Goal: Task Accomplishment & Management: Complete application form

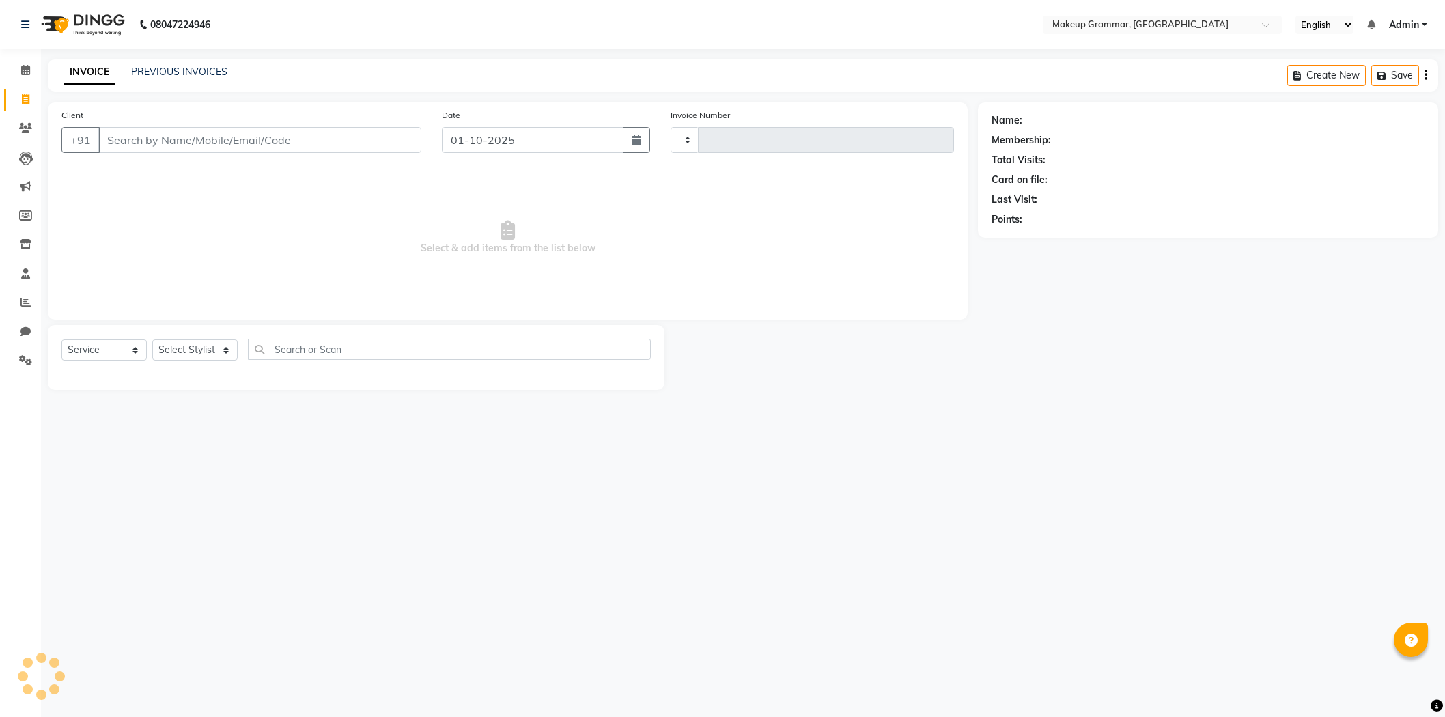
select select "service"
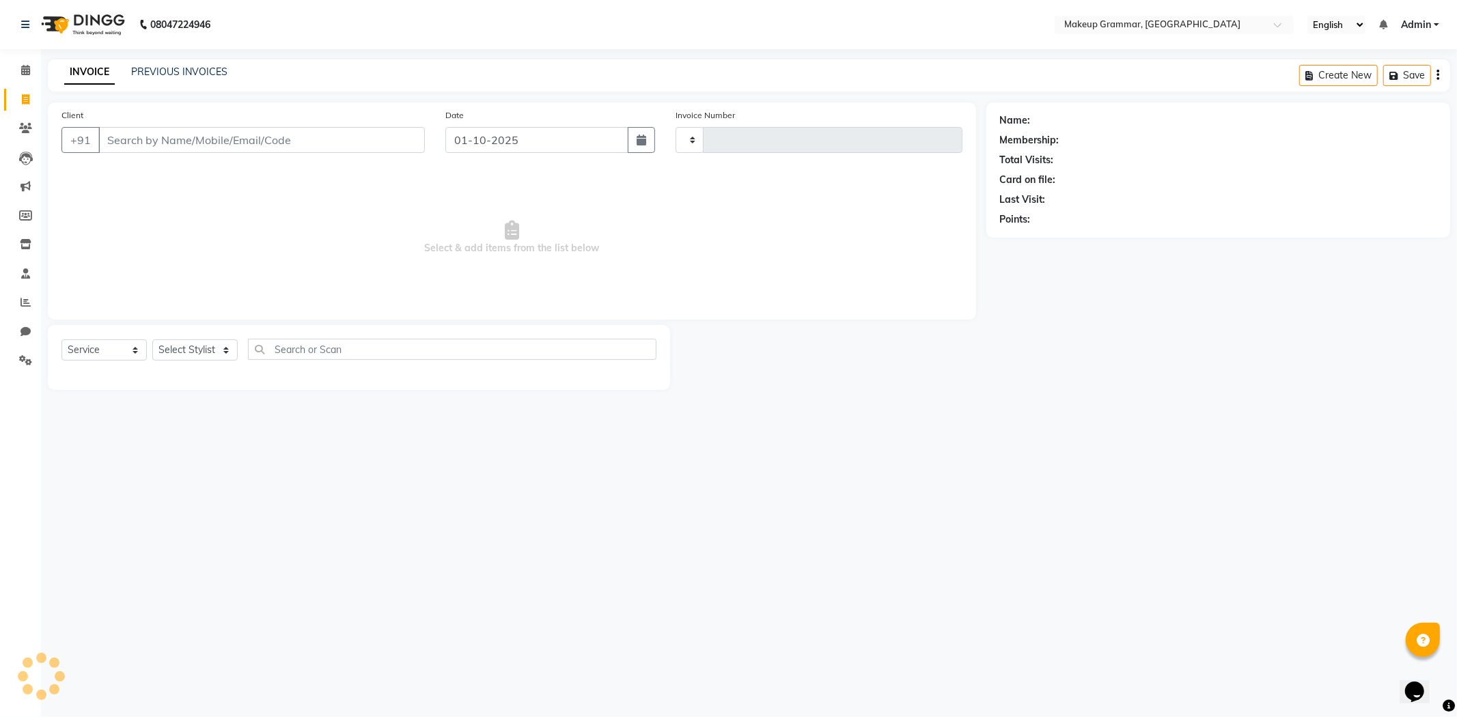
type input "0204"
select select "8477"
click at [231, 354] on select "Select Stylist" at bounding box center [194, 349] width 85 height 21
select select "87952"
click at [152, 340] on select "Select Stylist Merlin vincy J Salma Sathya" at bounding box center [194, 349] width 85 height 21
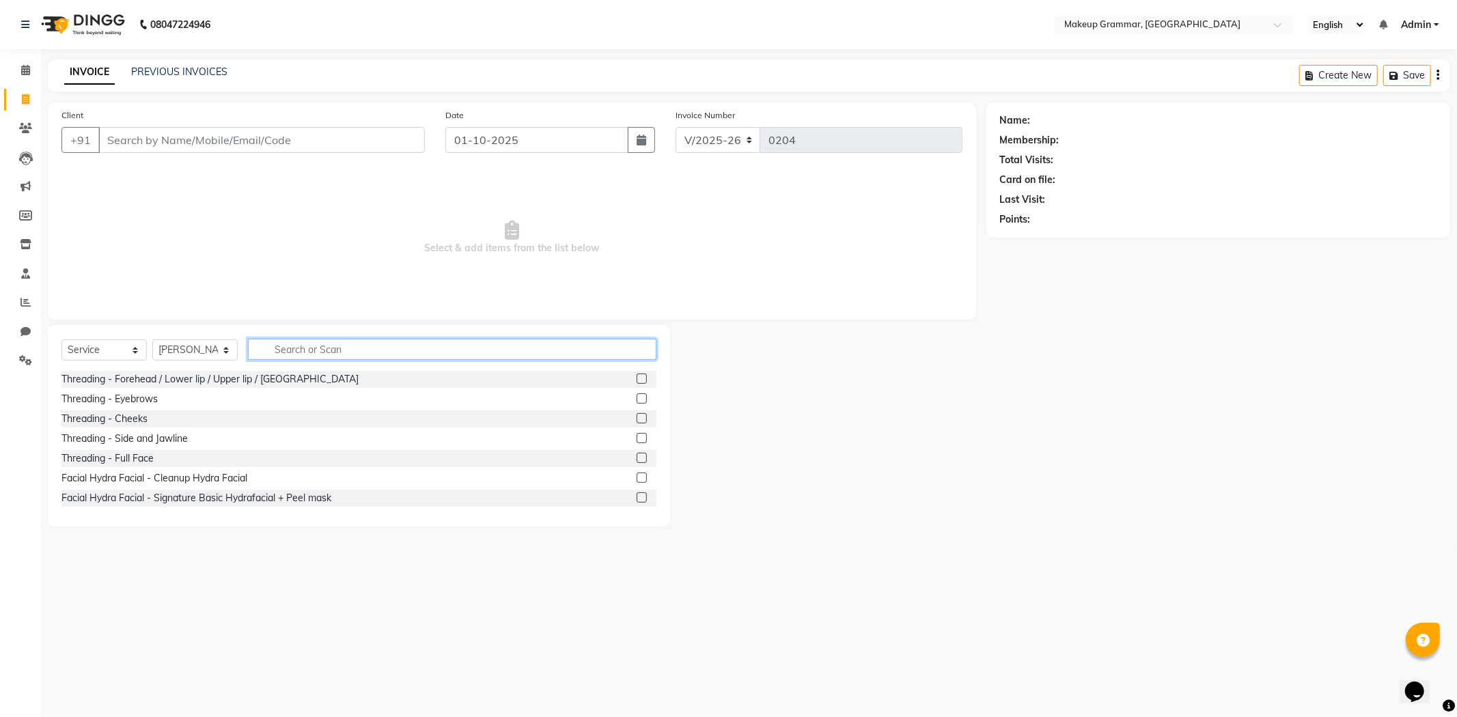
click at [275, 357] on input "text" at bounding box center [452, 349] width 408 height 21
type input "hair col"
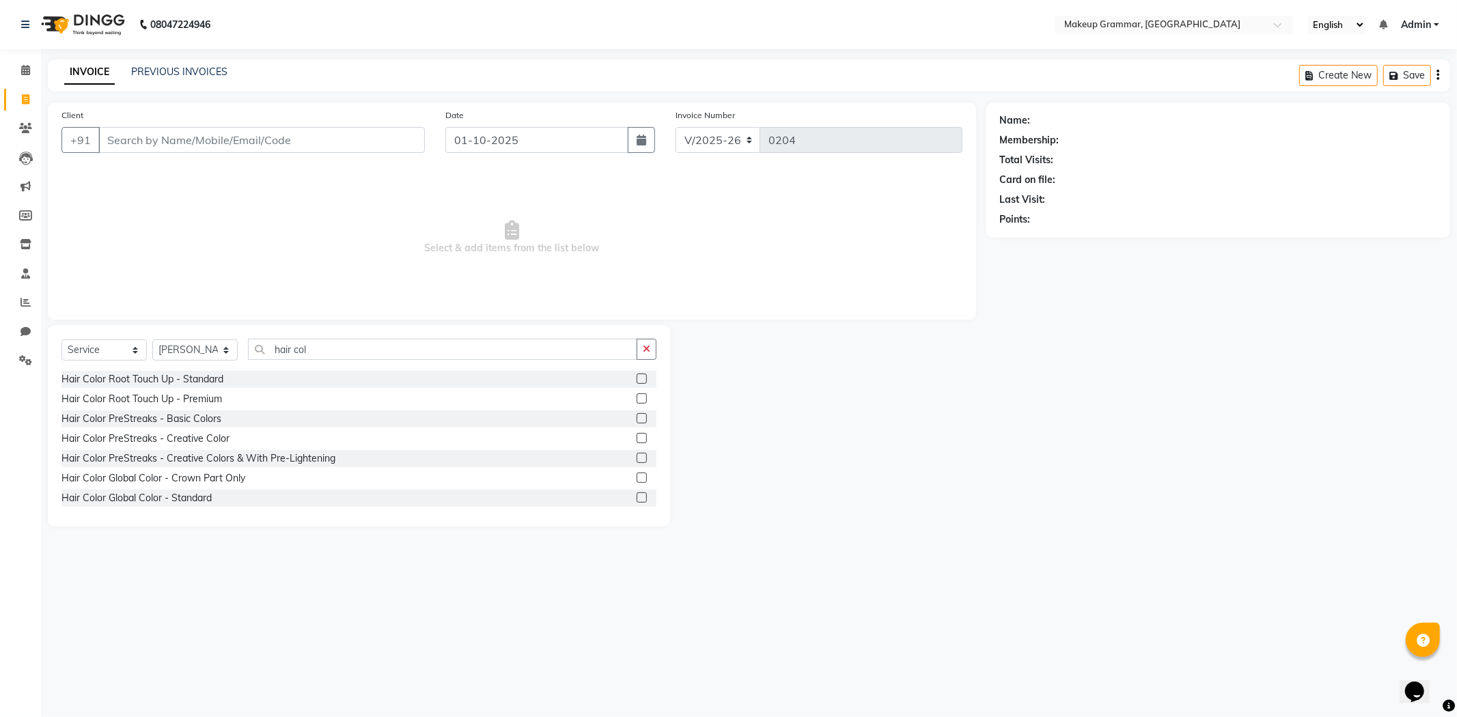
click at [637, 398] on label at bounding box center [642, 398] width 10 height 10
click at [637, 398] on input "checkbox" at bounding box center [641, 399] width 9 height 9
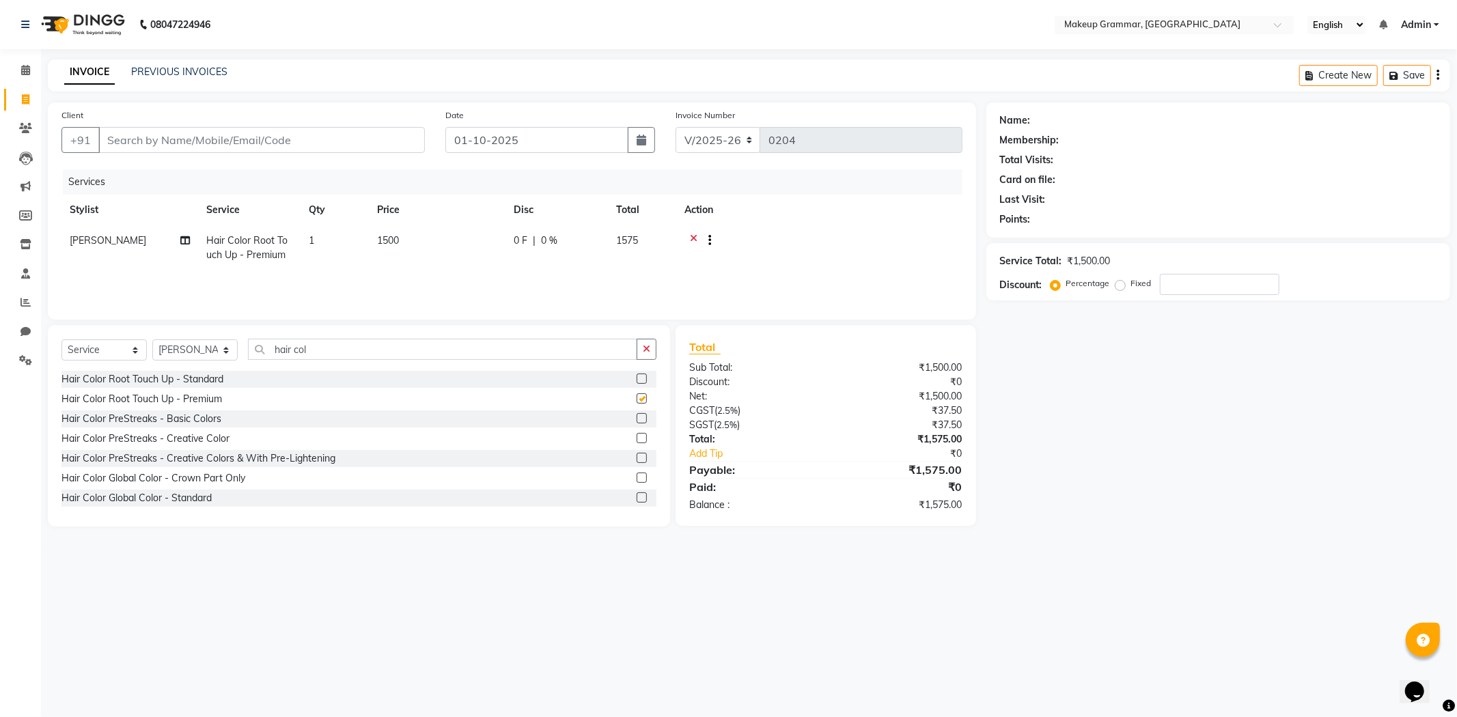
checkbox input "false"
click at [637, 376] on label at bounding box center [642, 379] width 10 height 10
click at [637, 376] on input "checkbox" at bounding box center [641, 379] width 9 height 9
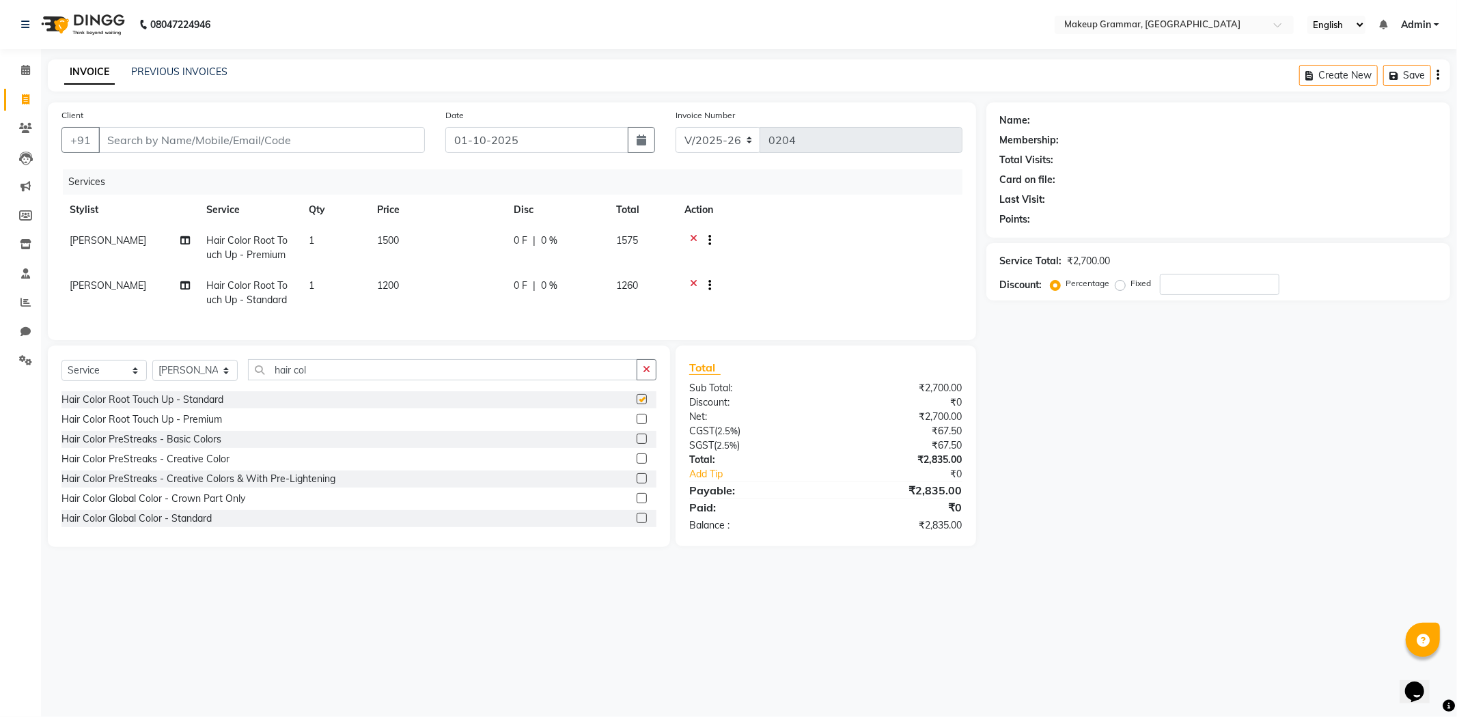
checkbox input "false"
click at [693, 281] on icon at bounding box center [694, 287] width 8 height 17
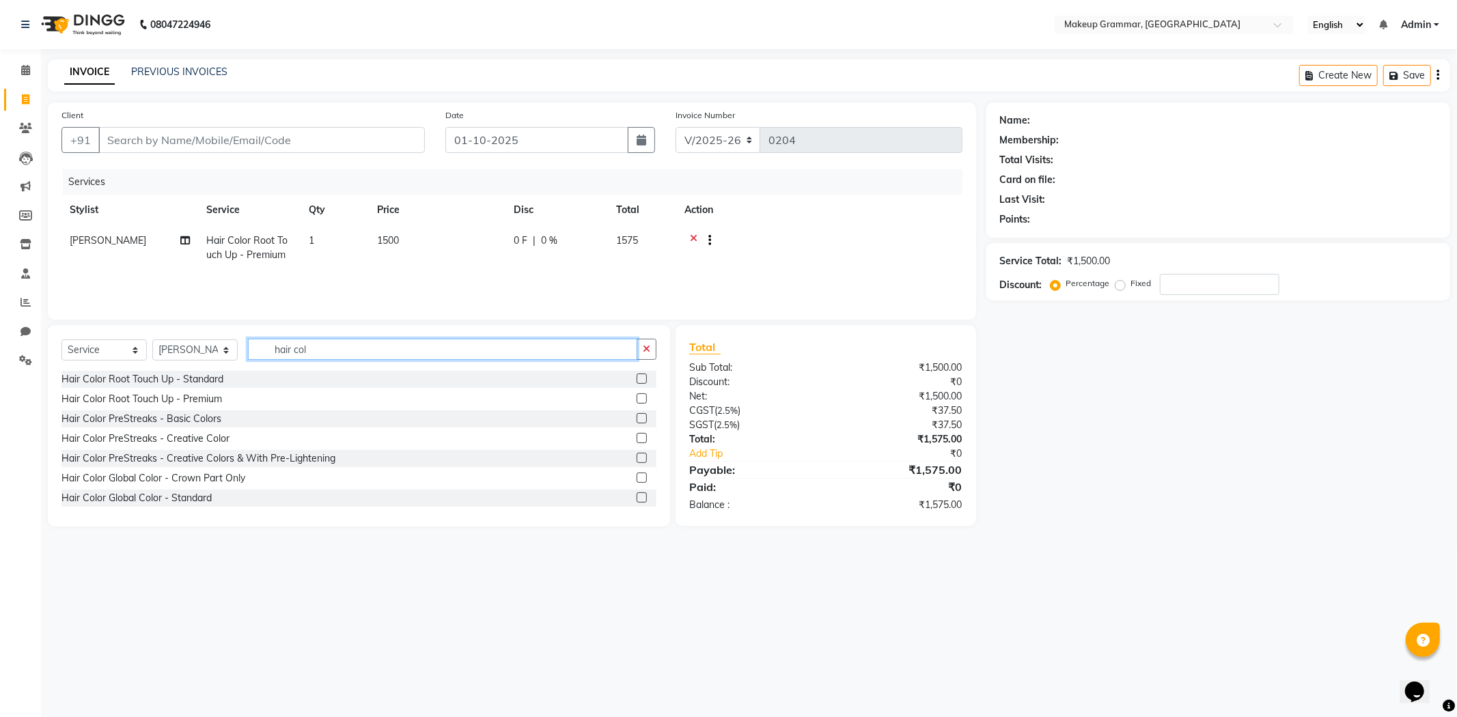
click at [311, 355] on input "hair col" at bounding box center [442, 349] width 389 height 21
type input "h"
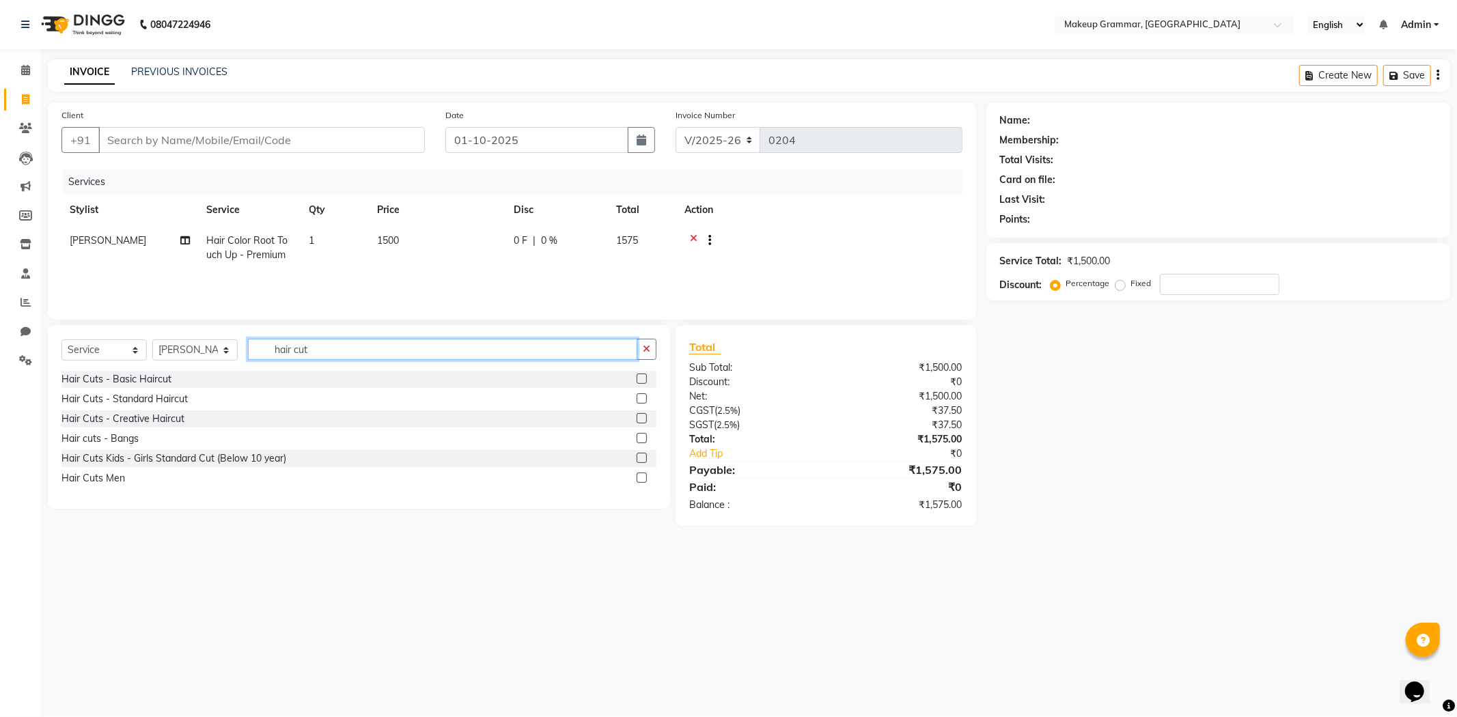
type input "hair cut"
click at [643, 381] on label at bounding box center [642, 379] width 10 height 10
click at [643, 381] on input "checkbox" at bounding box center [641, 379] width 9 height 9
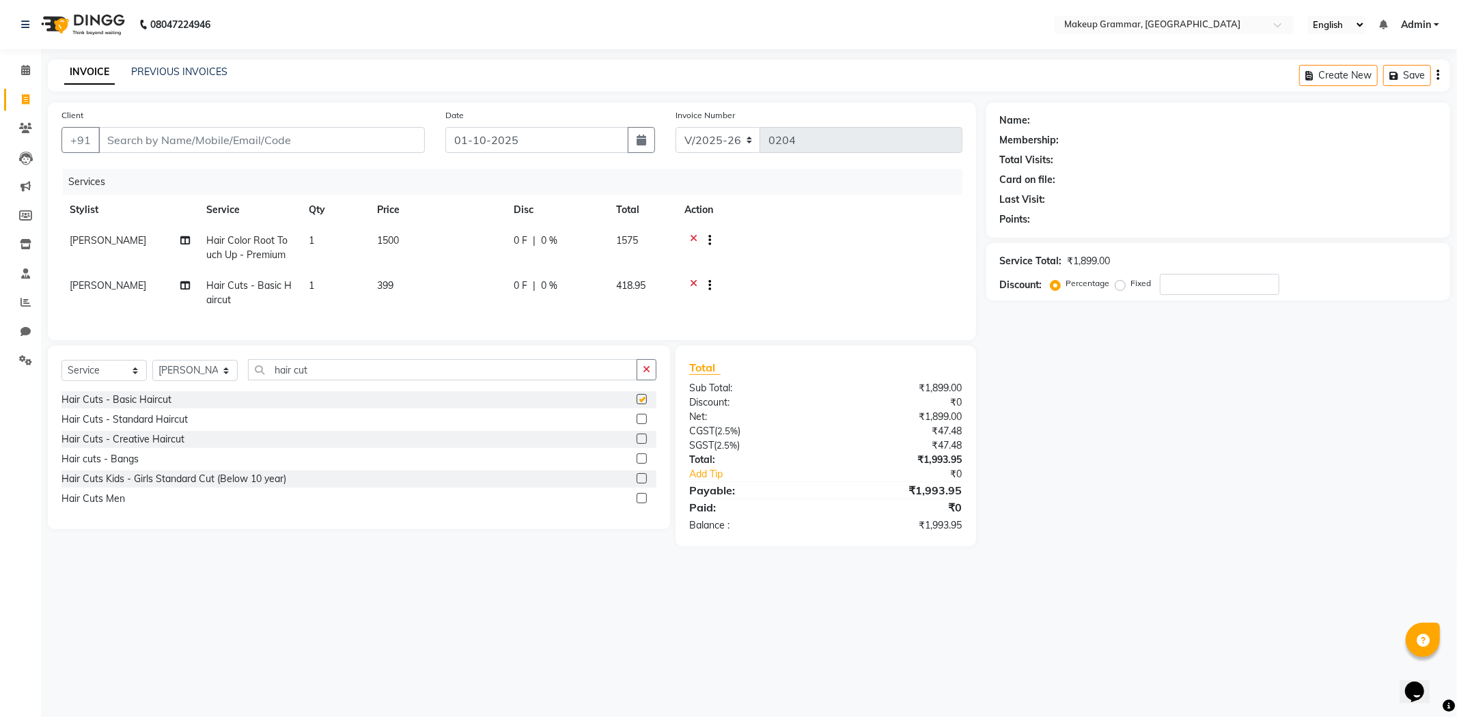
checkbox input "false"
click at [602, 374] on input "hair cut" at bounding box center [442, 369] width 389 height 21
type input "h"
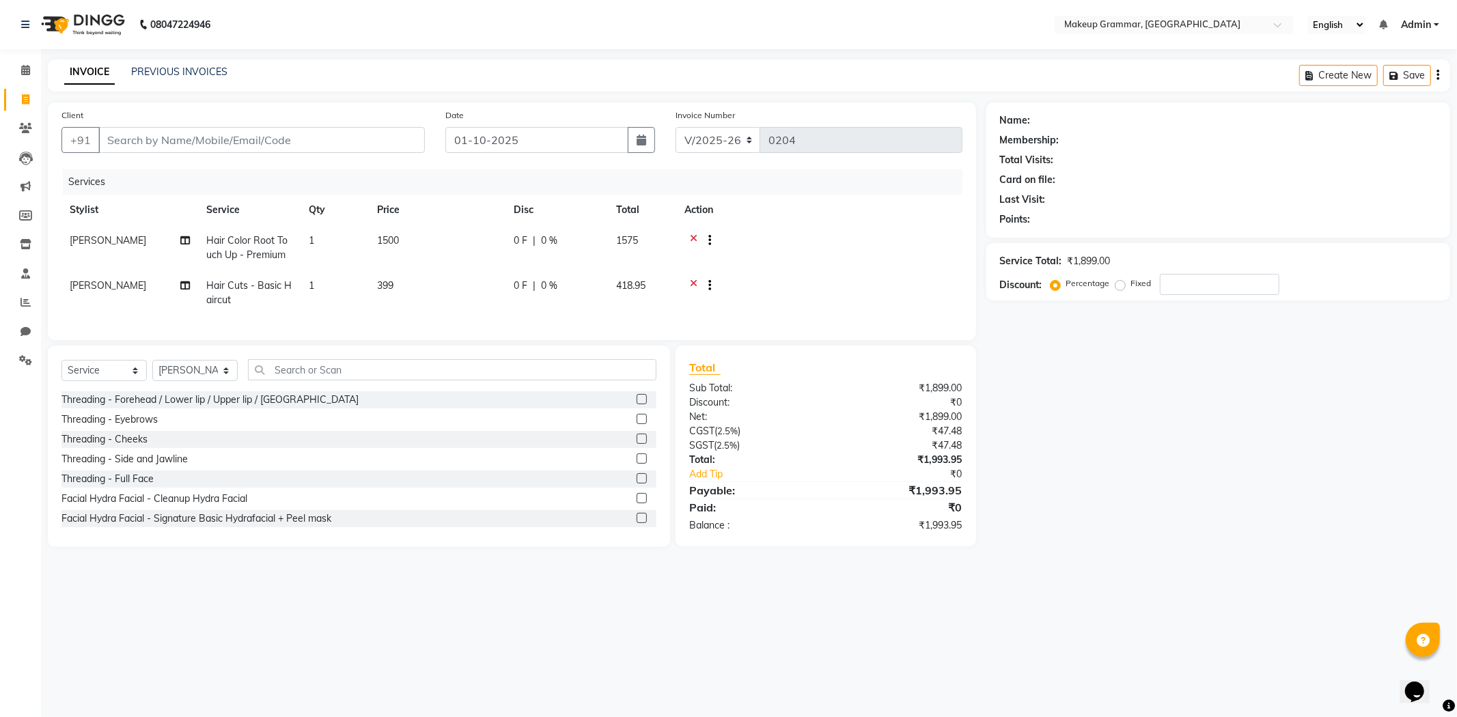
click at [551, 391] on div "Select Service Product Membership Package Voucher Prepaid Gift Card Select Styl…" at bounding box center [358, 375] width 595 height 32
click at [552, 378] on input "text" at bounding box center [452, 369] width 408 height 21
click at [691, 279] on icon at bounding box center [694, 287] width 8 height 17
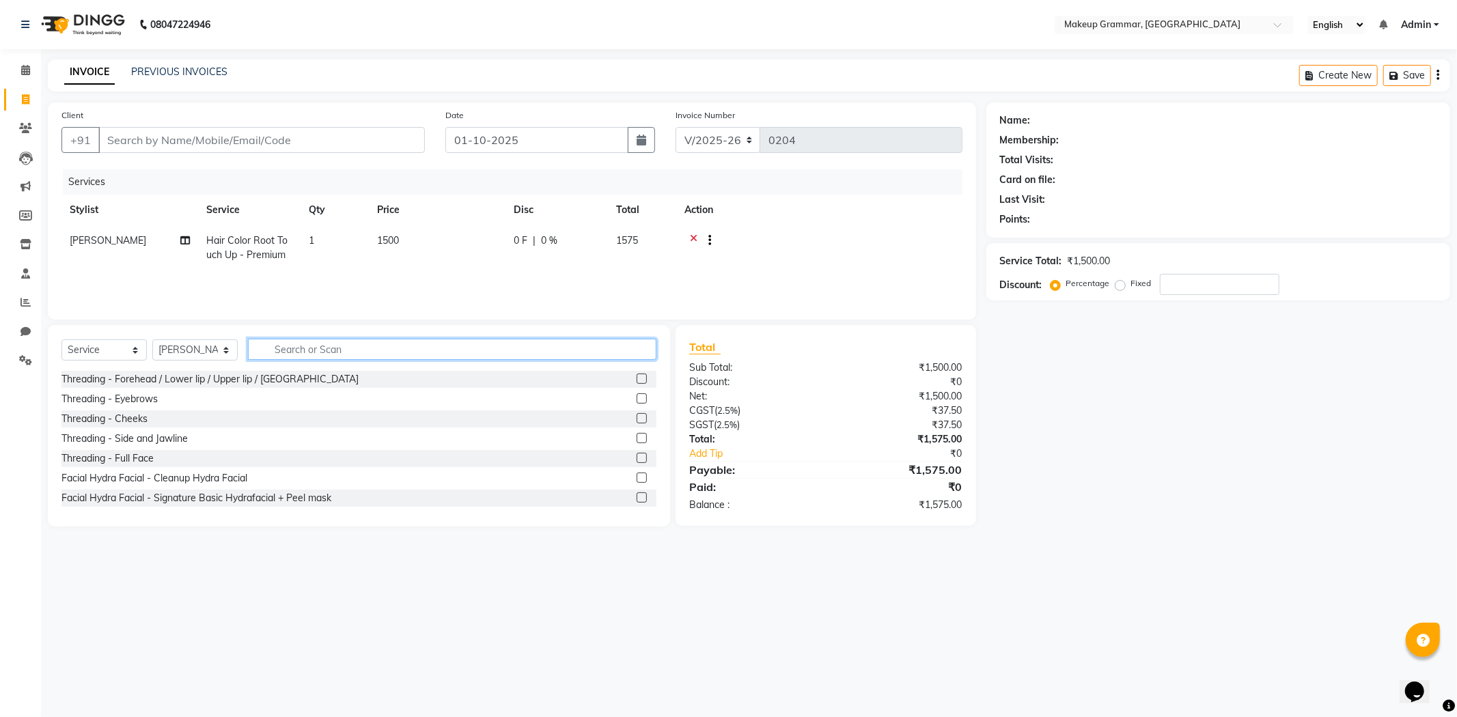
click at [567, 342] on input "text" at bounding box center [452, 349] width 408 height 21
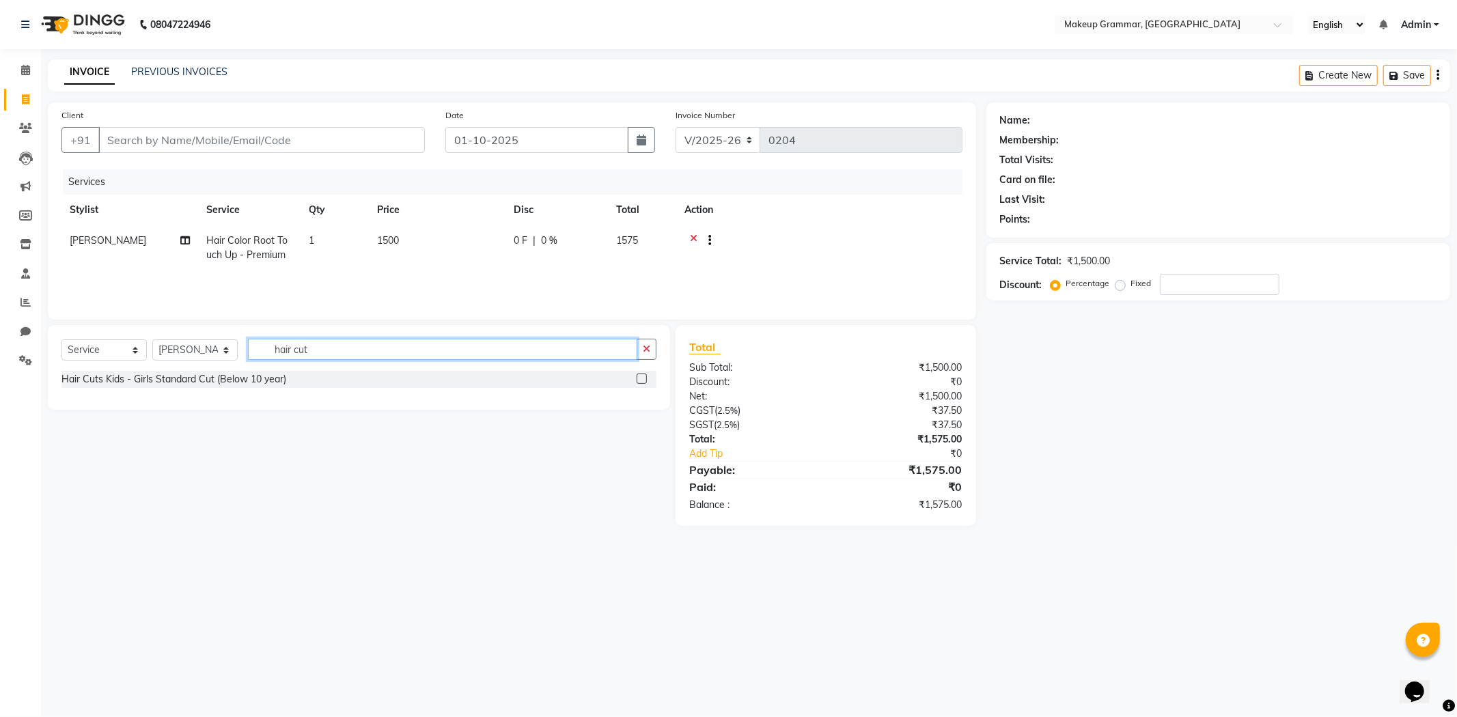
click at [269, 345] on input "hair cut" at bounding box center [442, 349] width 389 height 21
click at [292, 346] on input "hair cut" at bounding box center [442, 349] width 389 height 21
click at [331, 345] on input "hair cut" at bounding box center [442, 349] width 389 height 21
type input "h"
type input "Hair cut"
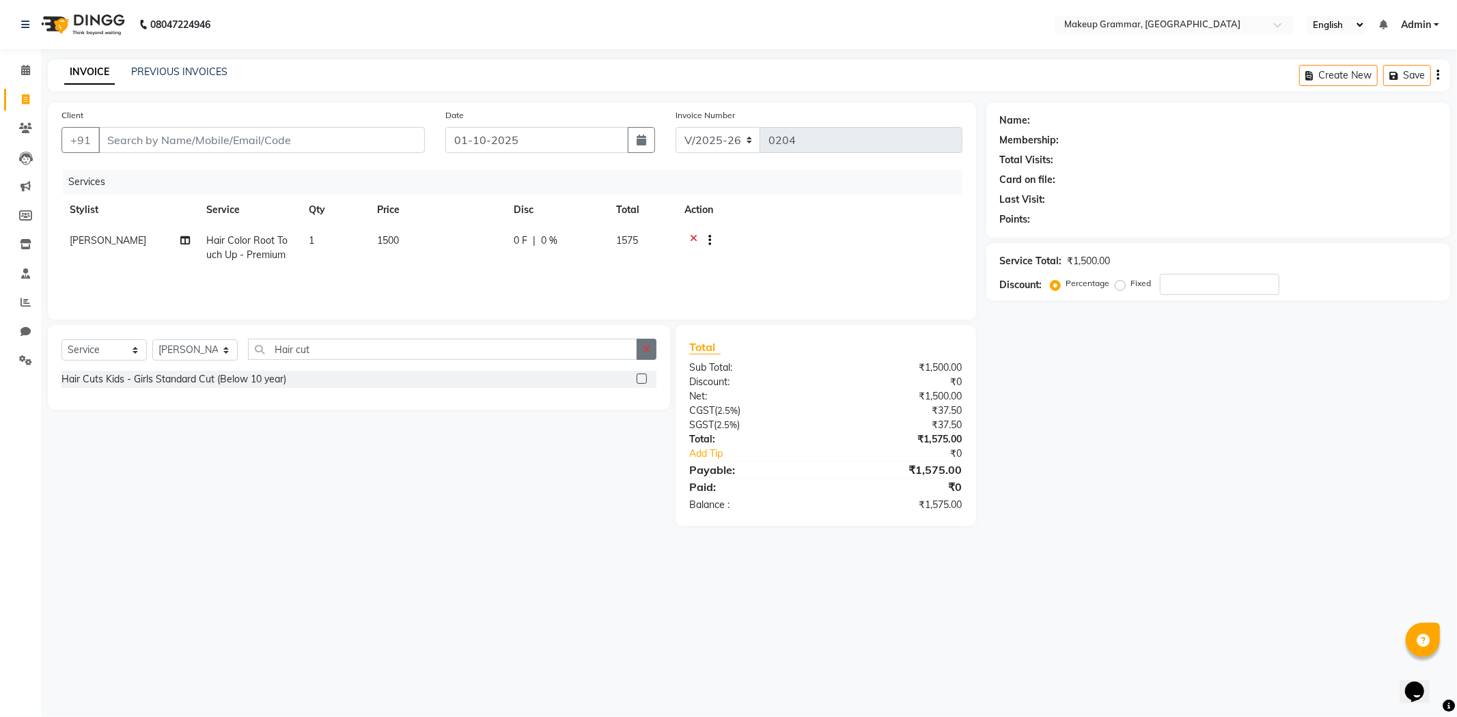
click at [647, 346] on icon "button" at bounding box center [647, 349] width 8 height 10
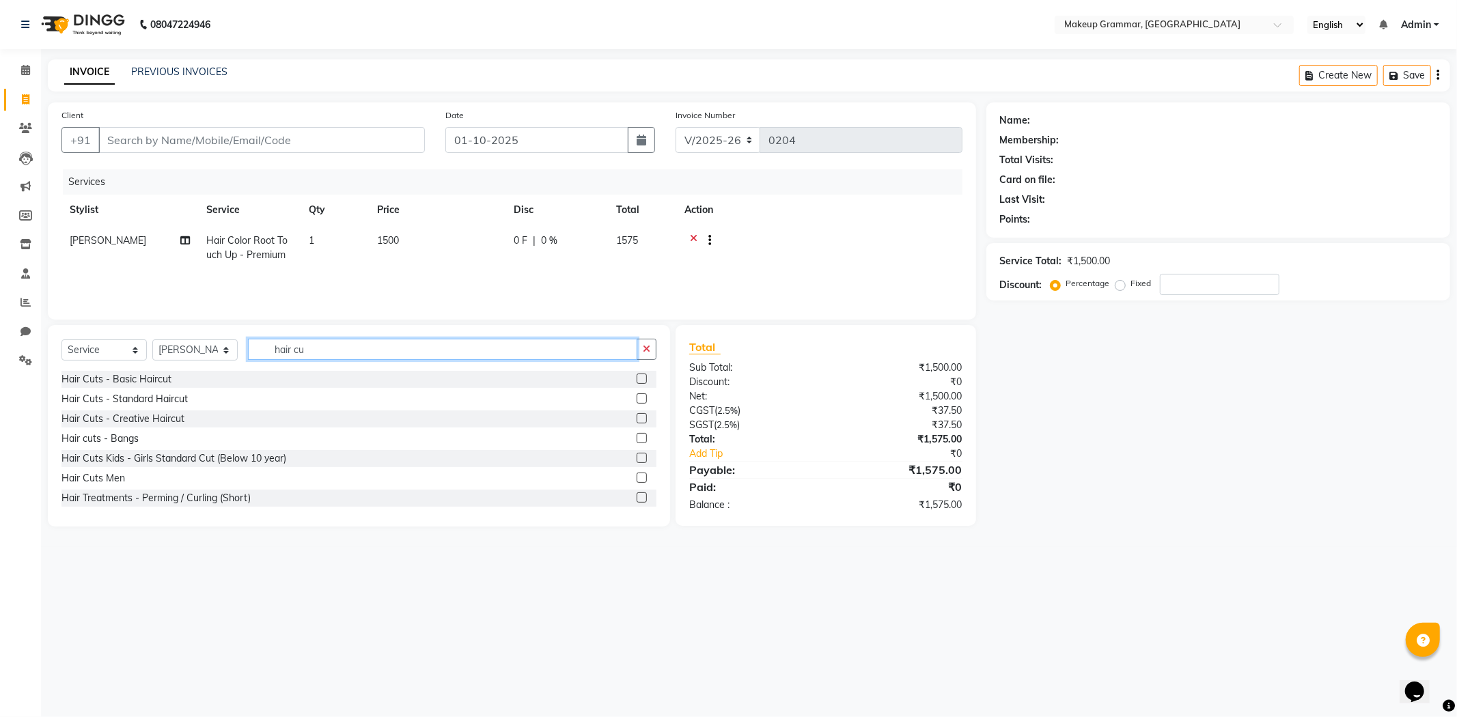
type input "hair cu"
click at [637, 398] on label at bounding box center [642, 398] width 10 height 10
click at [637, 398] on input "checkbox" at bounding box center [641, 399] width 9 height 9
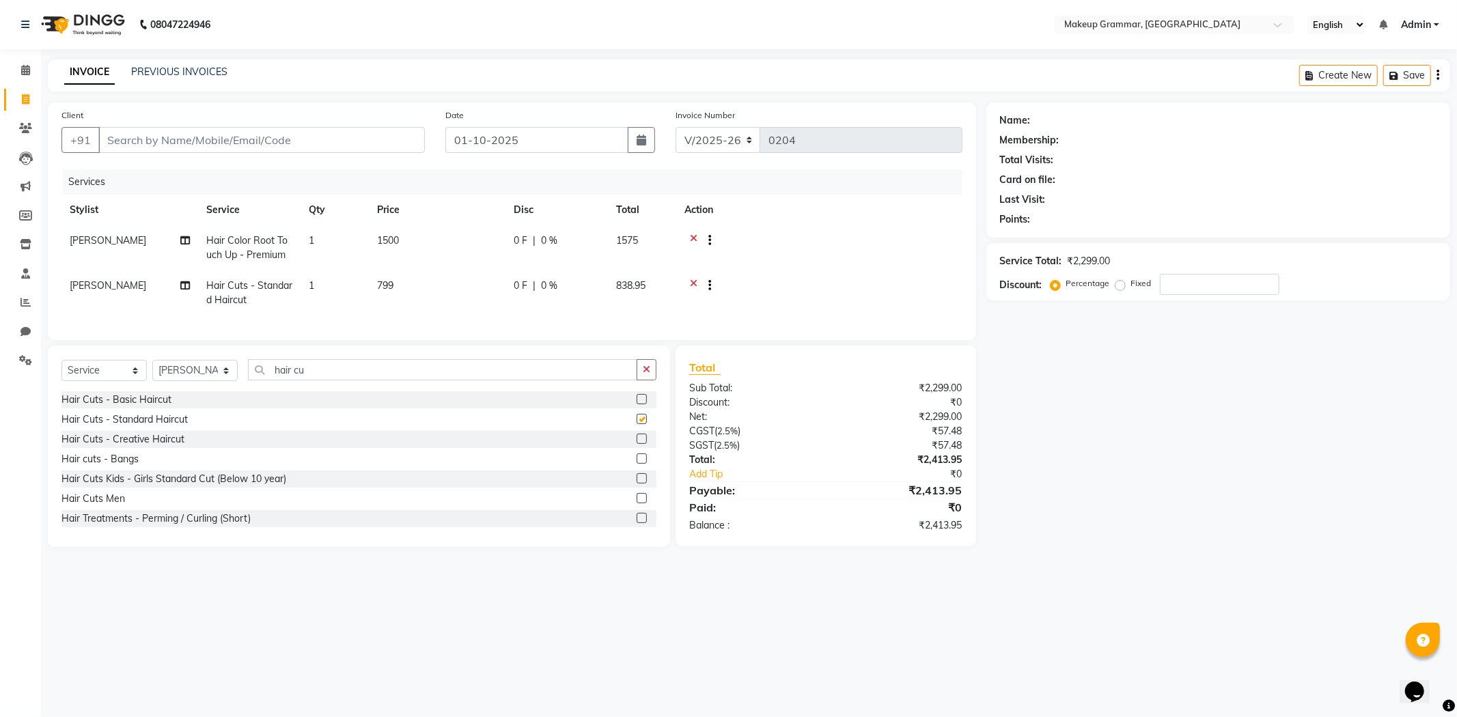
checkbox input "false"
click at [643, 374] on icon "button" at bounding box center [647, 370] width 8 height 10
click at [637, 424] on label at bounding box center [642, 419] width 10 height 10
click at [637, 424] on input "checkbox" at bounding box center [641, 419] width 9 height 9
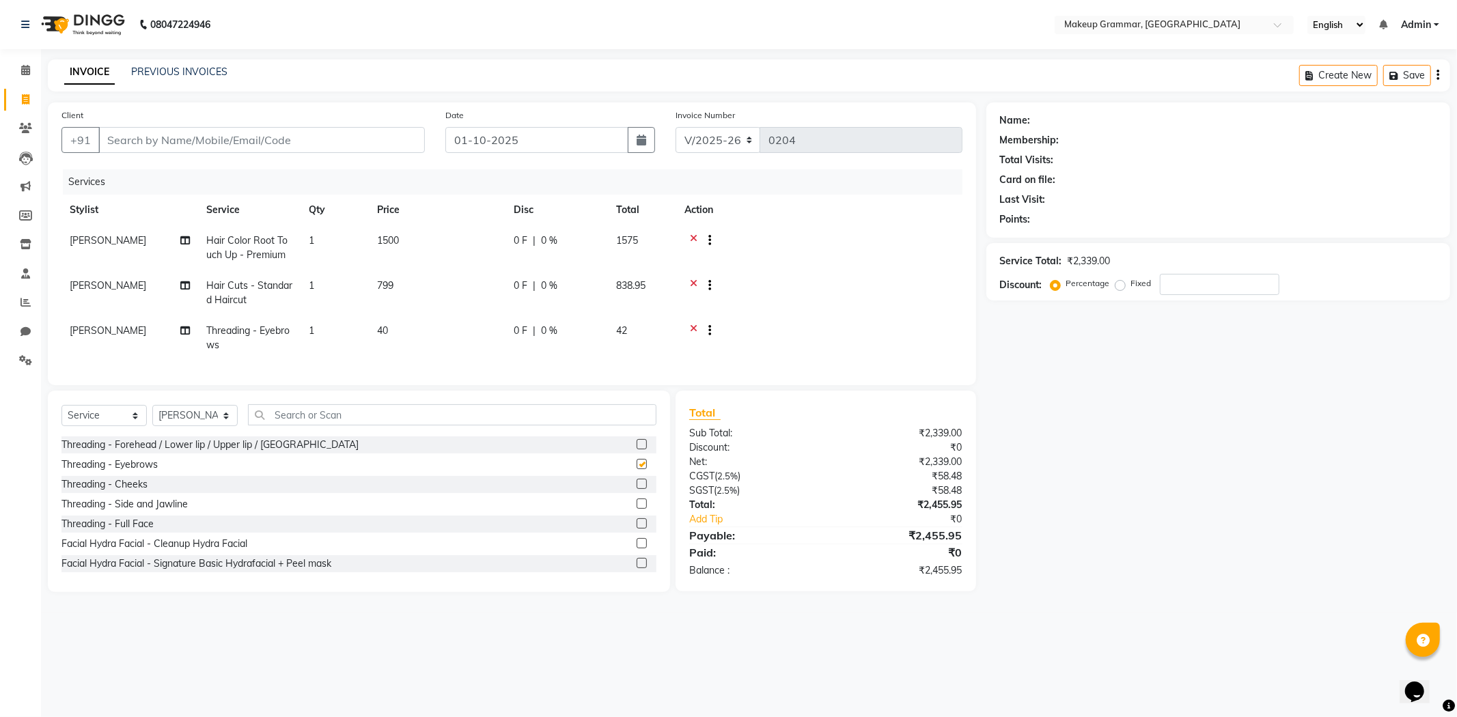
checkbox input "false"
click at [553, 224] on th "Disc" at bounding box center [556, 210] width 102 height 31
click at [546, 246] on span "0 %" at bounding box center [549, 241] width 16 height 14
select select "87952"
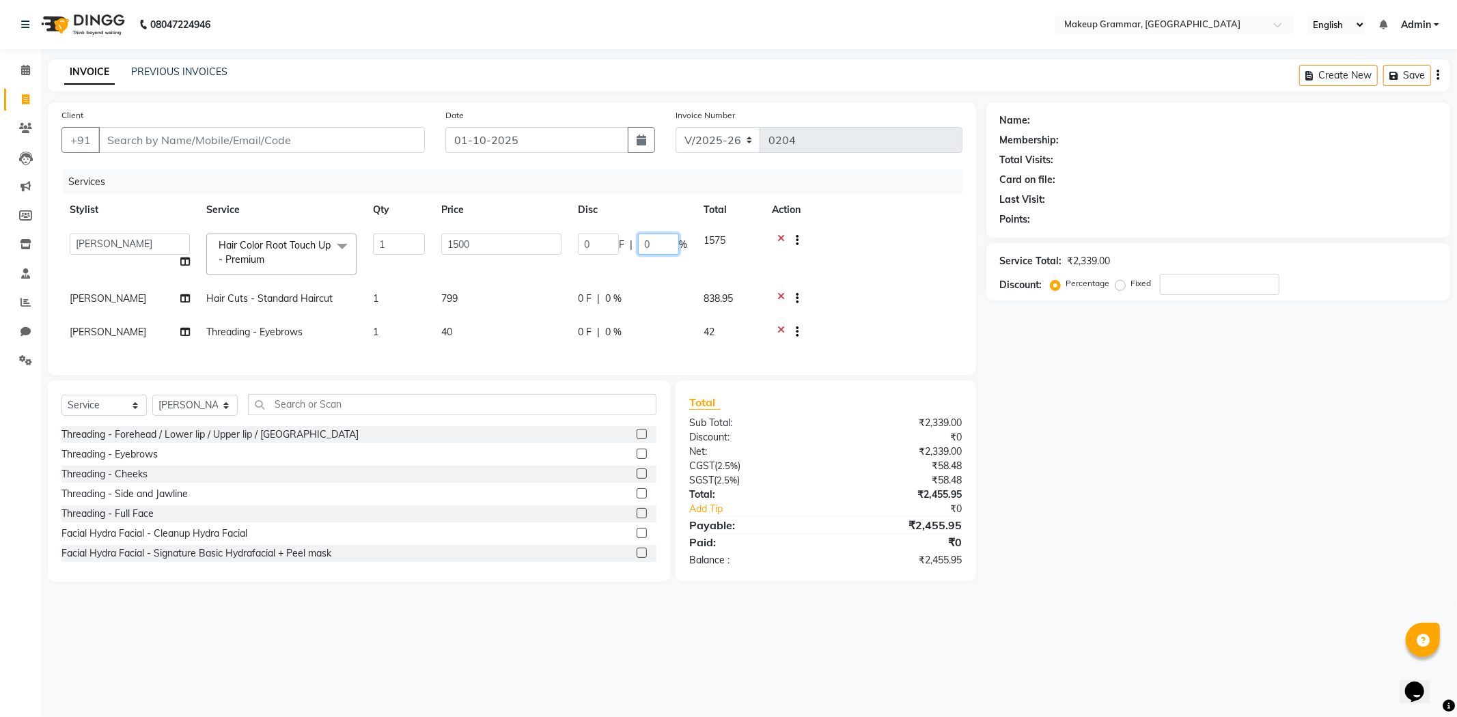
click at [647, 242] on input "0" at bounding box center [658, 244] width 41 height 21
type input "50"
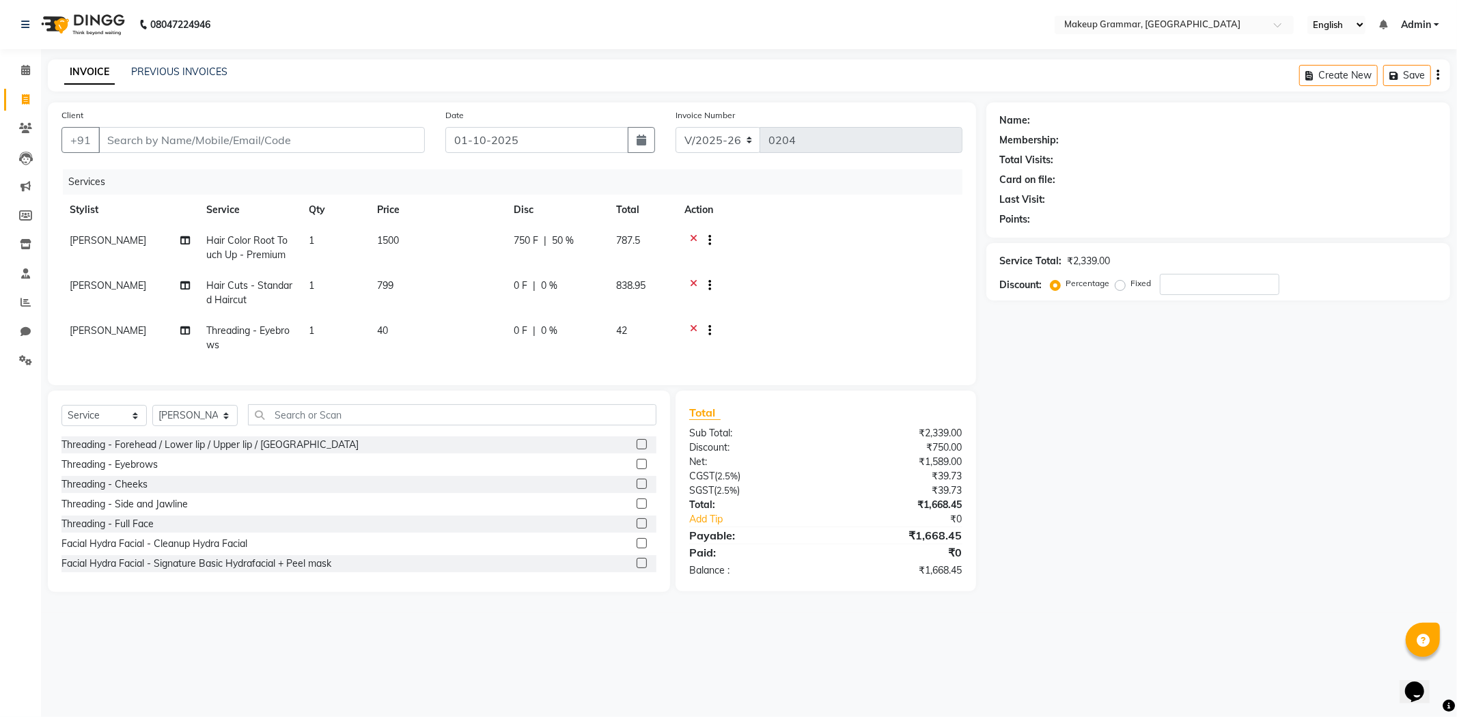
click at [615, 290] on tr "Sathya Hair Cuts - Standard Haircut 1 799 0 F | 0 % 838.95" at bounding box center [511, 292] width 901 height 45
click at [564, 292] on div "0 F | 0 %" at bounding box center [557, 286] width 86 height 14
select select "87952"
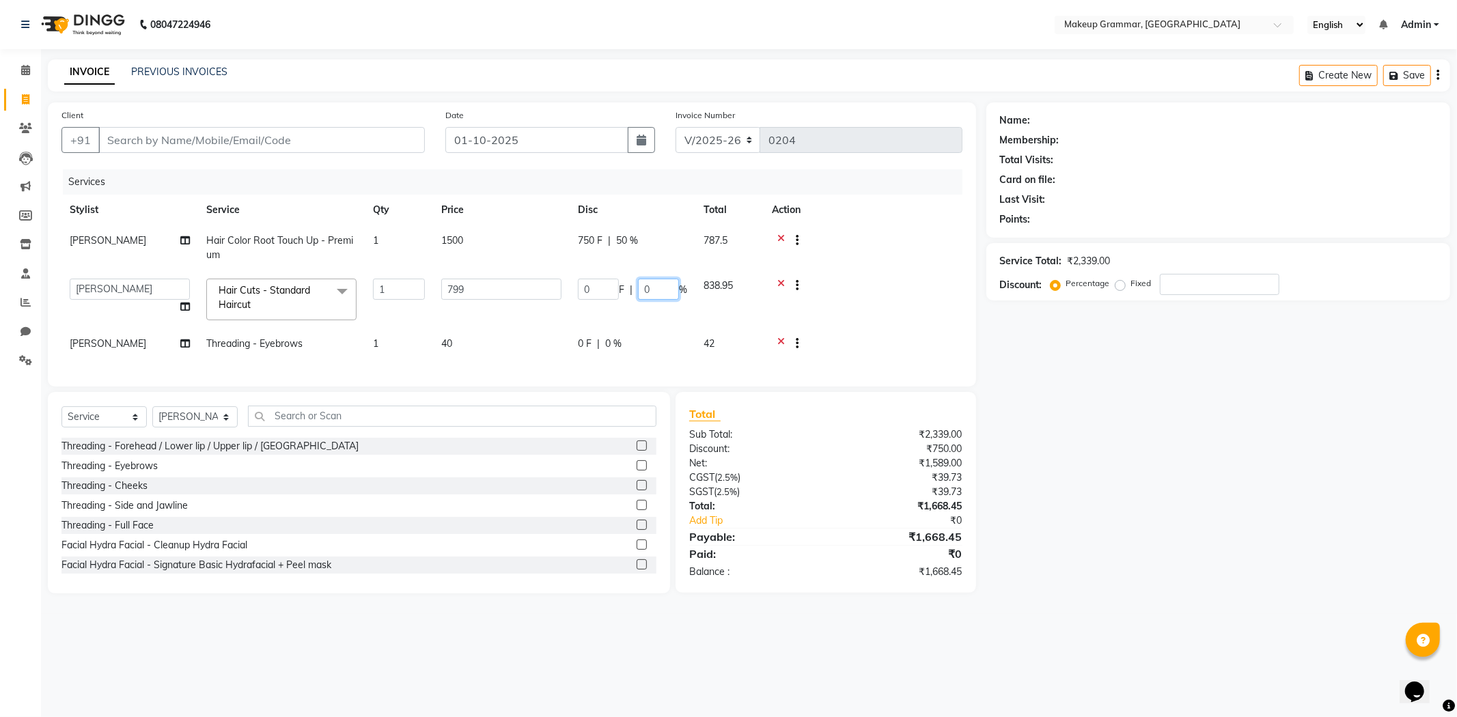
click at [645, 281] on input "0" at bounding box center [658, 289] width 41 height 21
type input "50"
click at [589, 346] on td "0 F | 0 %" at bounding box center [633, 345] width 126 height 33
select select "87952"
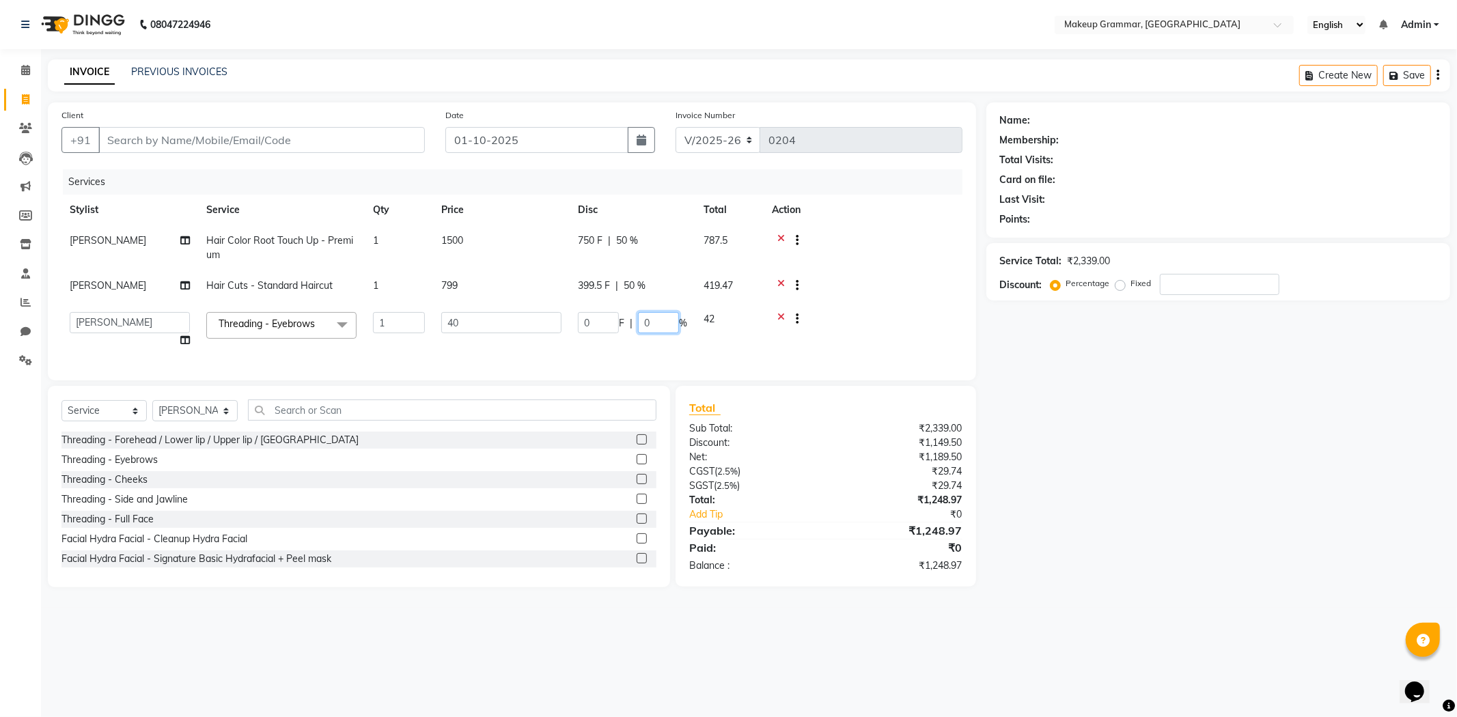
click at [672, 326] on input "0" at bounding box center [658, 322] width 41 height 21
type input "50"
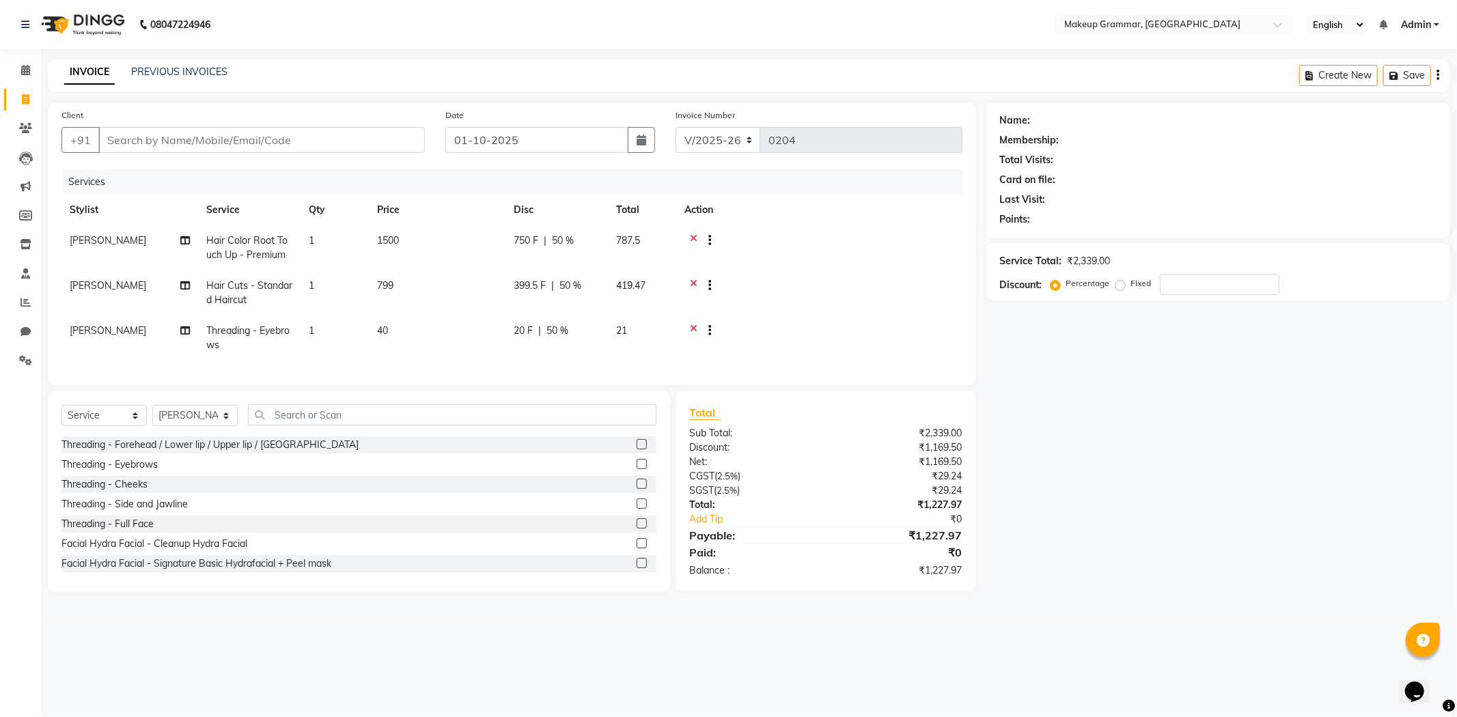
click at [682, 337] on tr "Sathya Threading - Eyebrows 1 40 20 F | 50 % 21" at bounding box center [511, 338] width 901 height 45
click at [318, 426] on input "text" at bounding box center [452, 414] width 408 height 21
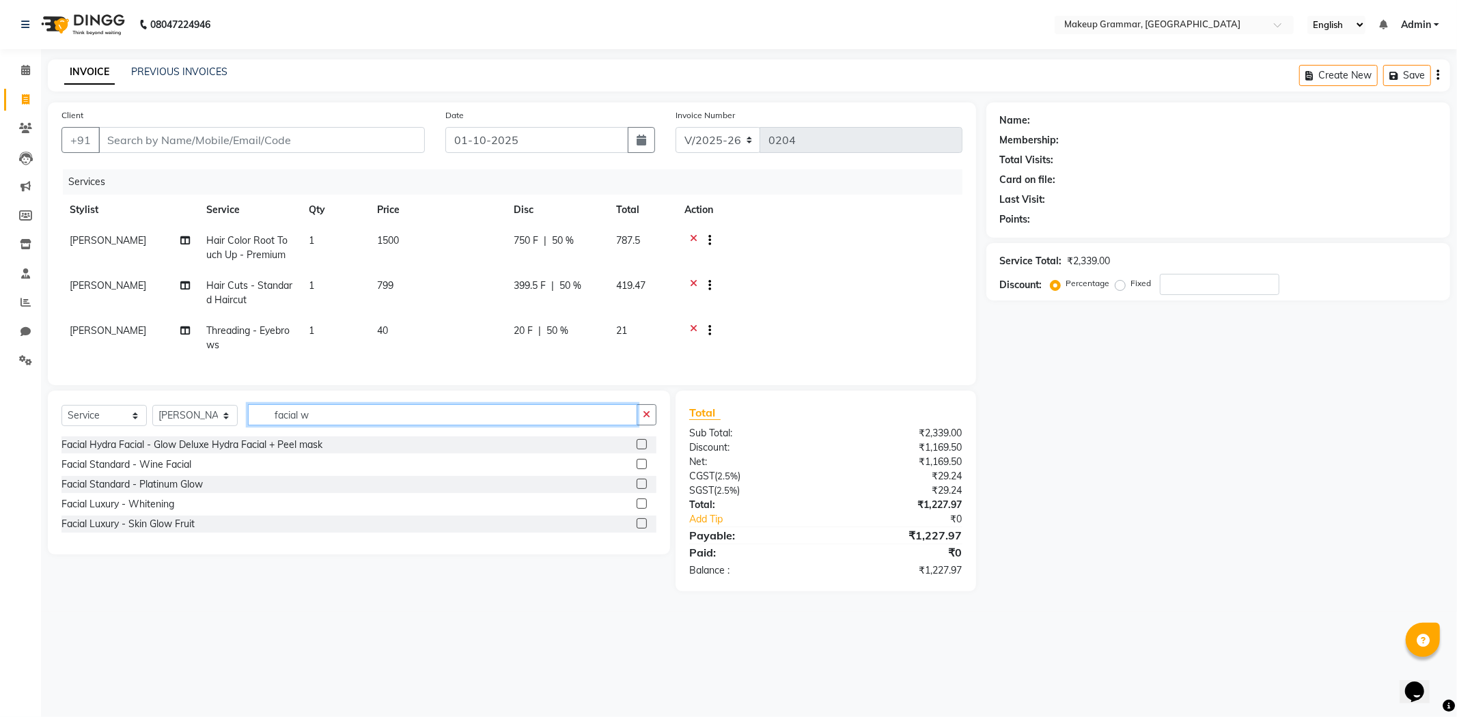
type input "facial w"
click at [640, 469] on label at bounding box center [642, 464] width 10 height 10
click at [640, 469] on input "checkbox" at bounding box center [641, 464] width 9 height 9
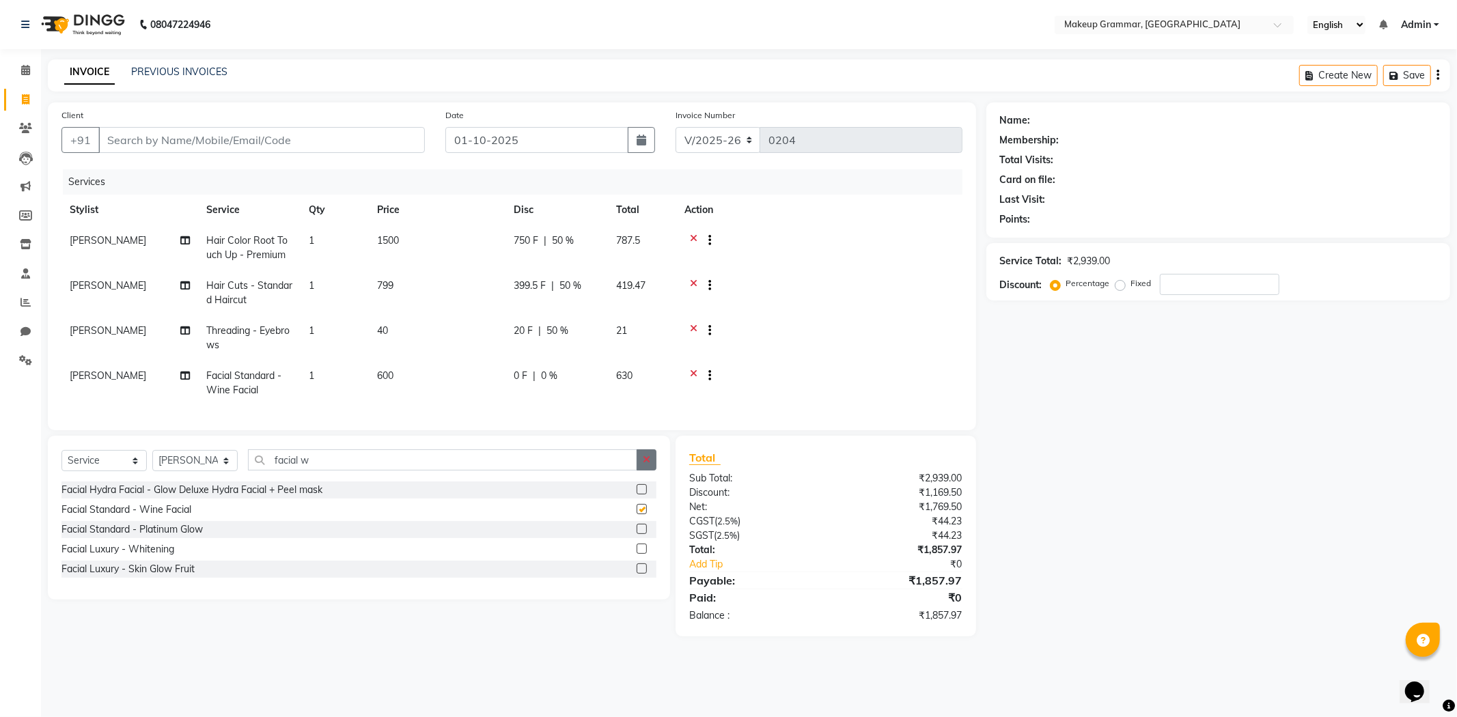
checkbox input "false"
click at [545, 373] on span "0 %" at bounding box center [549, 376] width 16 height 14
select select "87952"
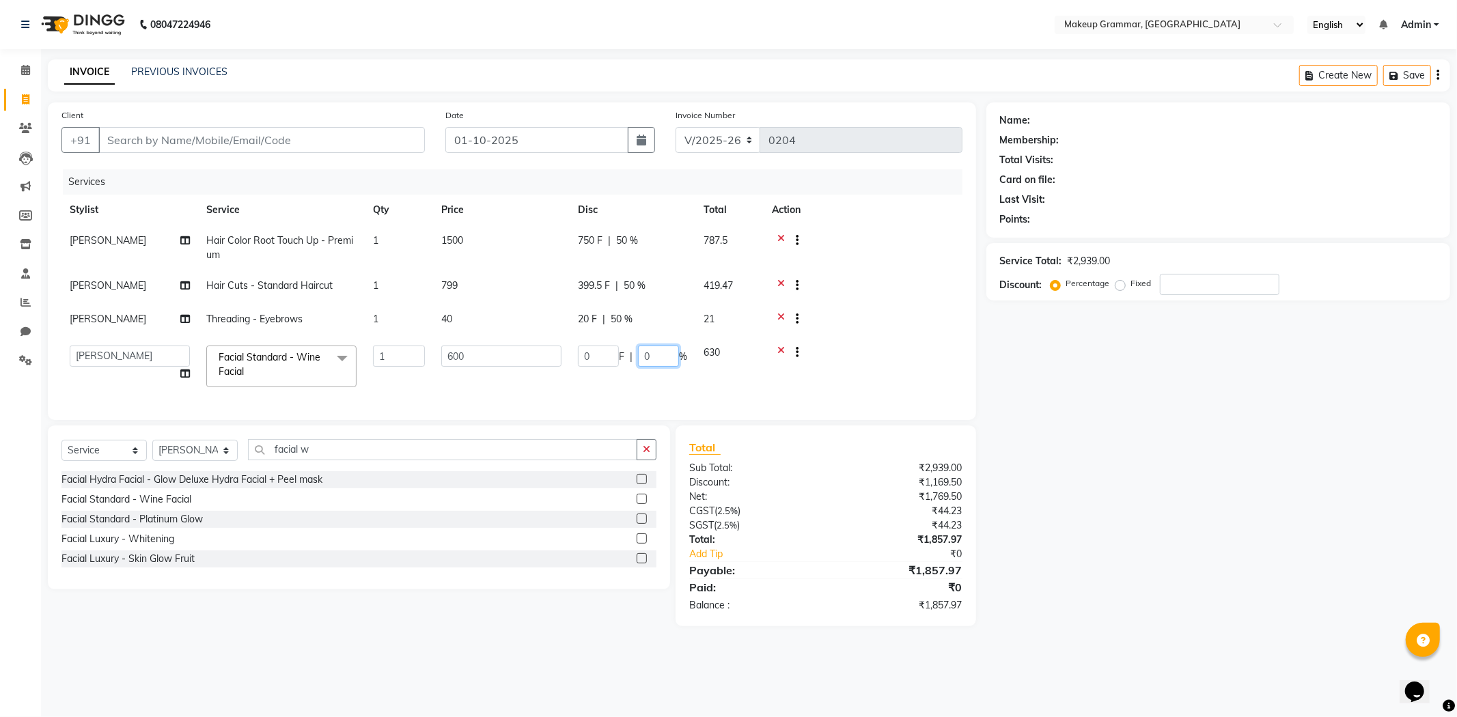
click at [657, 346] on input "0" at bounding box center [658, 356] width 41 height 21
type input "50"
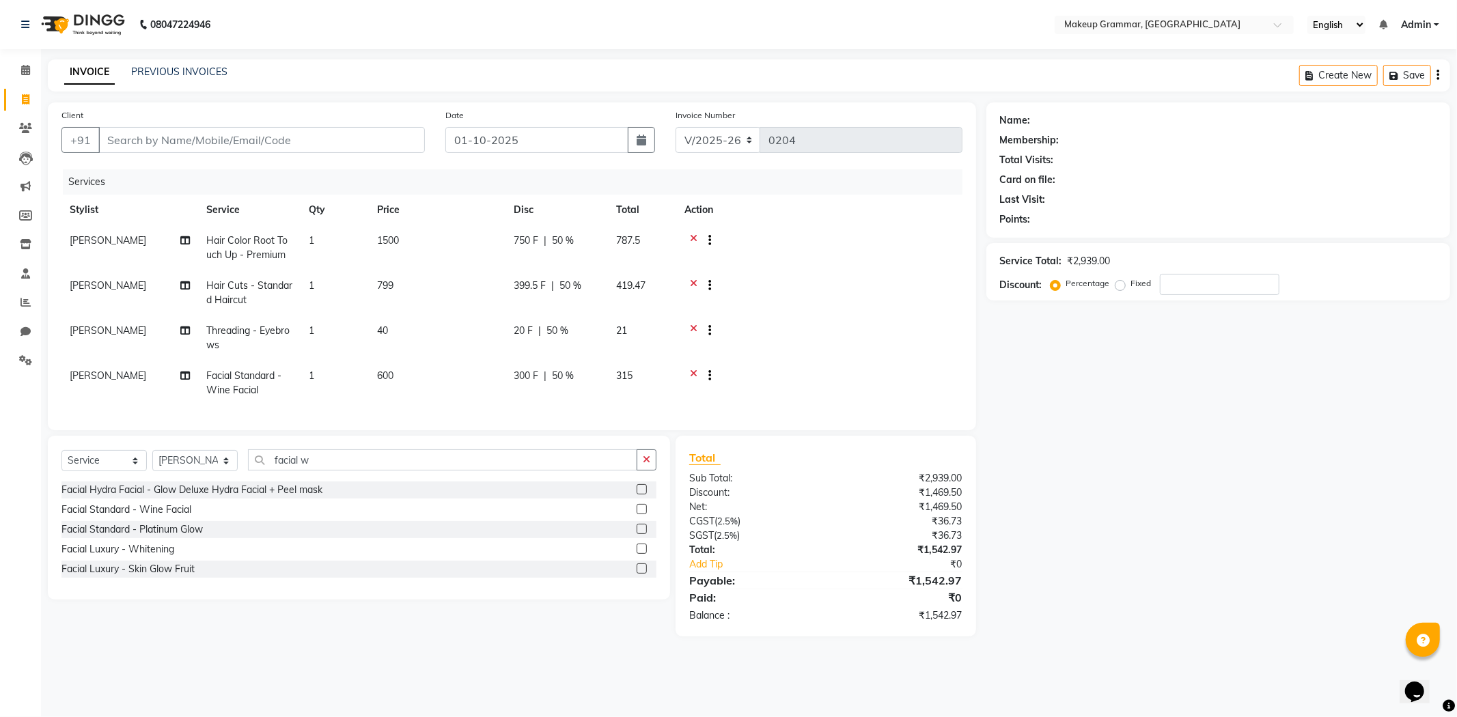
click at [830, 308] on tbody "Sathya Hair Color Root Touch Up - Premium 1 1500 750 F | 50 % 787.5 Sathya Hair…" at bounding box center [511, 315] width 901 height 180
click at [645, 464] on icon "button" at bounding box center [647, 460] width 8 height 10
click at [608, 458] on div "Select Service Product Membership Package Voucher Prepaid Gift Card Select Styl…" at bounding box center [359, 536] width 622 height 201
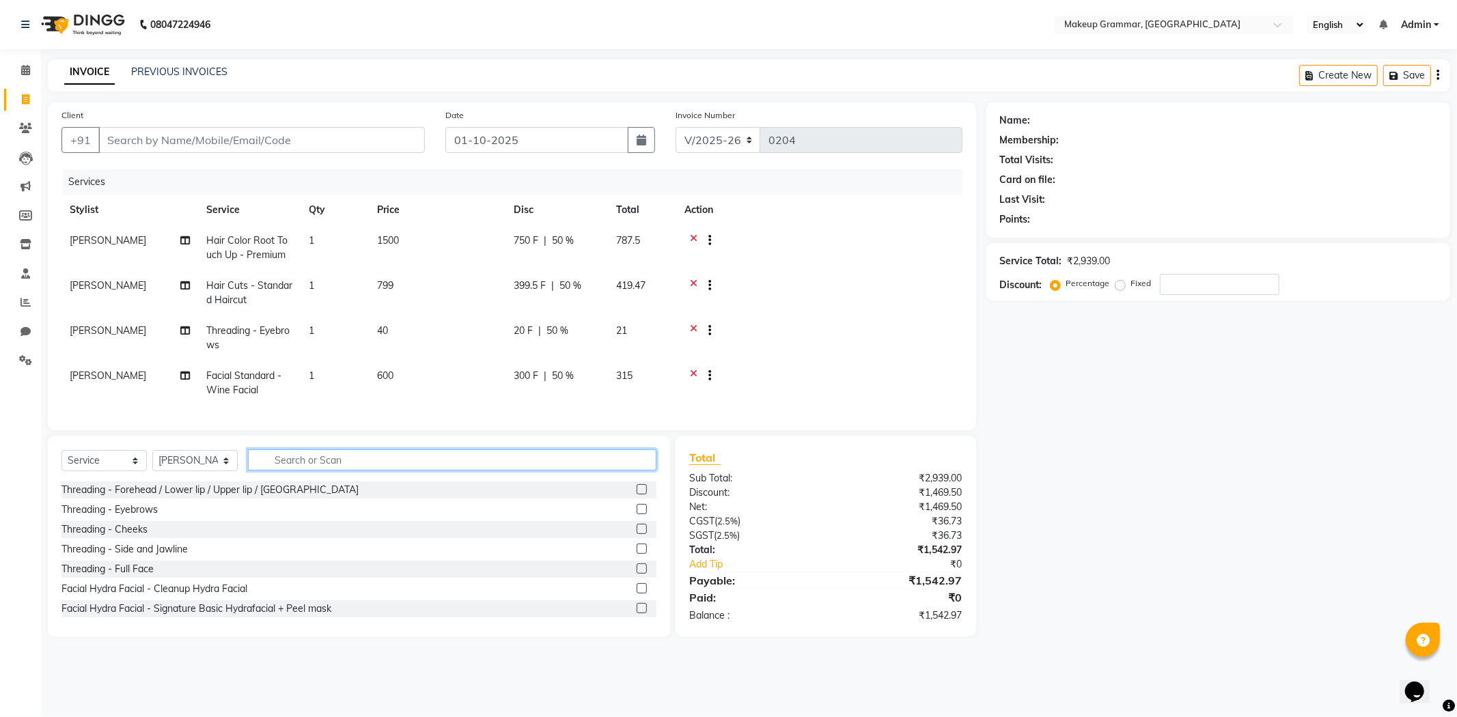
click at [632, 462] on input "text" at bounding box center [452, 459] width 408 height 21
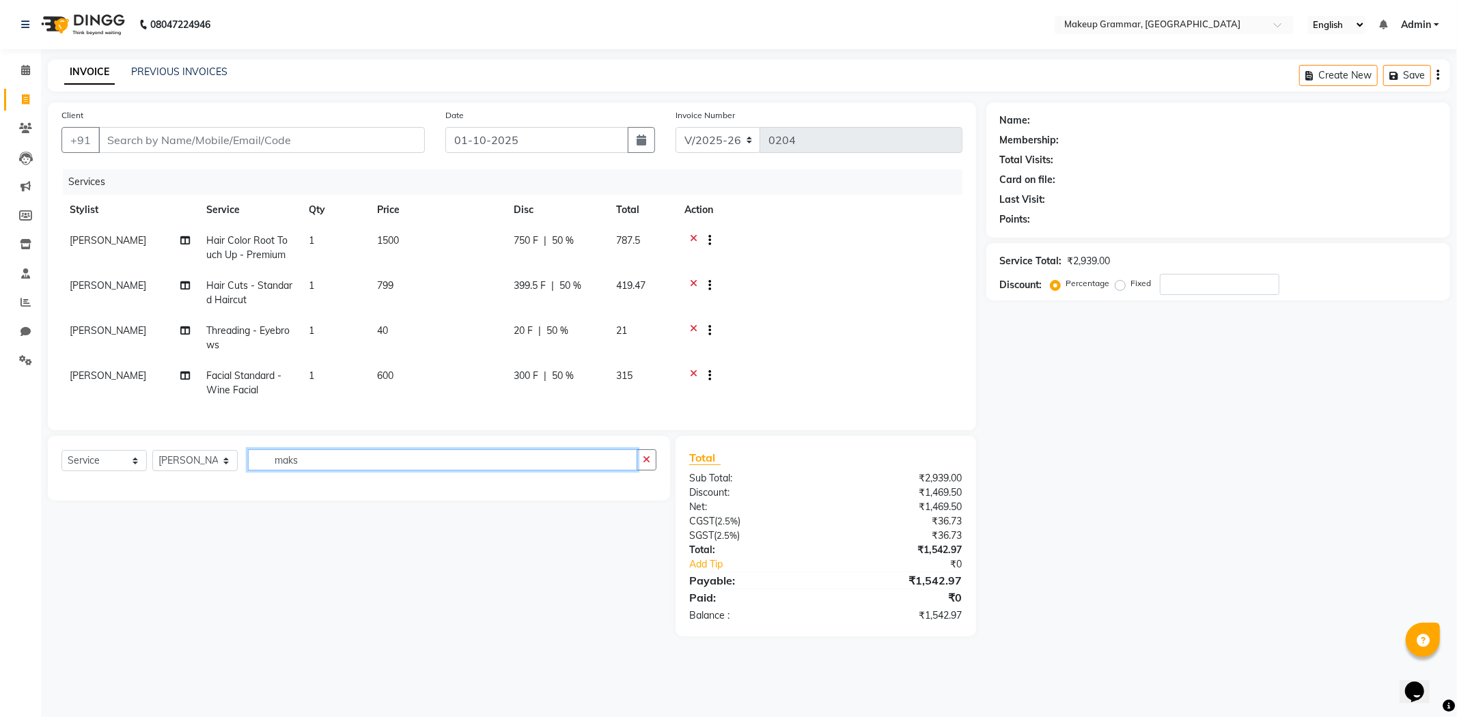
click at [618, 471] on input "maks" at bounding box center [442, 459] width 389 height 21
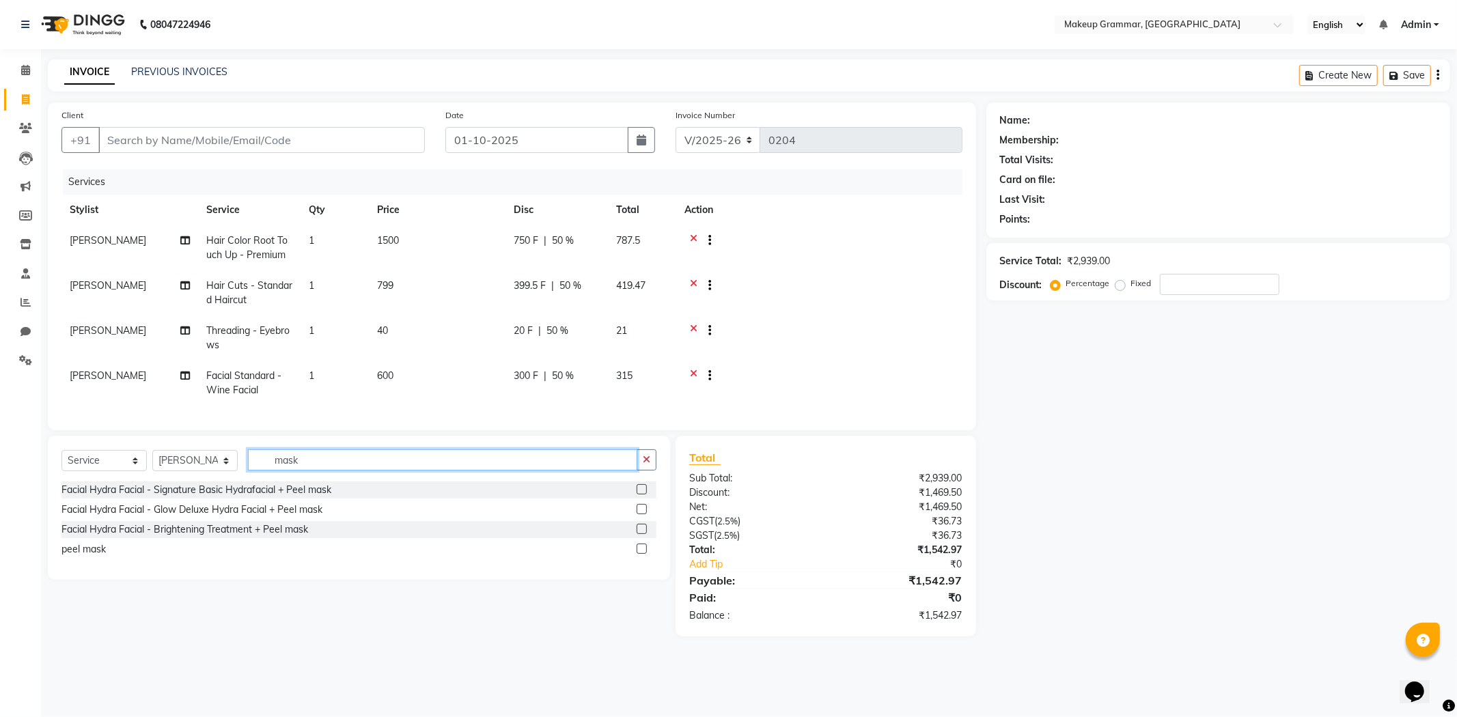
type input "mask"
click at [639, 554] on label at bounding box center [642, 549] width 10 height 10
click at [639, 554] on input "checkbox" at bounding box center [641, 549] width 9 height 9
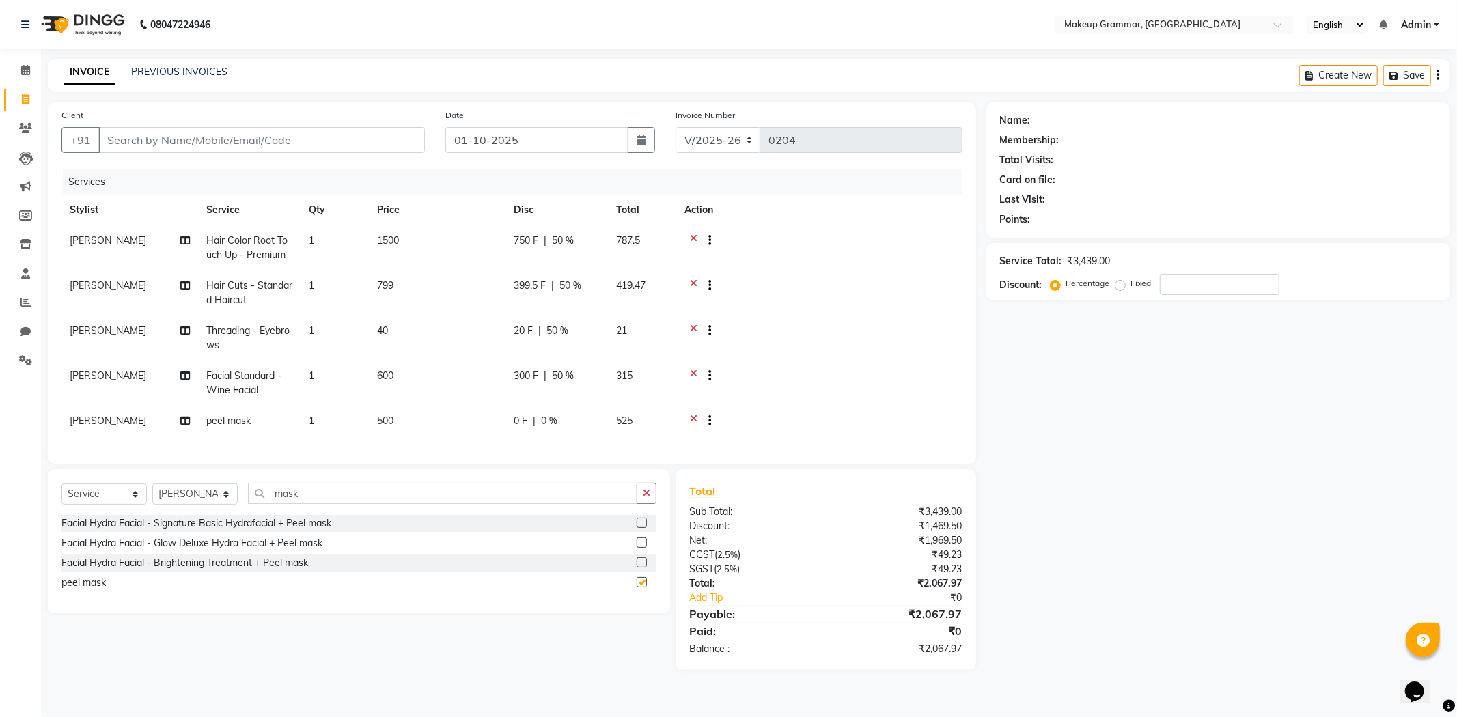
checkbox input "false"
click at [371, 397] on td "600" at bounding box center [437, 383] width 137 height 45
select select "87952"
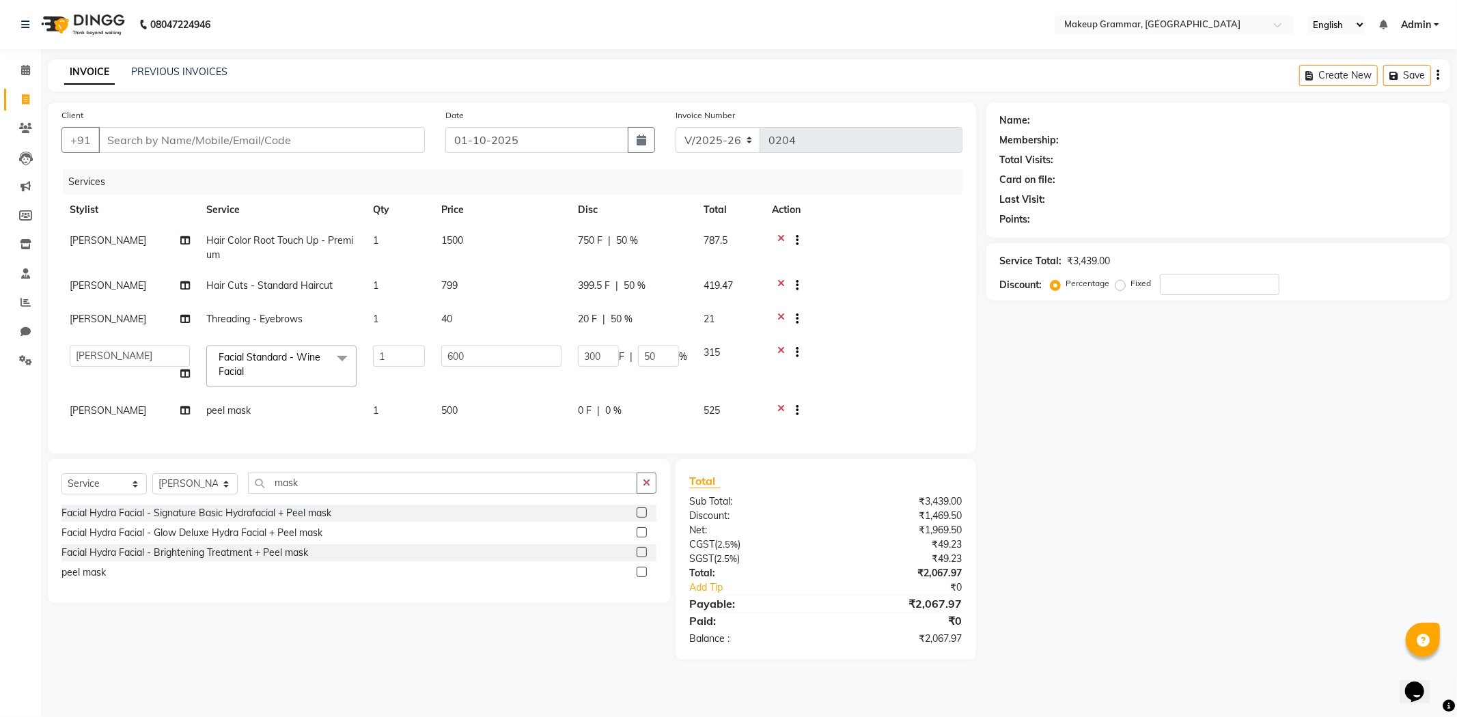
click at [451, 407] on span "500" at bounding box center [449, 410] width 16 height 12
select select "87952"
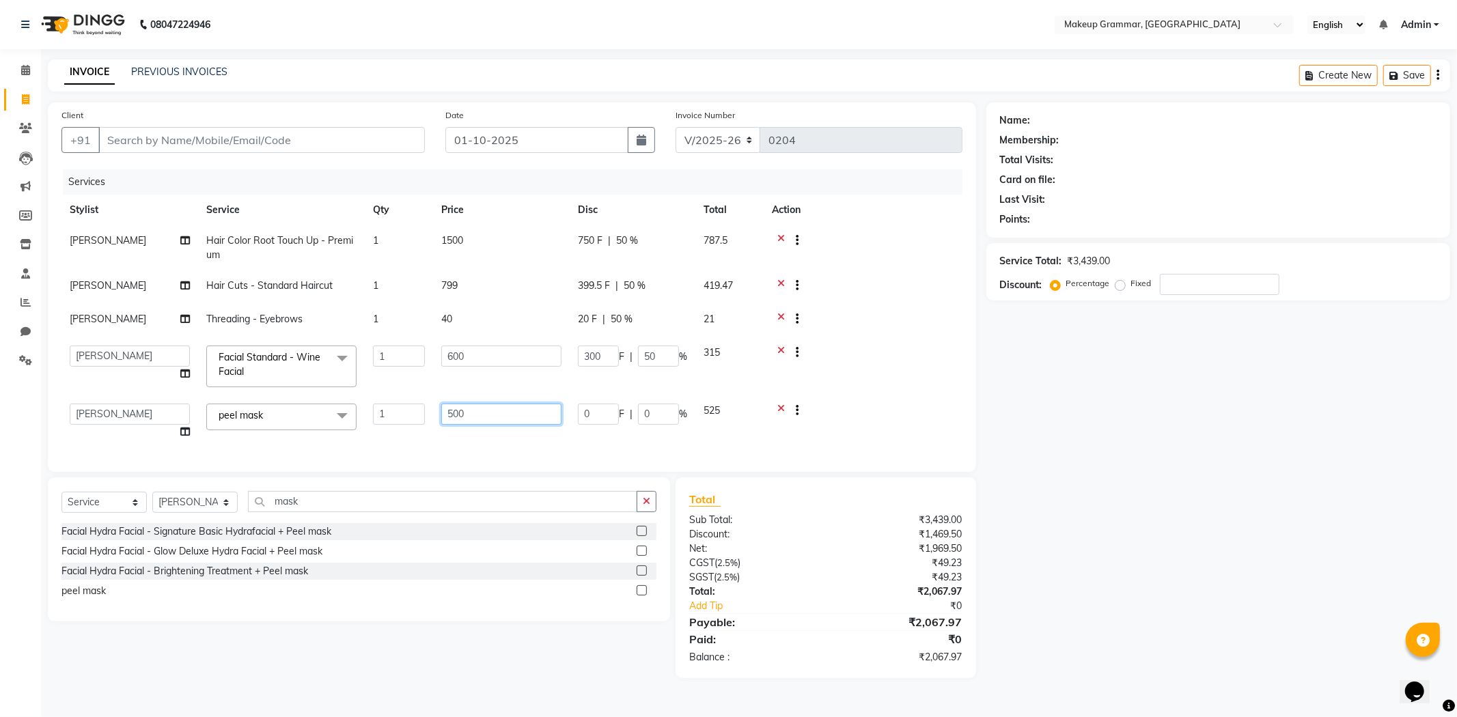
click at [467, 406] on input "500" at bounding box center [501, 414] width 120 height 21
type input "5"
type input "99"
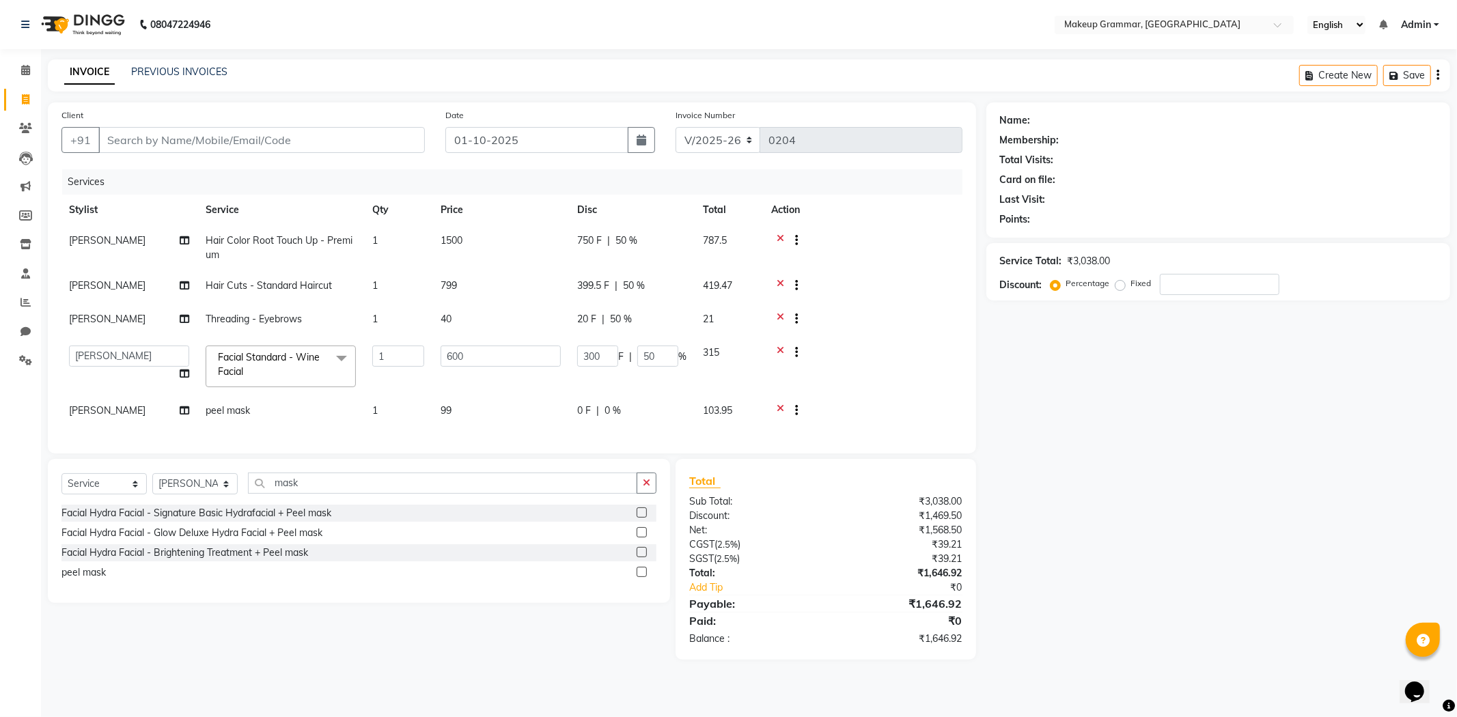
click at [827, 438] on div "Services Stylist Service Qty Price Disc Total Action Sathya Hair Color Root Tou…" at bounding box center [511, 304] width 901 height 270
click at [919, 372] on td at bounding box center [862, 366] width 199 height 58
click at [909, 360] on div at bounding box center [862, 354] width 182 height 17
click at [553, 382] on td "600" at bounding box center [500, 366] width 137 height 58
click at [672, 357] on input "50" at bounding box center [657, 356] width 41 height 21
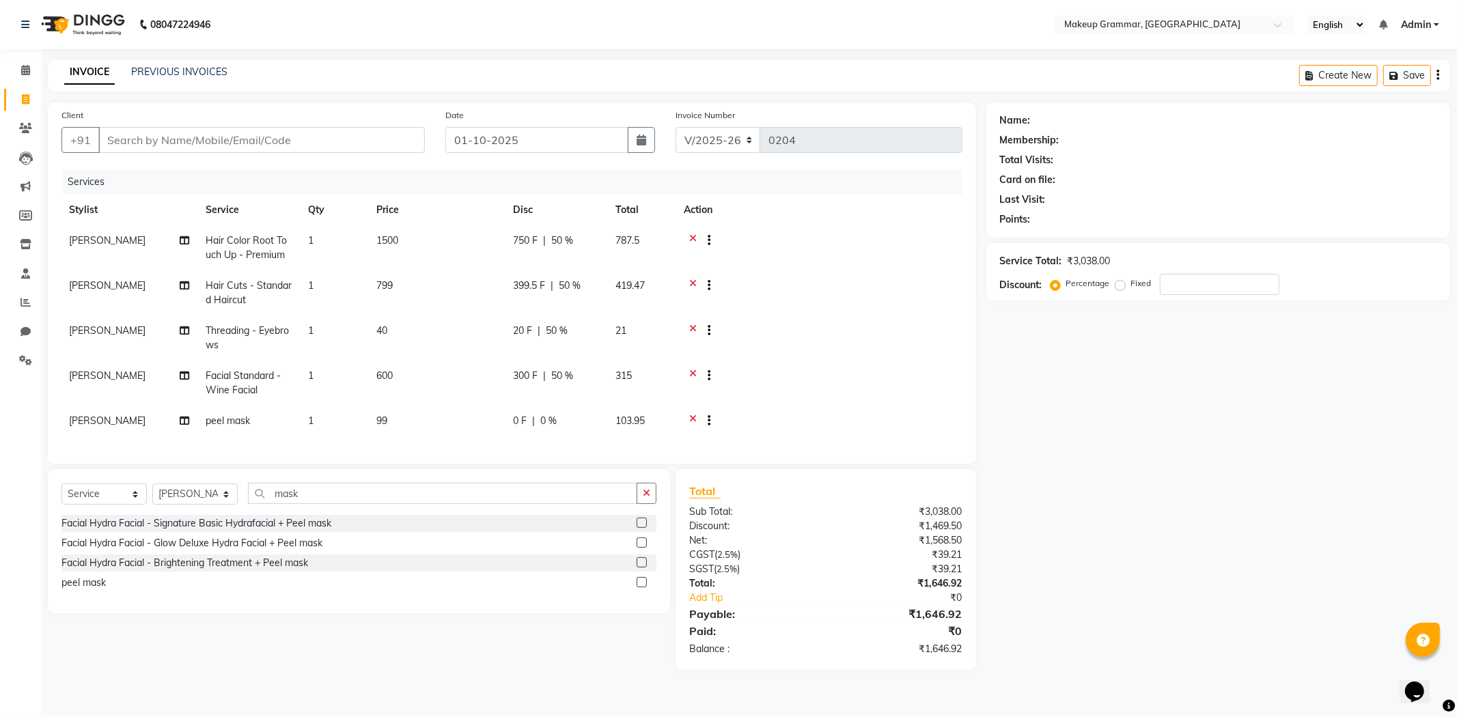
click at [839, 387] on td at bounding box center [819, 383] width 286 height 45
click at [835, 383] on div at bounding box center [819, 377] width 270 height 17
click at [298, 420] on tr "[PERSON_NAME] mask 1 99 0 F | 0 % 103.95" at bounding box center [511, 422] width 901 height 33
click at [313, 417] on span "1" at bounding box center [310, 421] width 5 height 12
select select "87952"
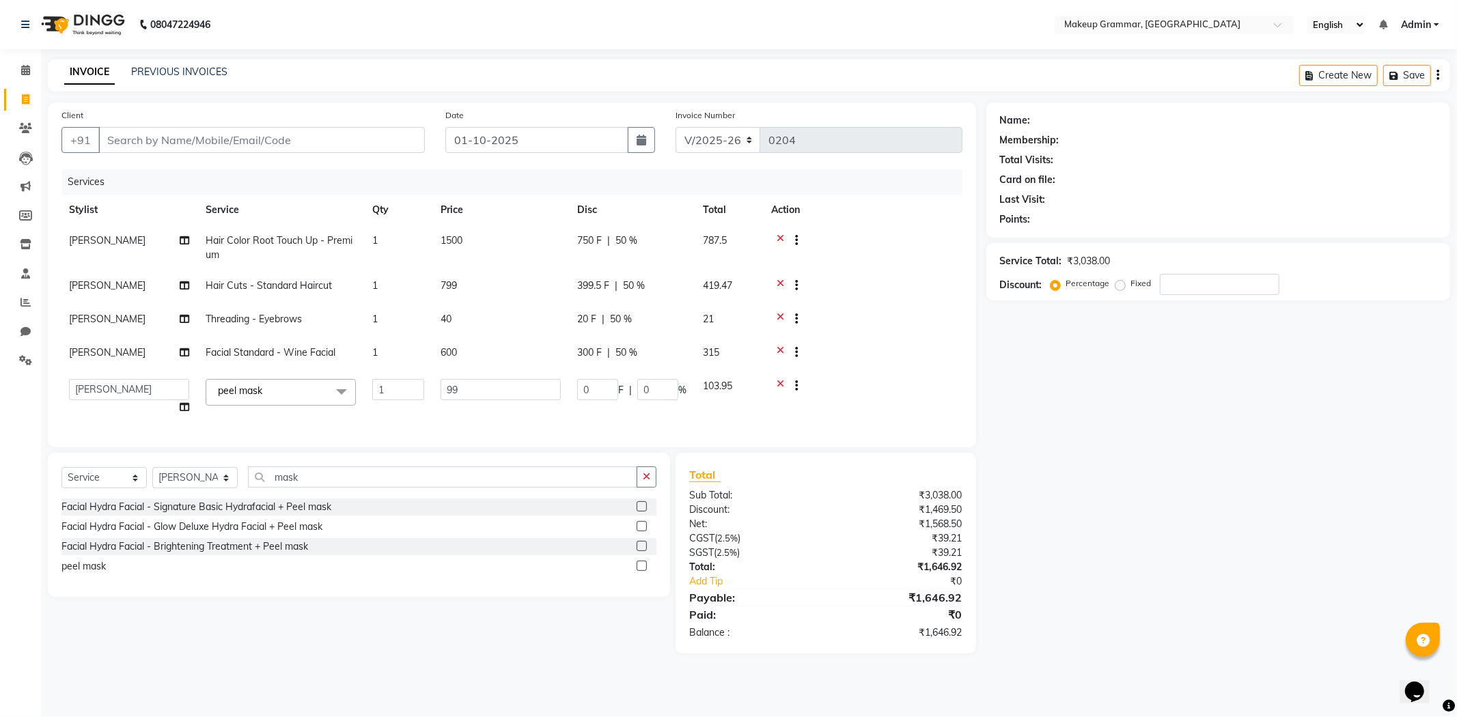
click at [400, 376] on td "1" at bounding box center [398, 397] width 68 height 52
click at [399, 386] on input "1" at bounding box center [398, 389] width 52 height 21
type input "2"
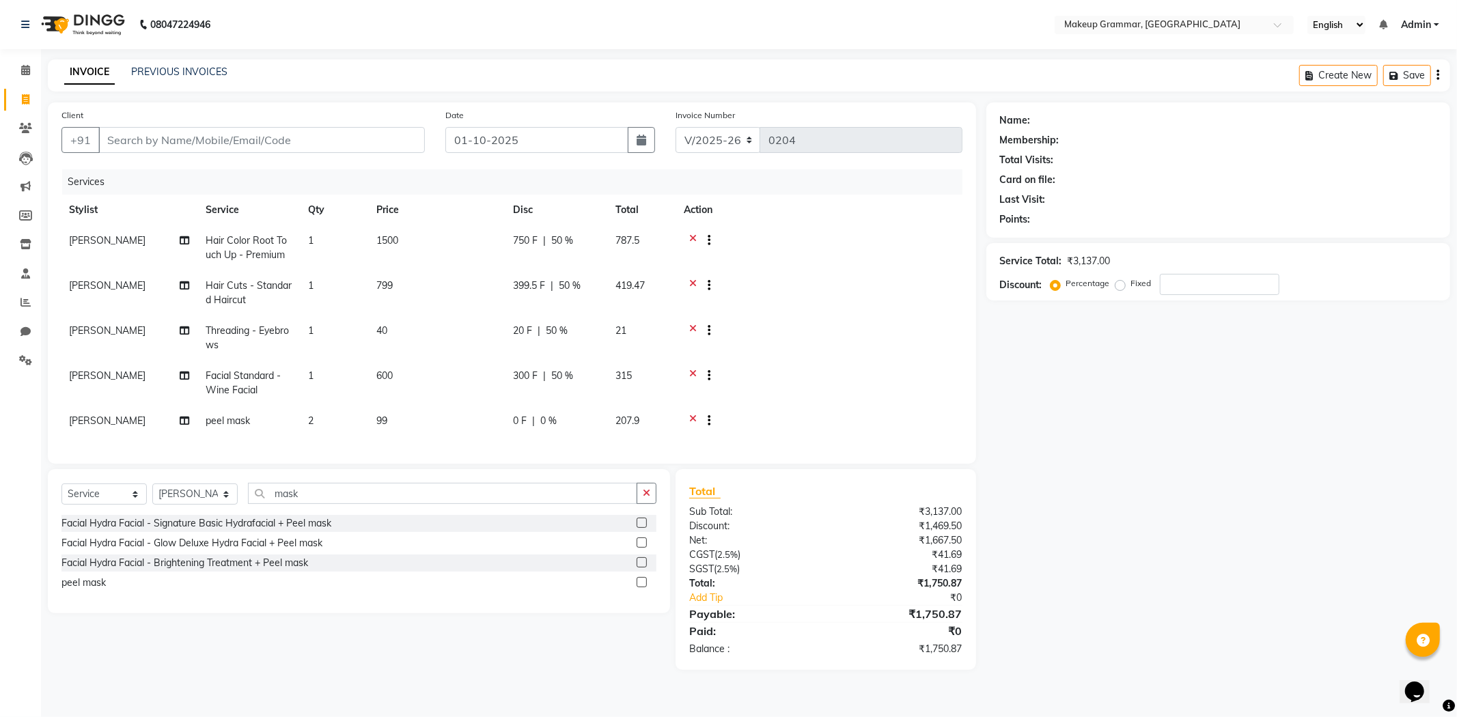
click at [843, 359] on tbody "Sathya Hair Color Root Touch Up - Premium 1 1500 750 F | 50 % 787.5 Sathya Hair…" at bounding box center [511, 332] width 901 height 214
click at [69, 382] on td "[PERSON_NAME]" at bounding box center [129, 383] width 137 height 45
select select "87952"
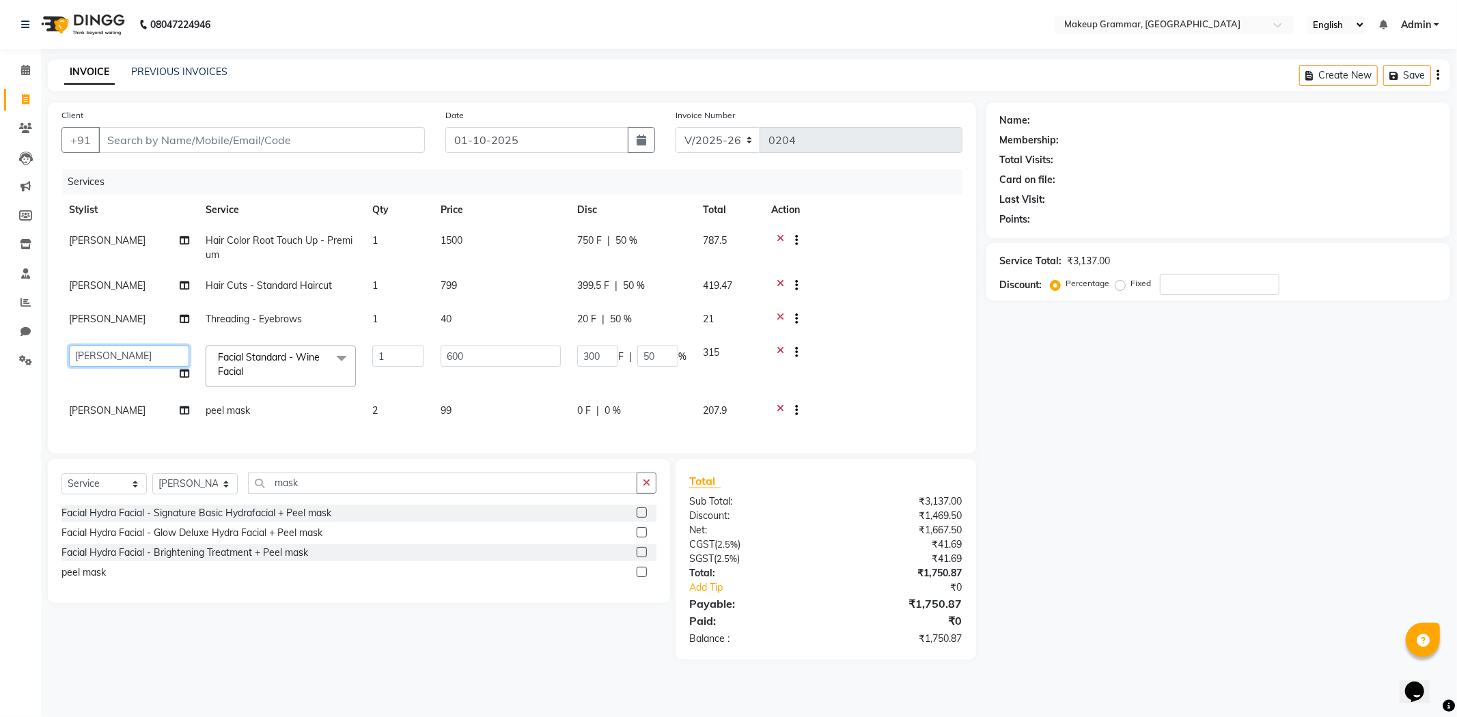
click at [168, 362] on select "Merlin vincy J [PERSON_NAME]" at bounding box center [129, 356] width 120 height 21
select select "89074"
click at [103, 309] on td "[PERSON_NAME]" at bounding box center [129, 320] width 137 height 33
select select "87952"
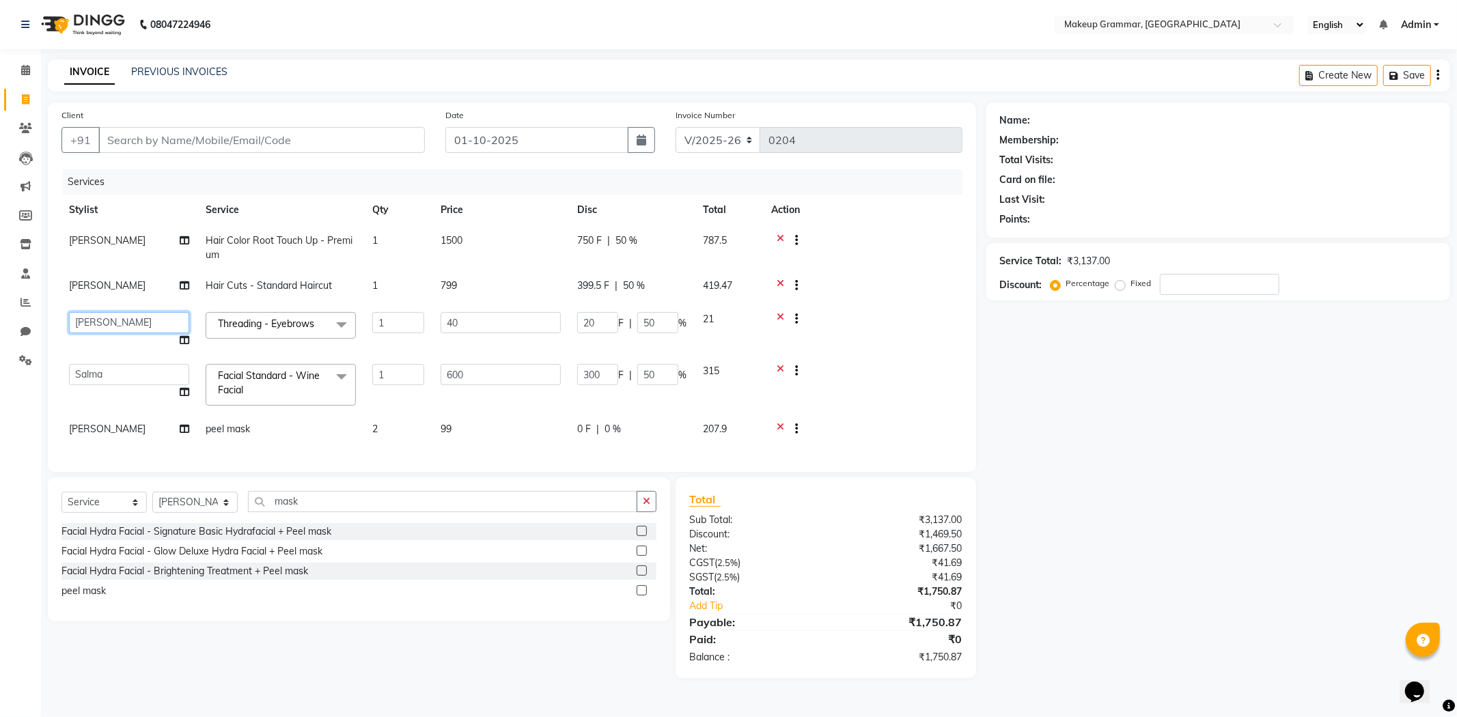
click at [181, 322] on select "Merlin vincy J [PERSON_NAME]" at bounding box center [129, 322] width 120 height 21
click at [149, 395] on tbody "Sathya Hair Color Root Touch Up - Premium 1 1500 750 F | 50 % 787.5 Sathya Hair…" at bounding box center [511, 336] width 901 height 222
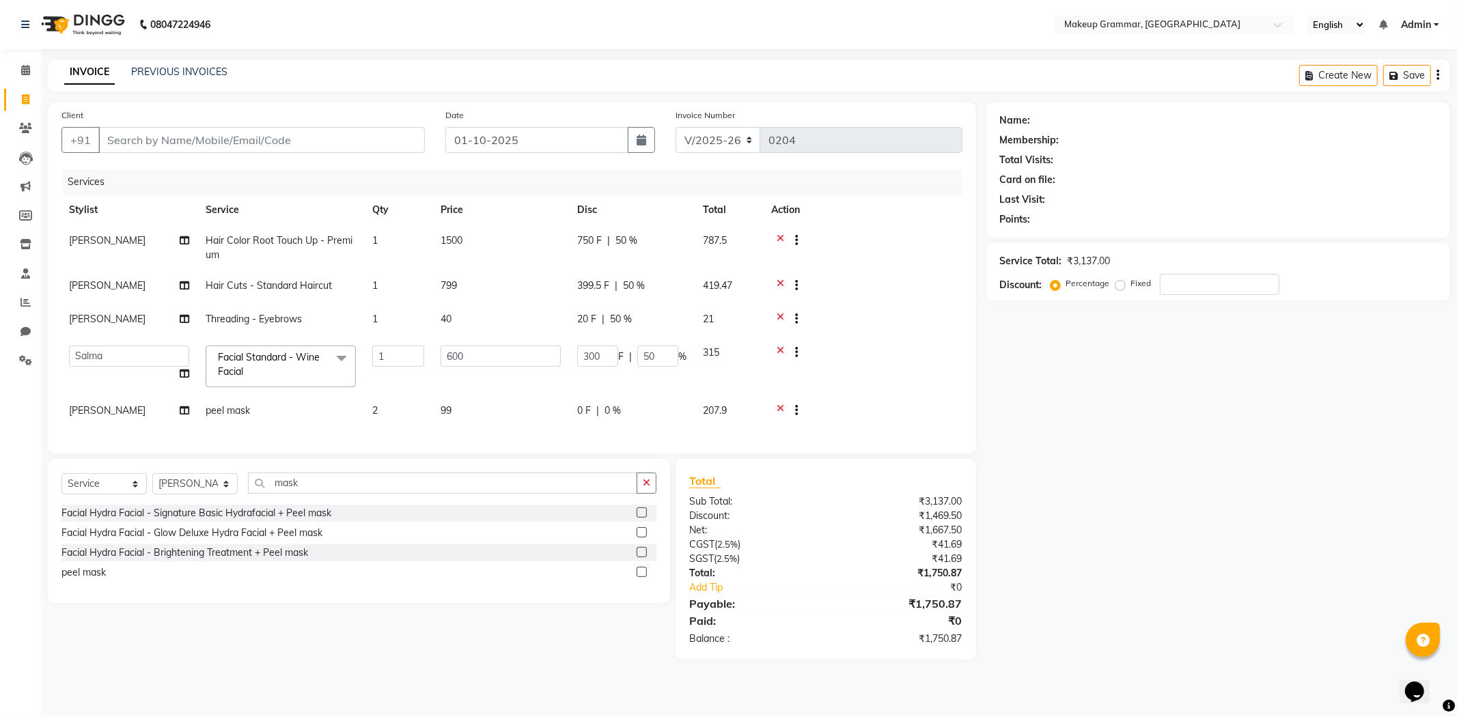
click at [948, 324] on div at bounding box center [862, 320] width 182 height 17
click at [961, 294] on div "Services Stylist Service Qty Price Disc Total Action Sathya Hair Color Root Tou…" at bounding box center [511, 304] width 901 height 270
drag, startPoint x: 961, startPoint y: 294, endPoint x: 884, endPoint y: 301, distance: 77.4
click at [928, 298] on div "Services Stylist Service Qty Price Disc Total Action Sathya Hair Color Root Tou…" at bounding box center [511, 304] width 901 height 270
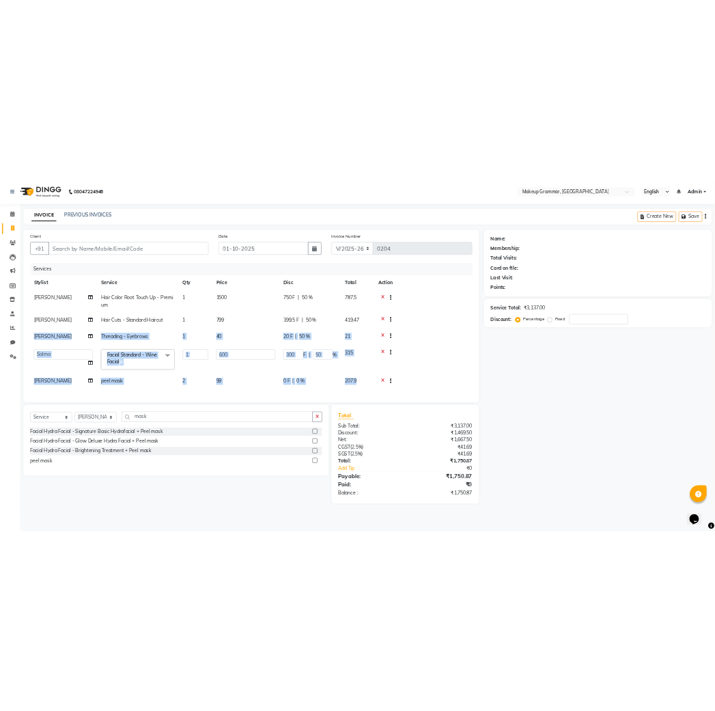
scroll to position [0, 10]
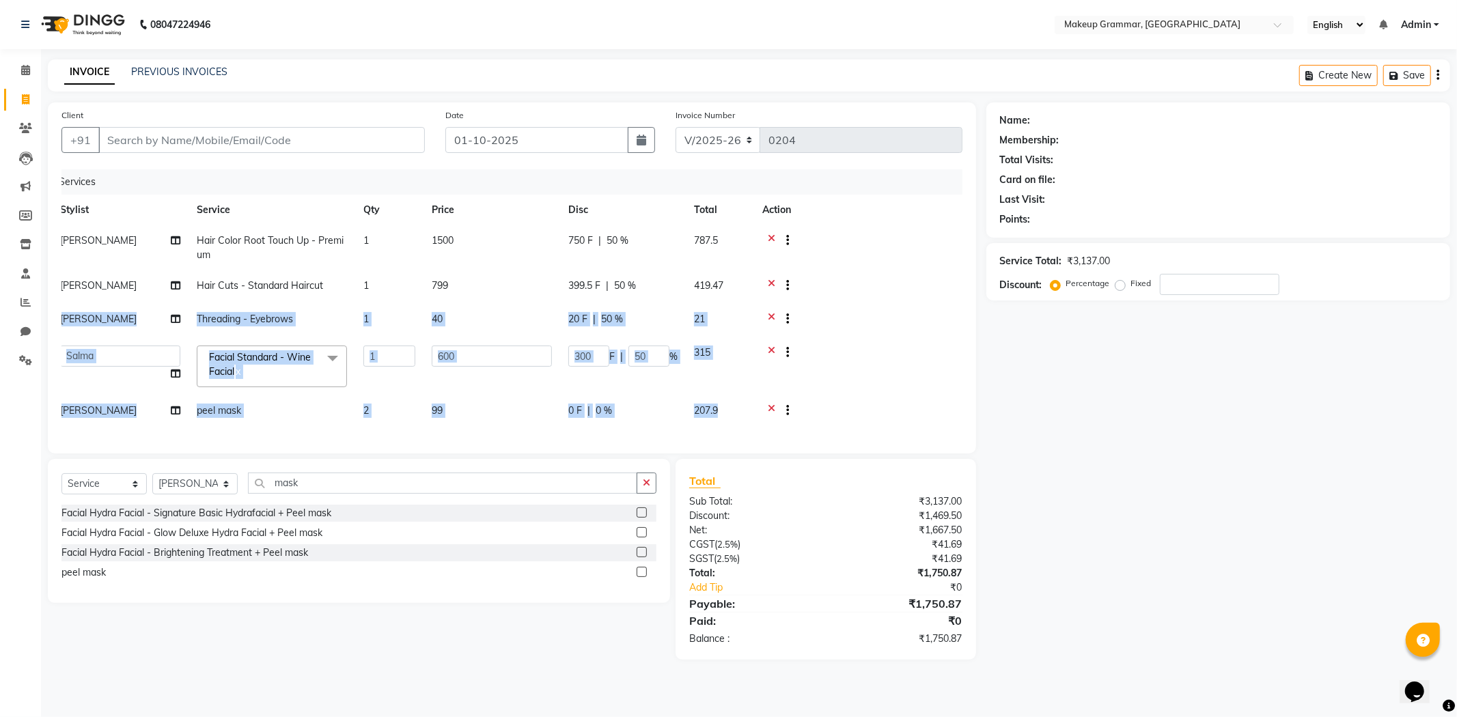
click at [882, 314] on div at bounding box center [853, 320] width 182 height 17
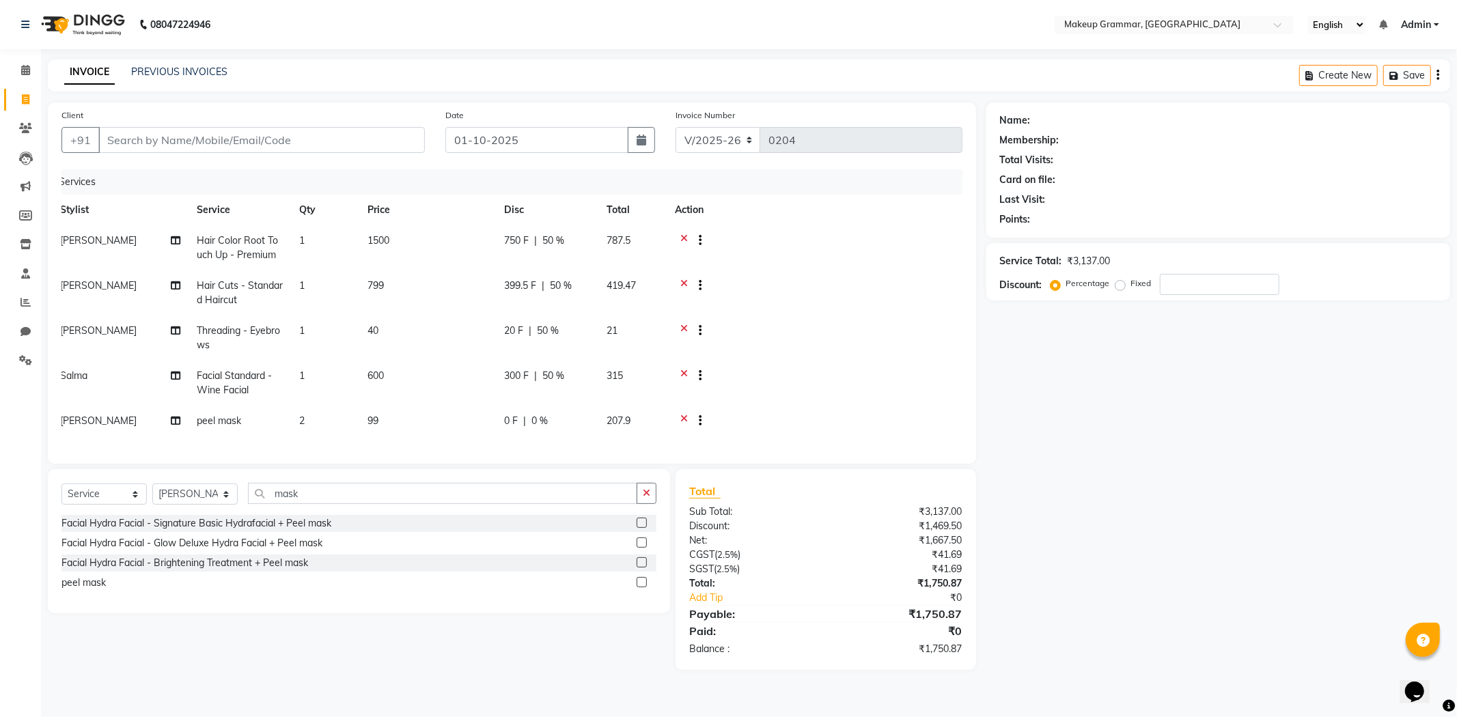
click at [548, 296] on tr "Sathya Hair Cuts - Standard Haircut 1 799 399.5 F | 50 % 419.47" at bounding box center [502, 292] width 901 height 45
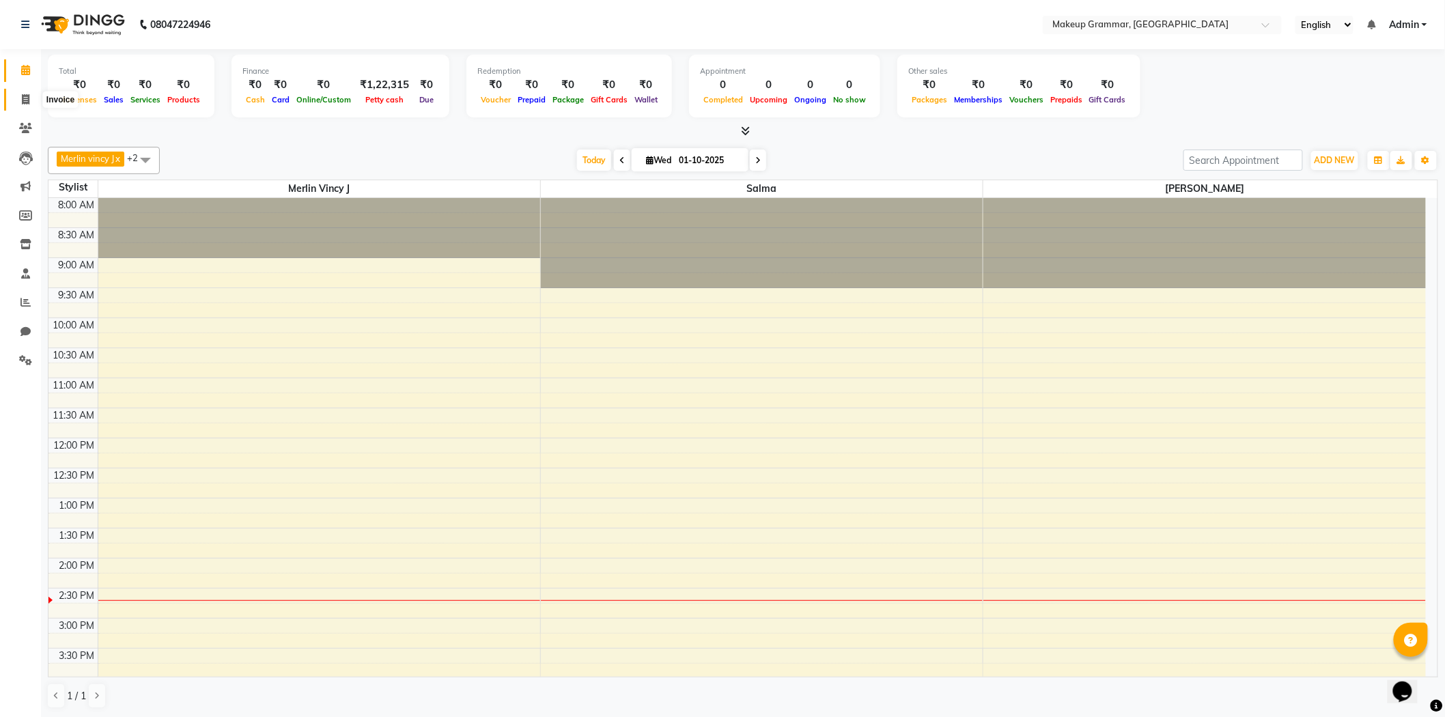
click at [28, 103] on icon at bounding box center [26, 99] width 8 height 10
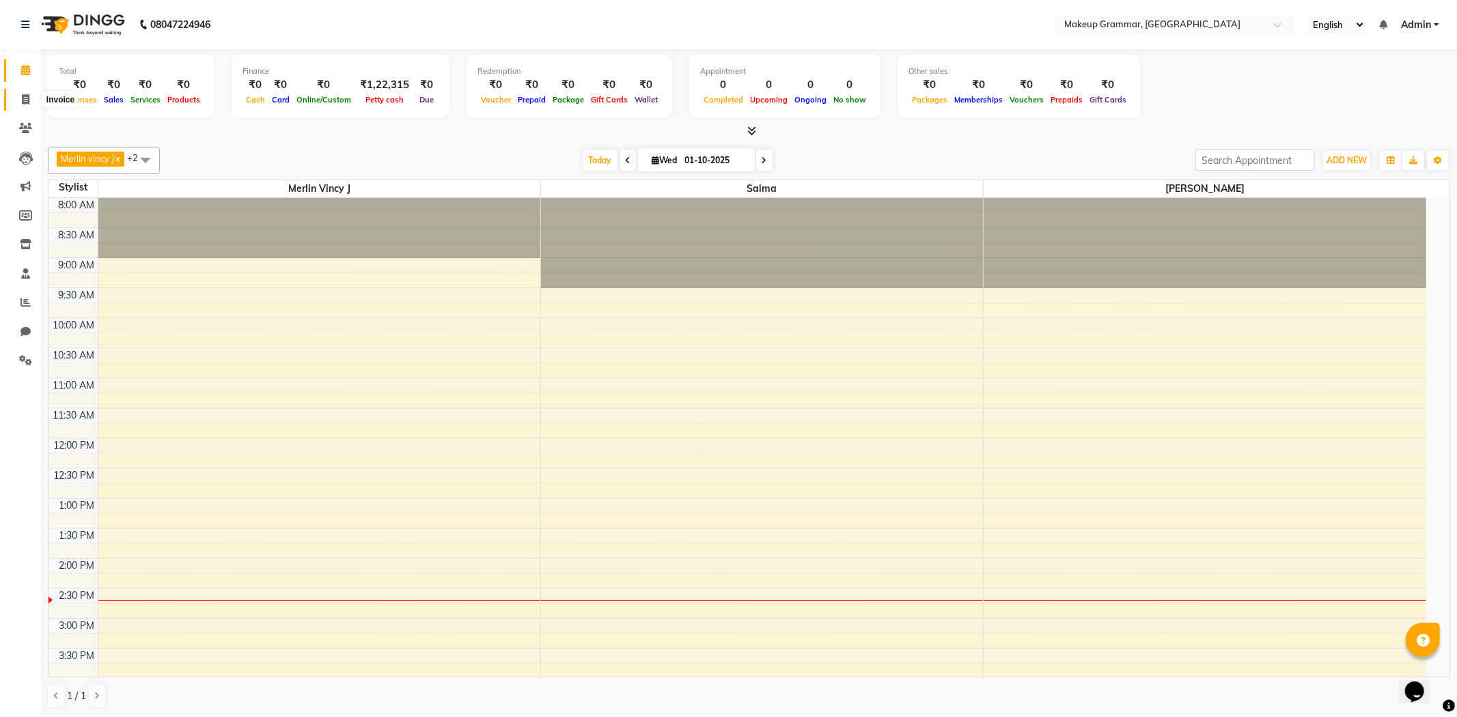
select select "8477"
select select "service"
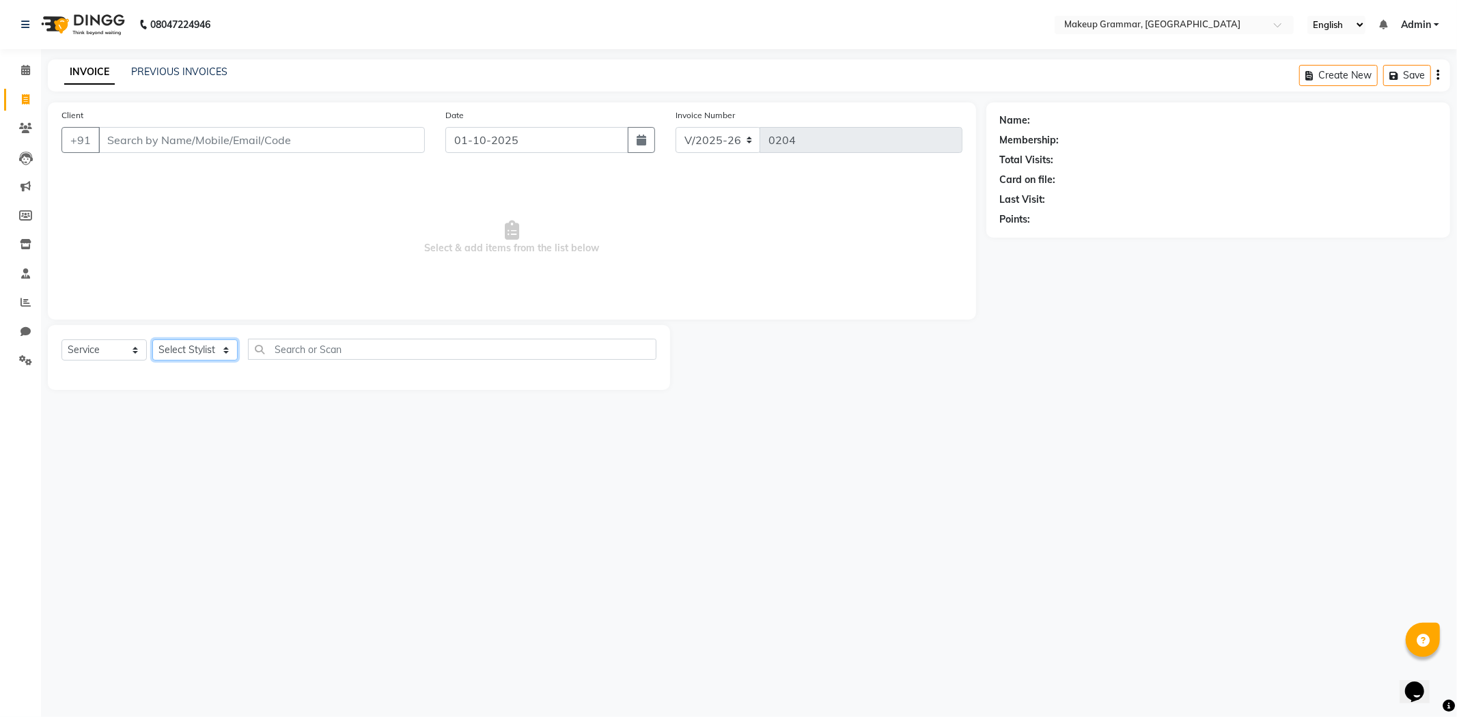
click at [233, 346] on select "Select Stylist Merlin vincy J Salma Sathya" at bounding box center [194, 349] width 85 height 21
select select "87952"
click at [152, 340] on select "Select Stylist Merlin vincy J Salma Sathya" at bounding box center [194, 349] width 85 height 21
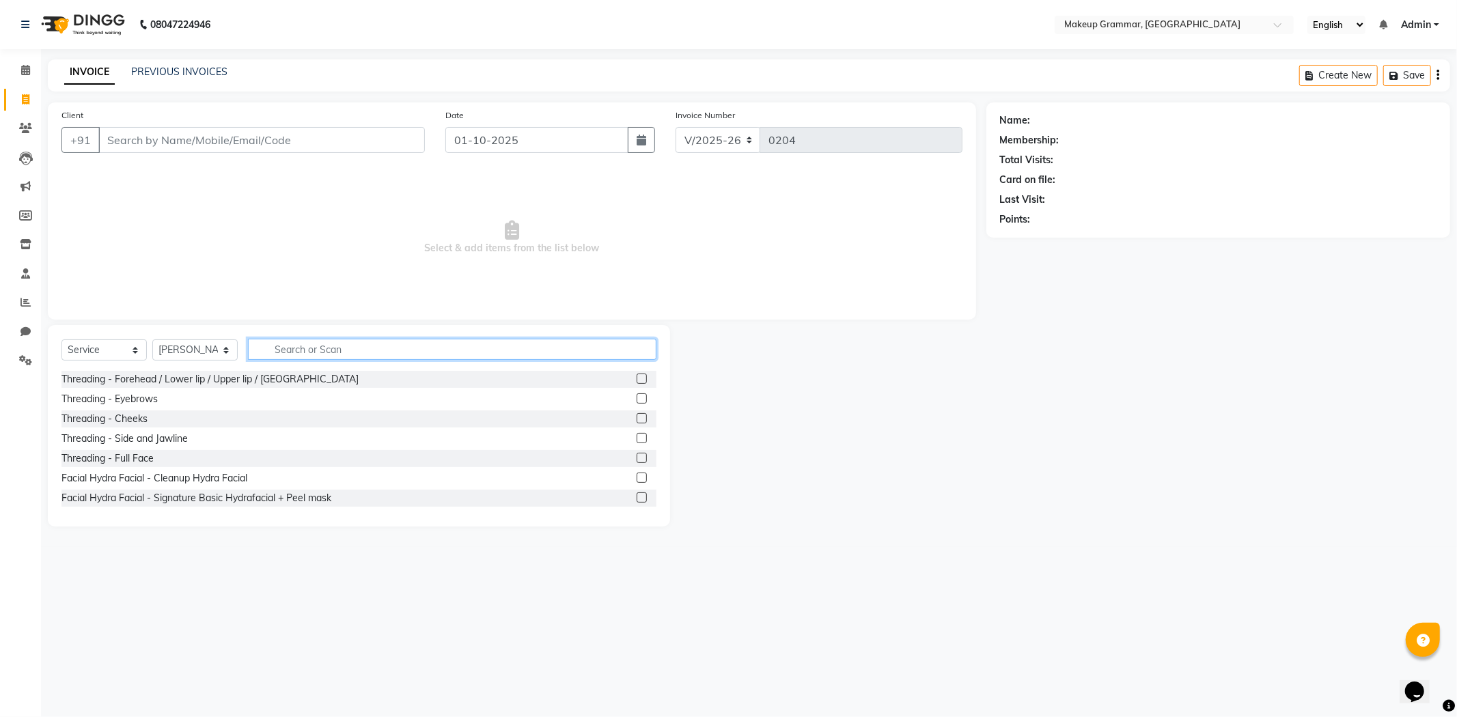
click at [292, 349] on input "text" at bounding box center [452, 349] width 408 height 21
type input "hair col"
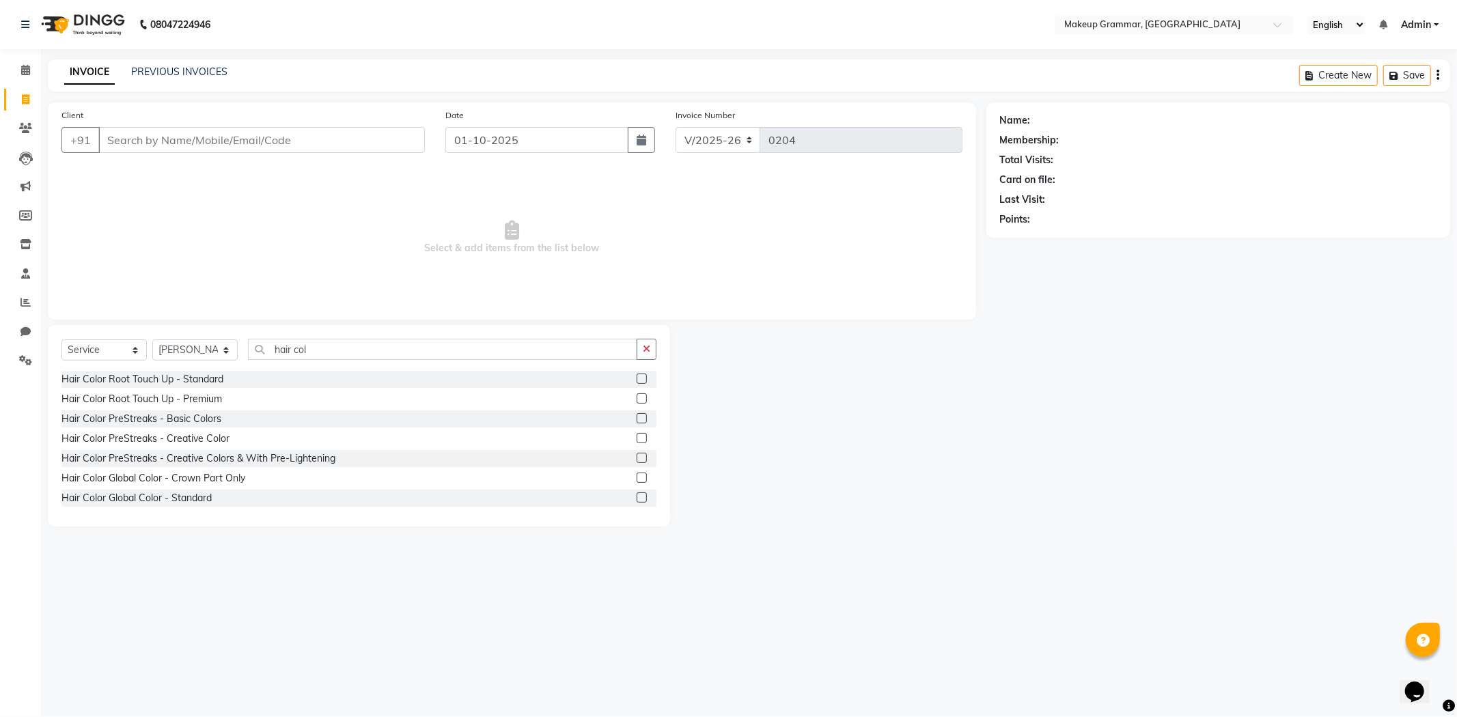
click at [637, 398] on label at bounding box center [642, 398] width 10 height 10
click at [637, 398] on input "checkbox" at bounding box center [641, 399] width 9 height 9
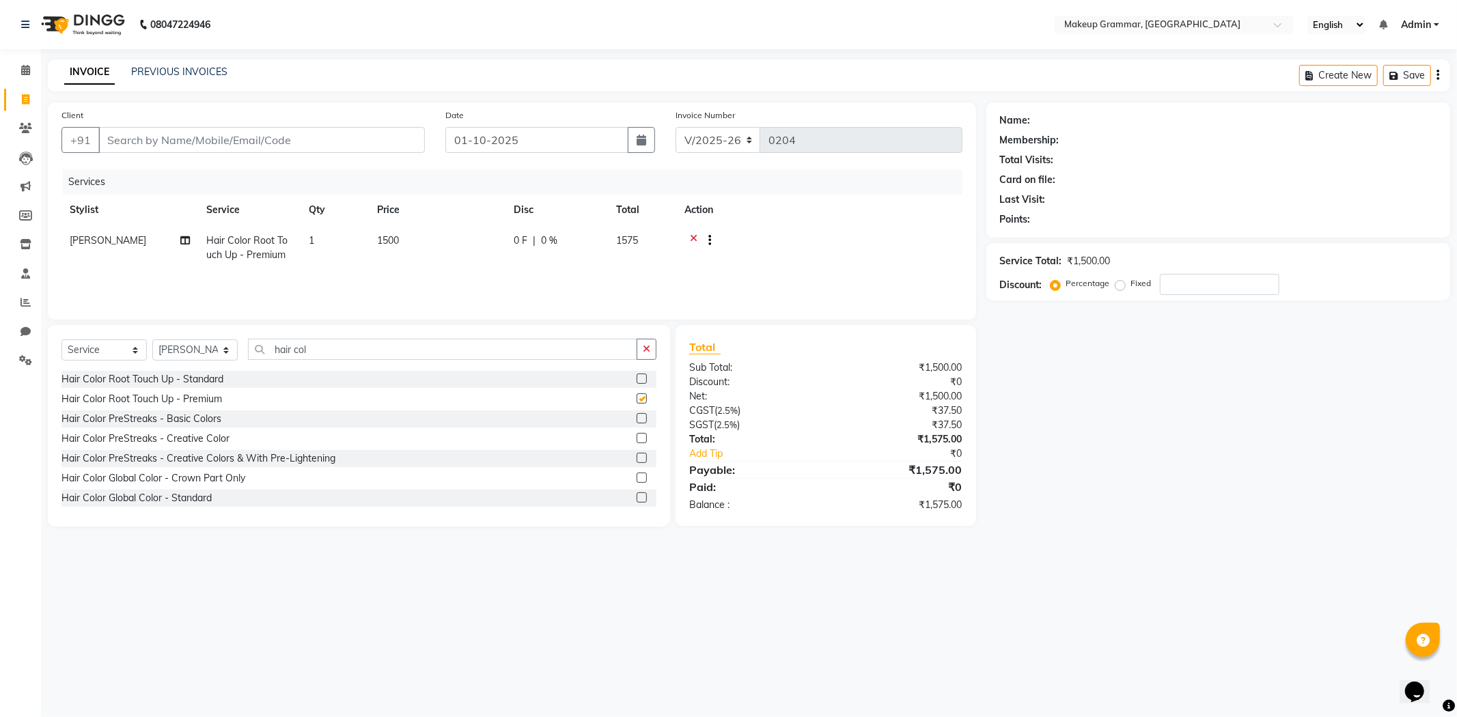
checkbox input "false"
click at [392, 344] on input "hair col" at bounding box center [442, 349] width 389 height 21
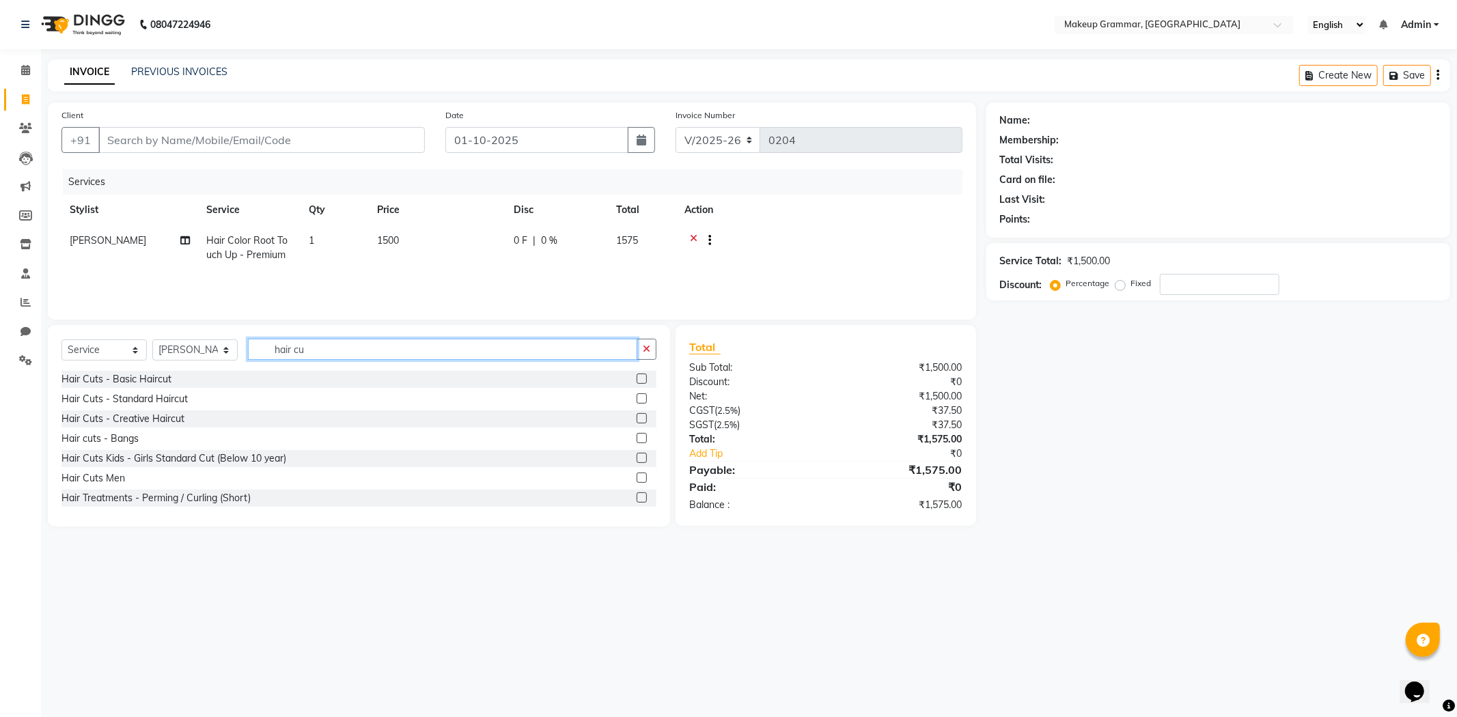
type input "hair cu"
click at [637, 399] on label at bounding box center [642, 398] width 10 height 10
click at [637, 399] on input "checkbox" at bounding box center [641, 399] width 9 height 9
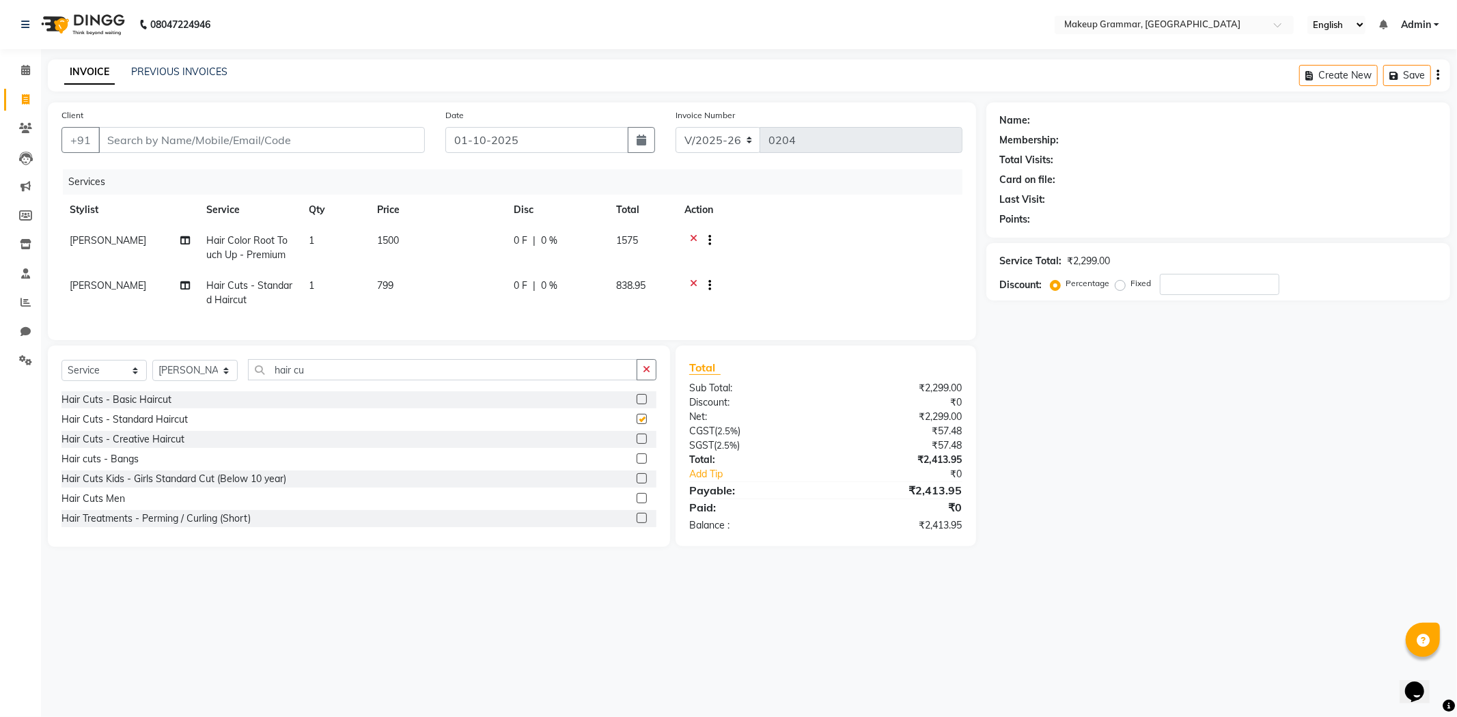
checkbox input "false"
click at [542, 378] on input "hair cu" at bounding box center [442, 369] width 389 height 21
type input "h"
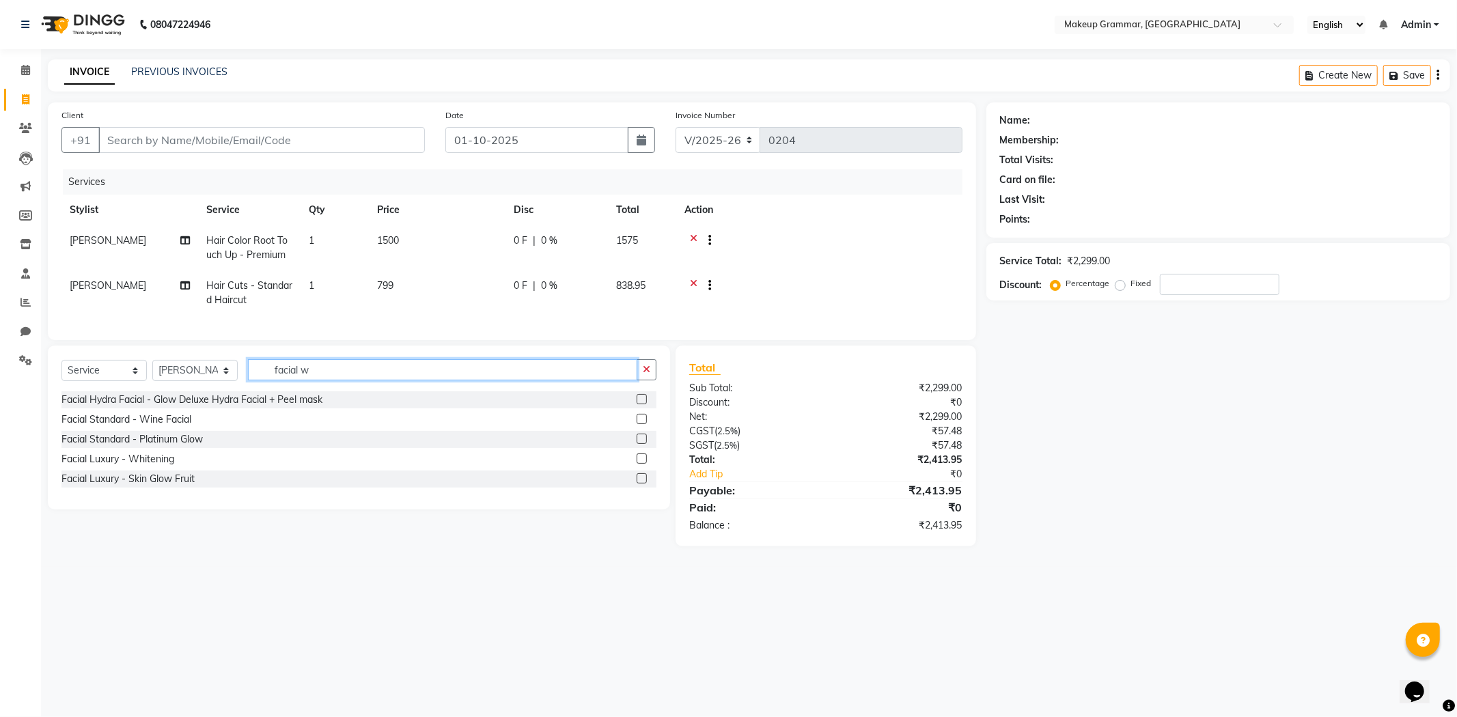
type input "facial w"
click at [637, 424] on label at bounding box center [642, 419] width 10 height 10
click at [637, 424] on input "checkbox" at bounding box center [641, 419] width 9 height 9
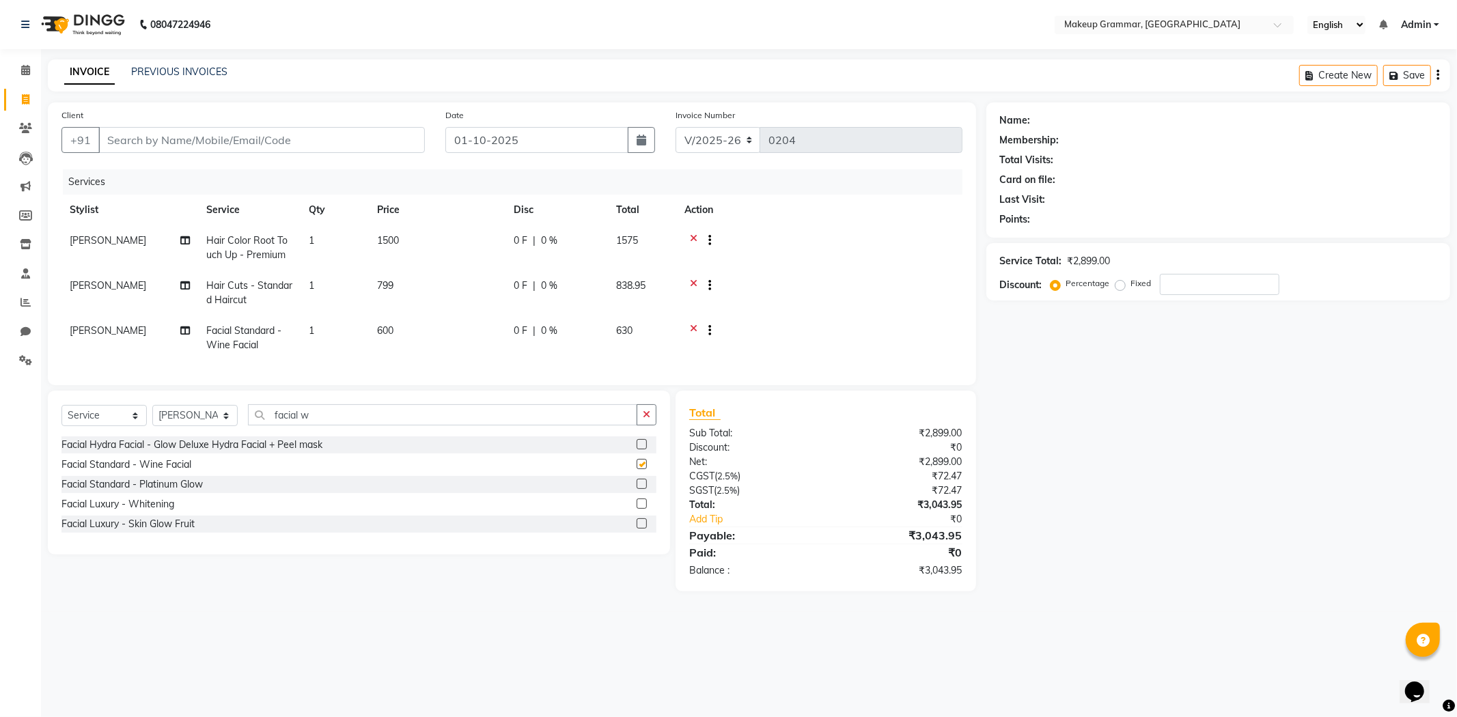
checkbox input "false"
click at [480, 419] on input "facial w" at bounding box center [442, 414] width 389 height 21
type input "f"
click at [637, 469] on label at bounding box center [642, 464] width 10 height 10
click at [637, 469] on input "checkbox" at bounding box center [641, 464] width 9 height 9
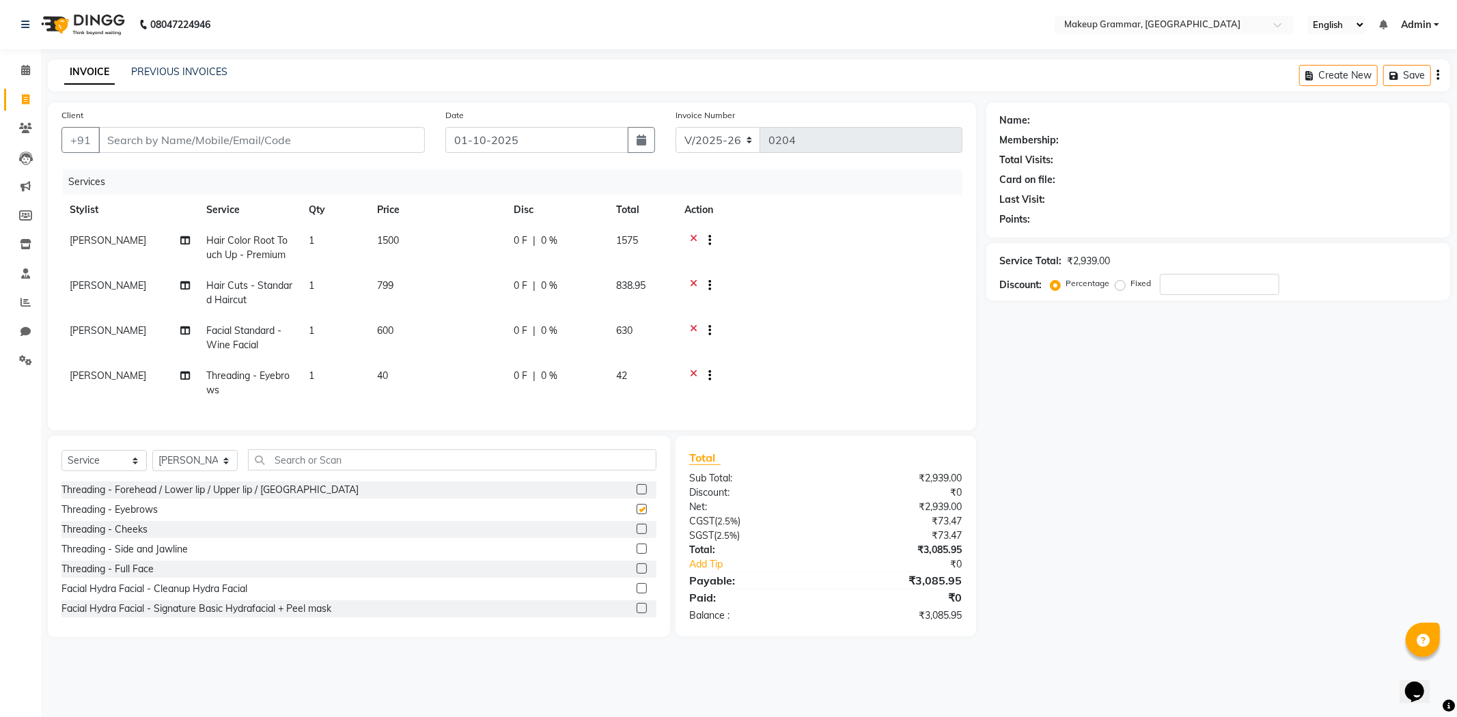
checkbox input "false"
click at [427, 456] on div "Select Service Product Membership Package Voucher Prepaid Gift Card Select Styl…" at bounding box center [359, 536] width 622 height 201
click at [427, 466] on input "text" at bounding box center [452, 459] width 408 height 21
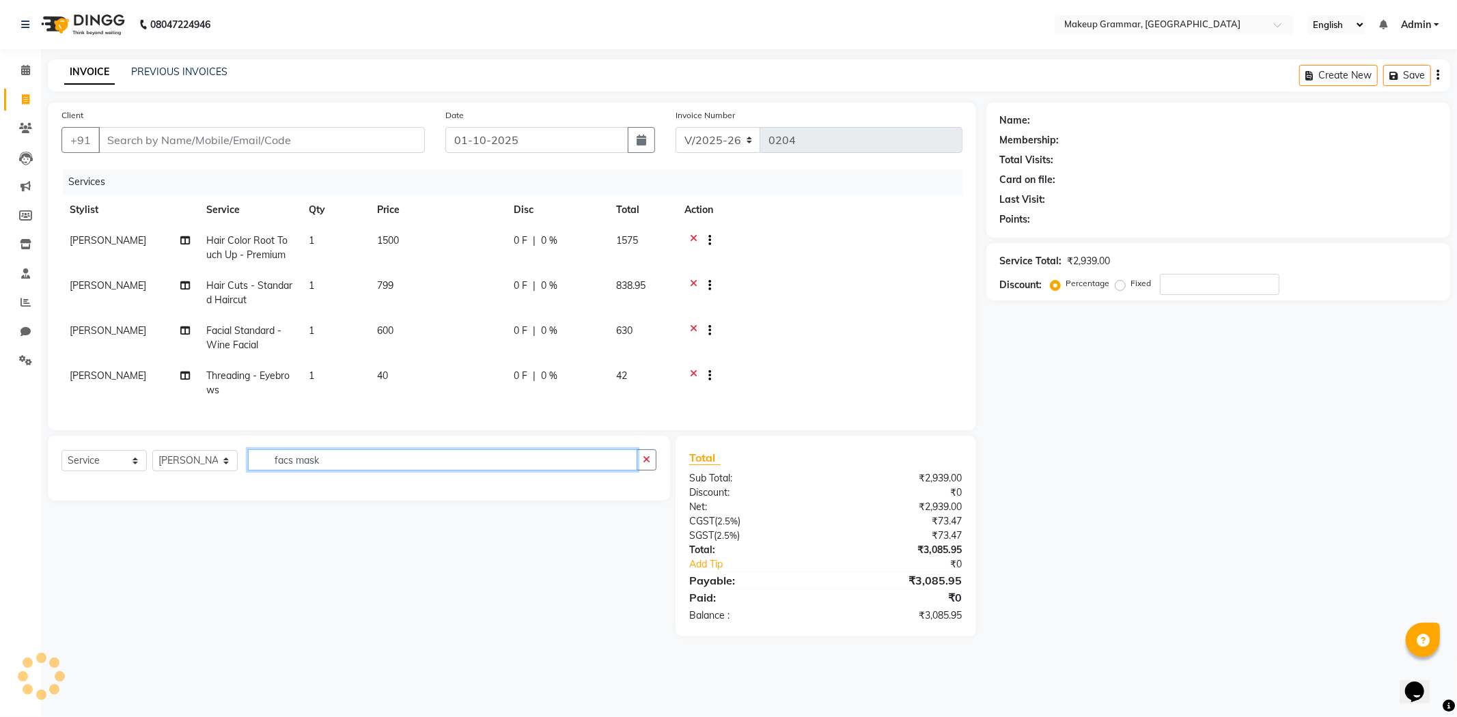
click at [292, 467] on input "facs mask" at bounding box center [442, 459] width 389 height 21
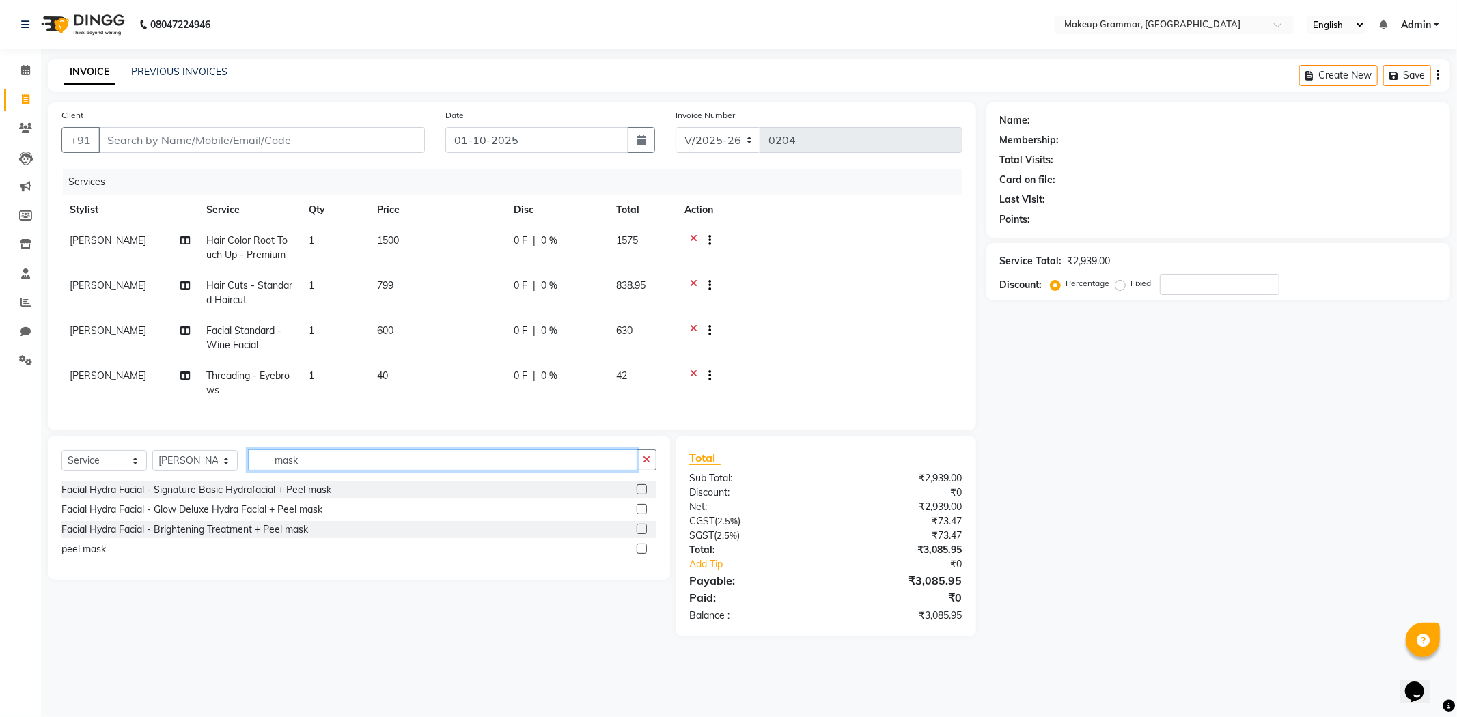
type input "mask"
click at [642, 554] on label at bounding box center [642, 549] width 10 height 10
click at [642, 554] on input "checkbox" at bounding box center [641, 549] width 9 height 9
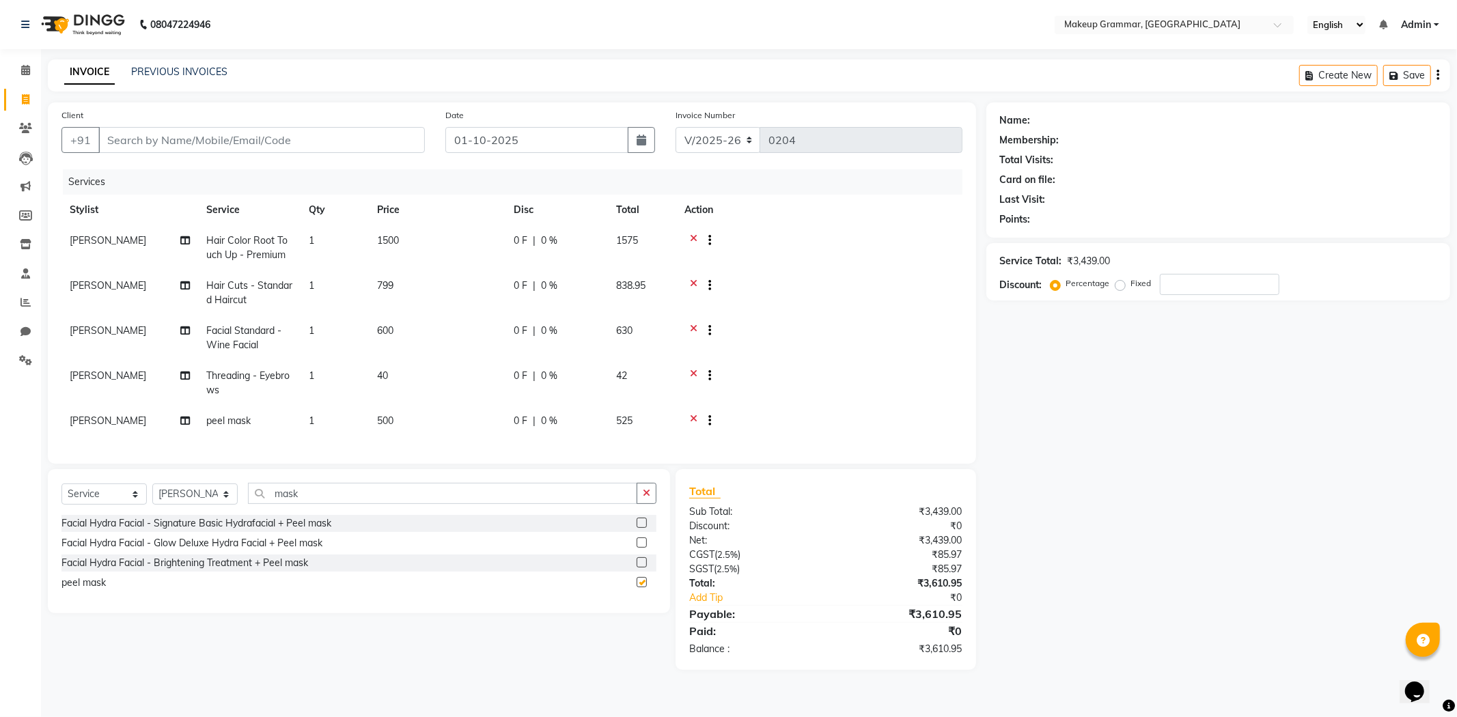
checkbox input "false"
click at [219, 419] on span "peel mask" at bounding box center [228, 421] width 44 height 12
select select "87952"
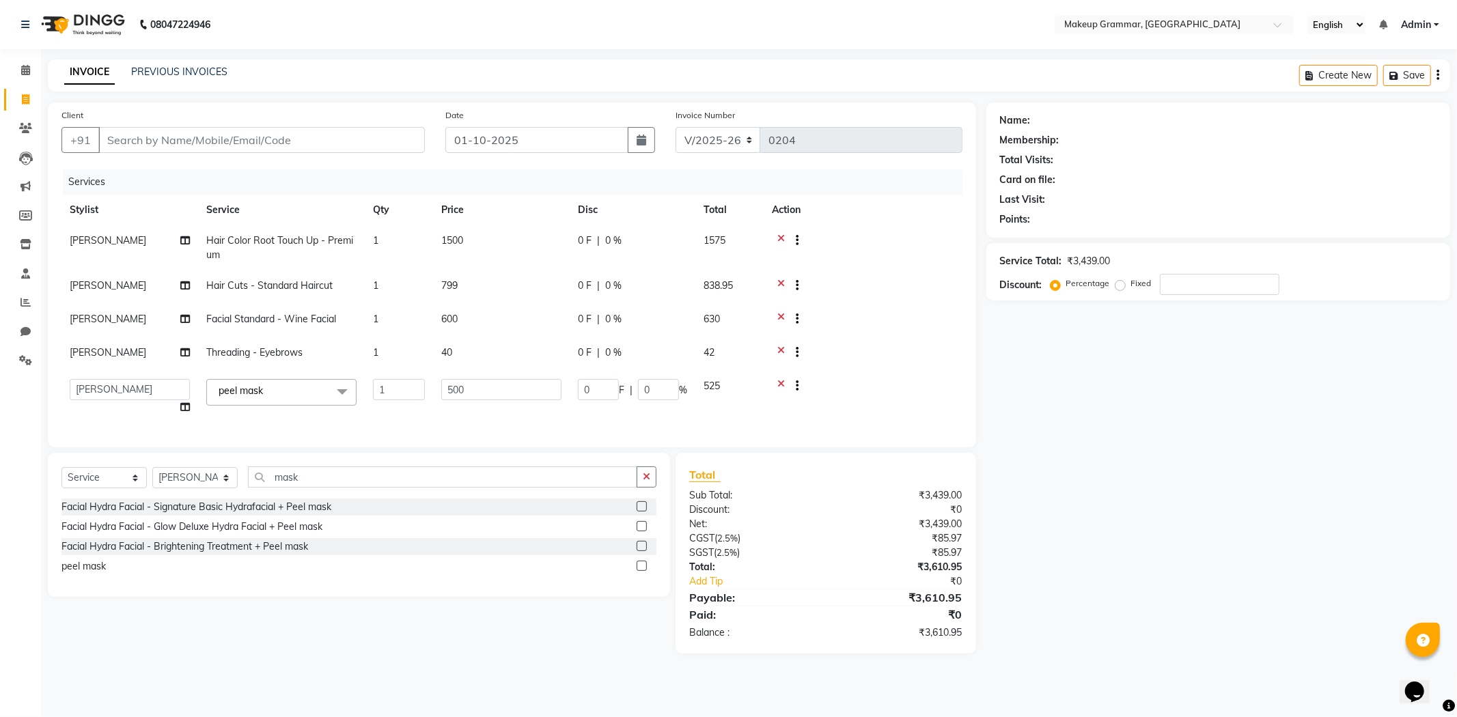
click at [237, 392] on span "peel mask" at bounding box center [241, 391] width 44 height 12
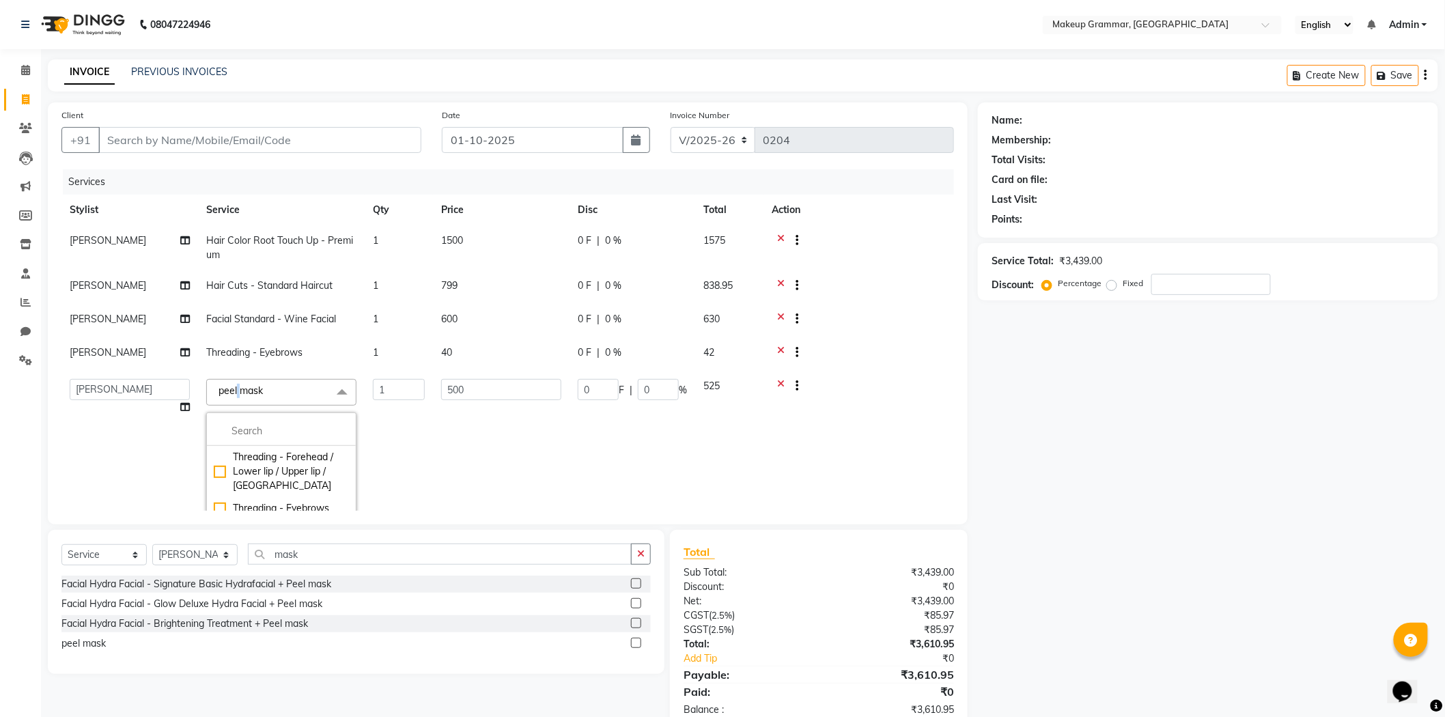
click at [240, 385] on span "peel mask" at bounding box center [241, 391] width 44 height 12
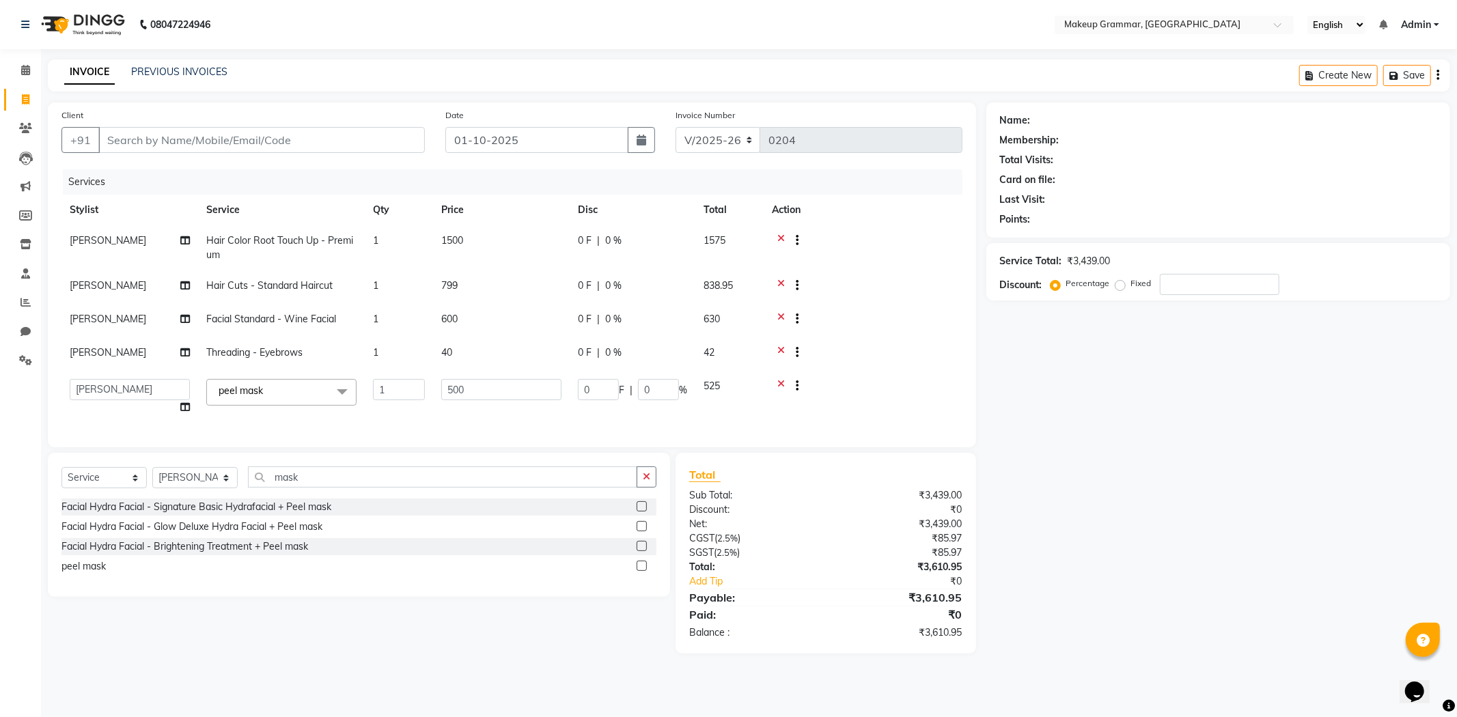
click at [278, 390] on span "peel mask x" at bounding box center [281, 392] width 150 height 27
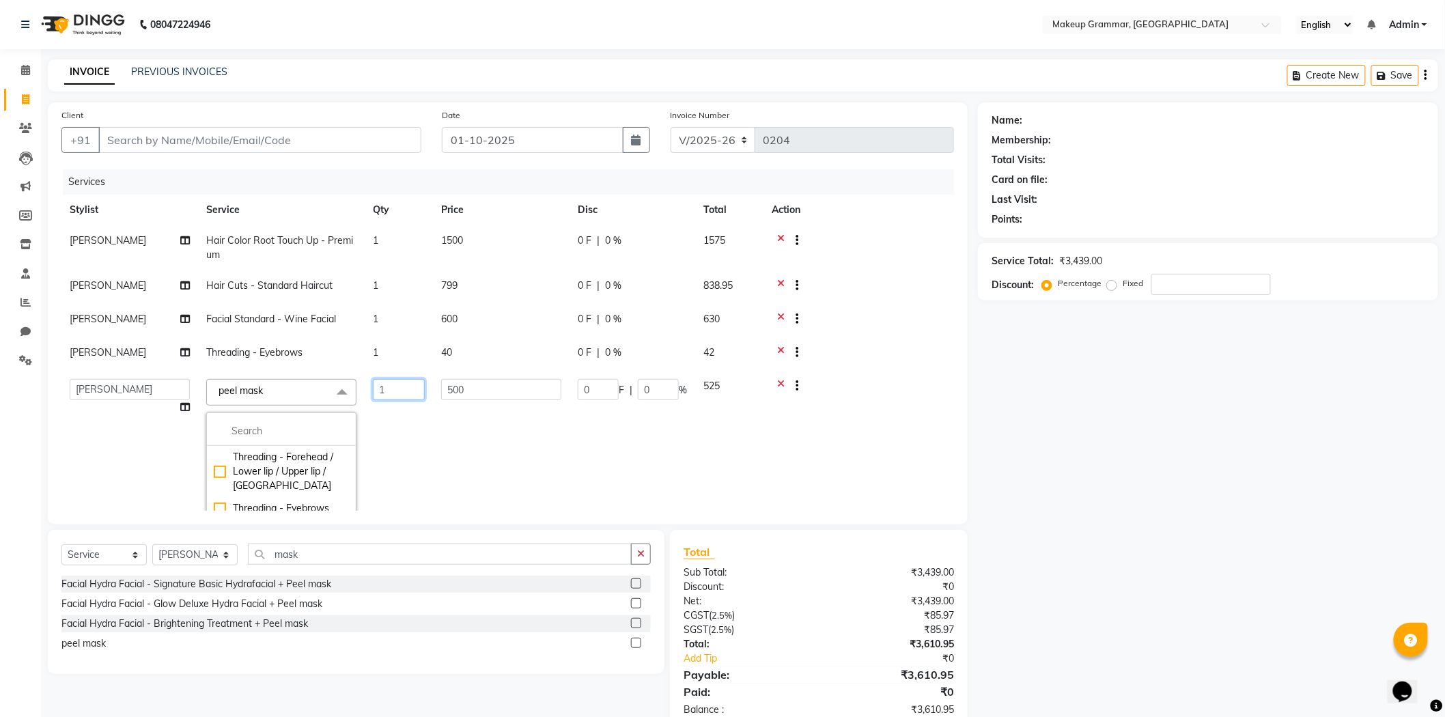
click at [399, 391] on input "1" at bounding box center [399, 389] width 52 height 21
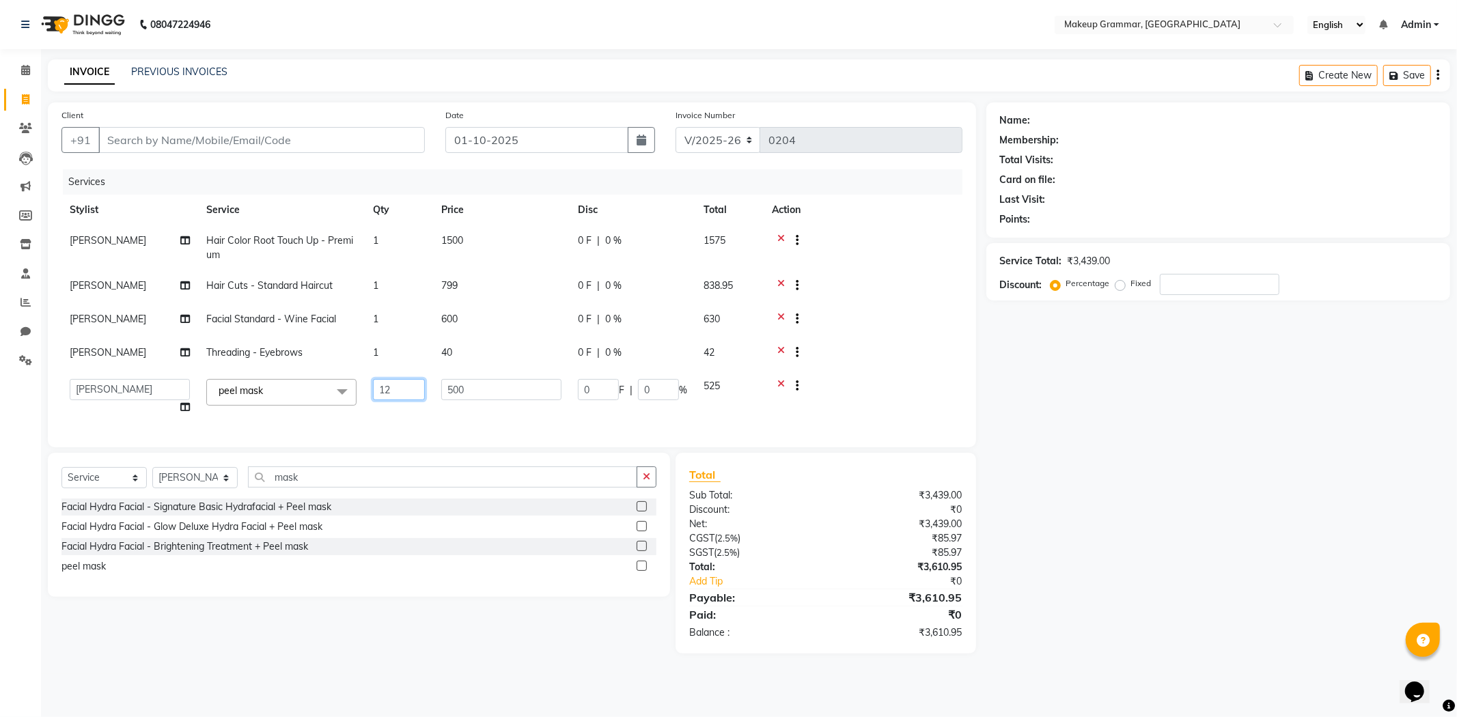
type input "1"
type input "2"
click at [382, 391] on input "2" at bounding box center [399, 389] width 52 height 21
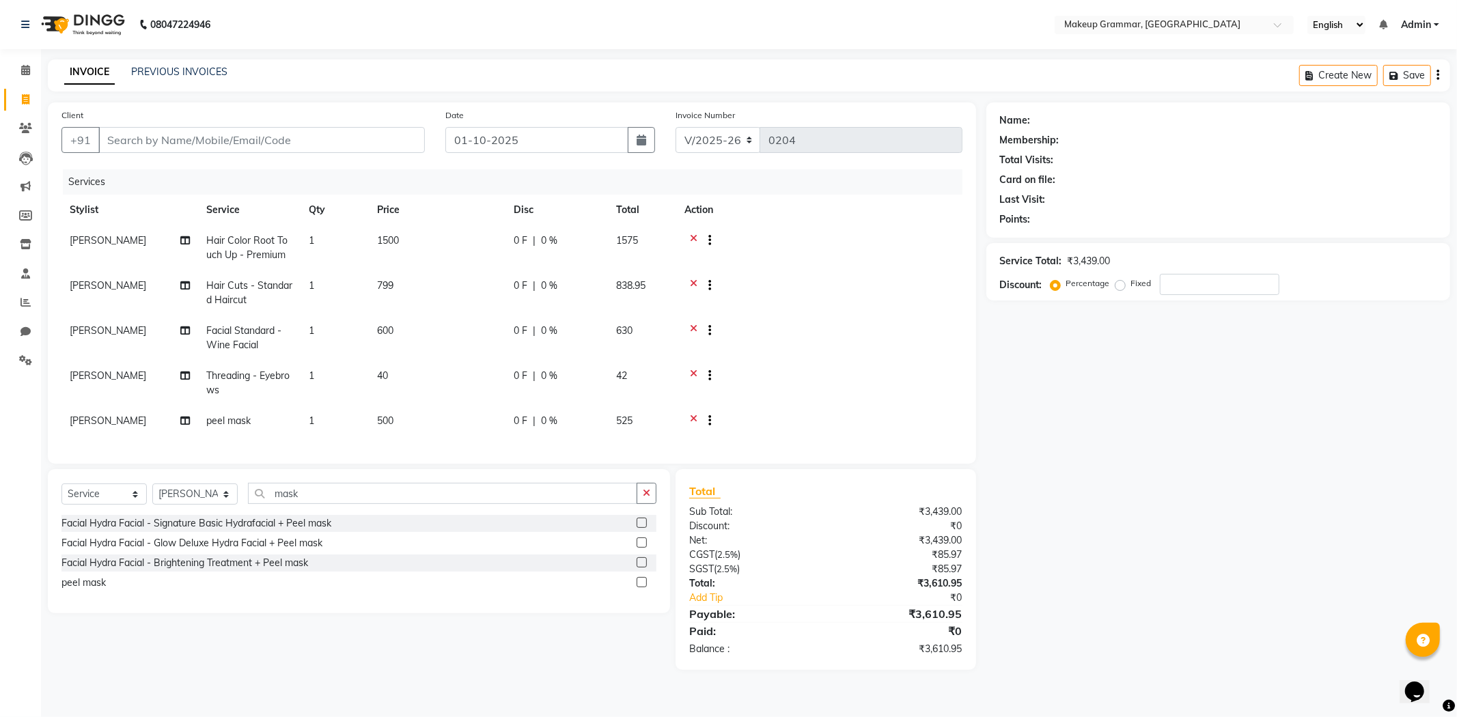
click at [501, 376] on tbody "Sathya Hair Color Root Touch Up - Premium 1 1500 0 F | 0 % 1575 Sathya Hair Cut…" at bounding box center [511, 332] width 901 height 214
click at [456, 408] on td "500" at bounding box center [437, 422] width 137 height 33
select select "87952"
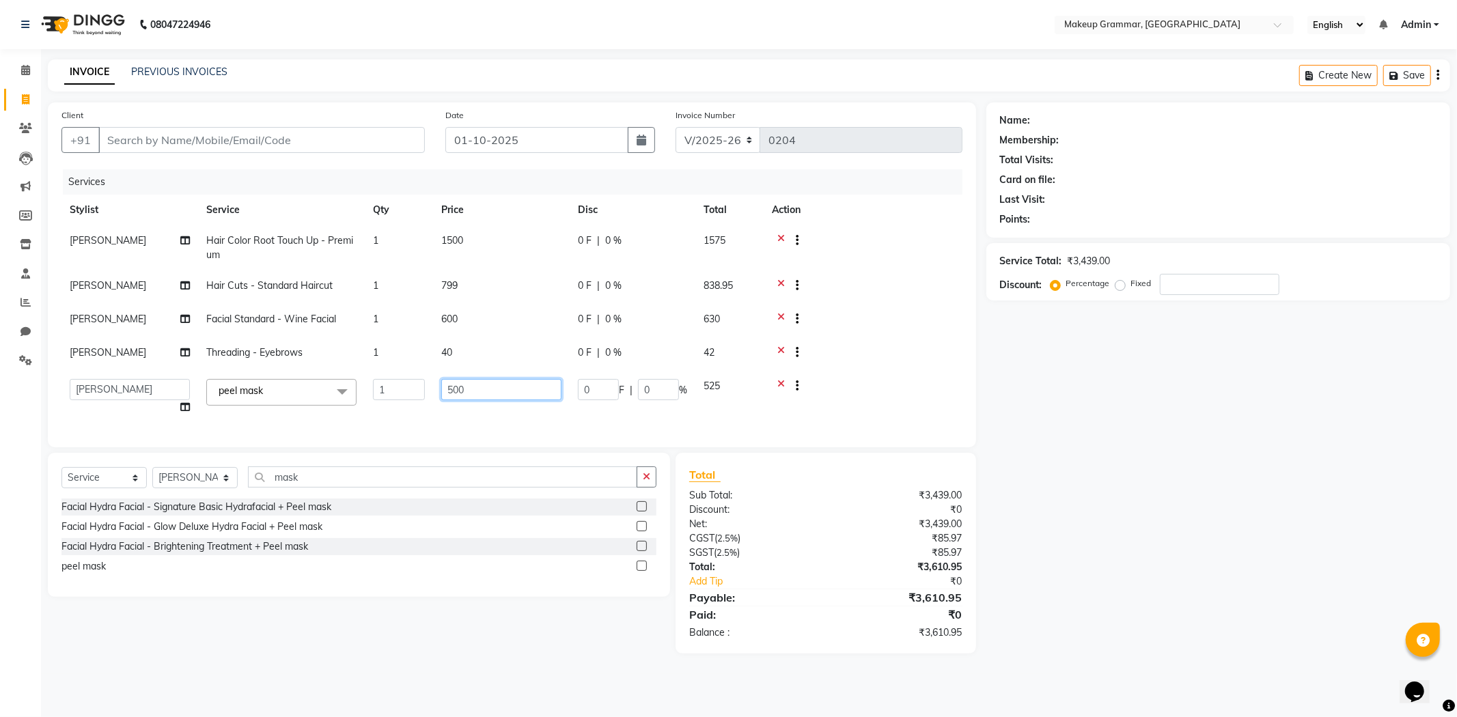
click at [462, 385] on input "500" at bounding box center [501, 389] width 120 height 21
type input "5"
type input "99"
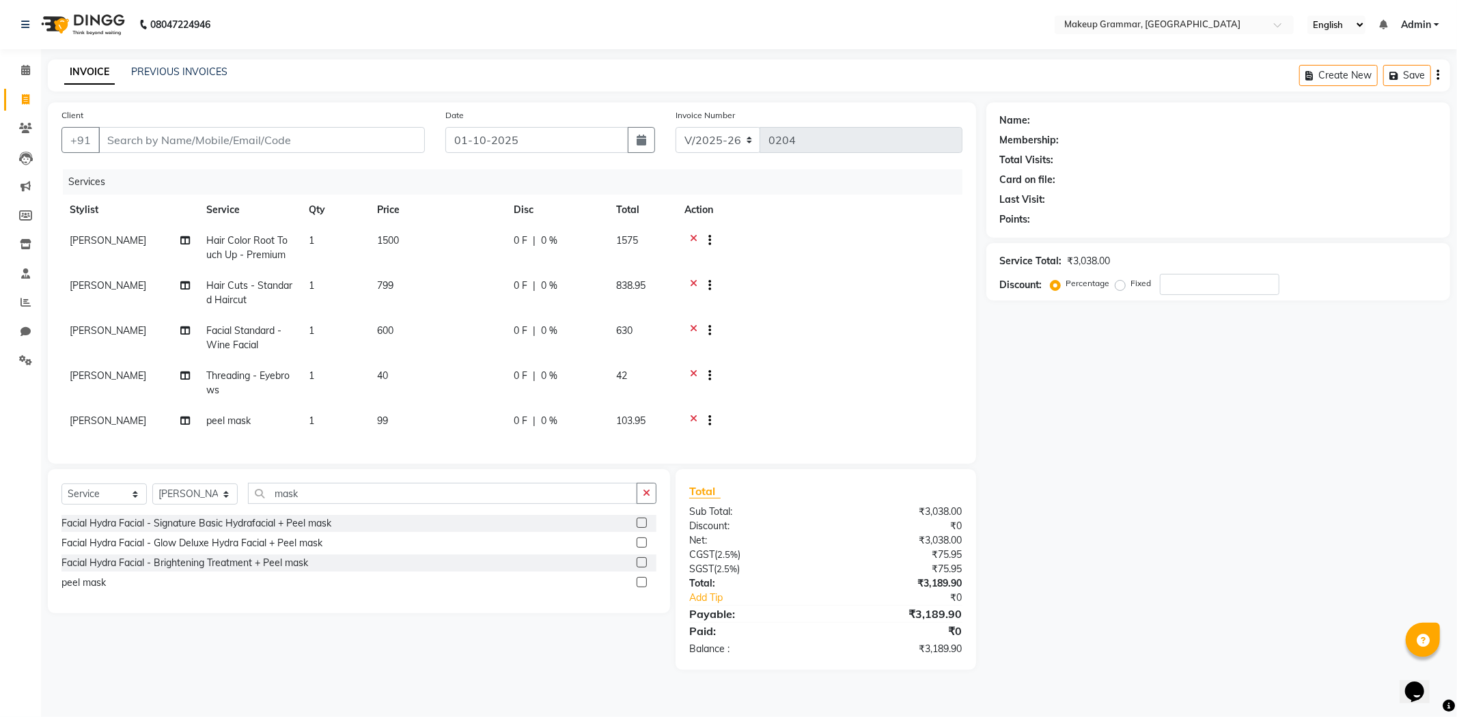
click at [363, 426] on td "1" at bounding box center [335, 422] width 68 height 33
select select "87952"
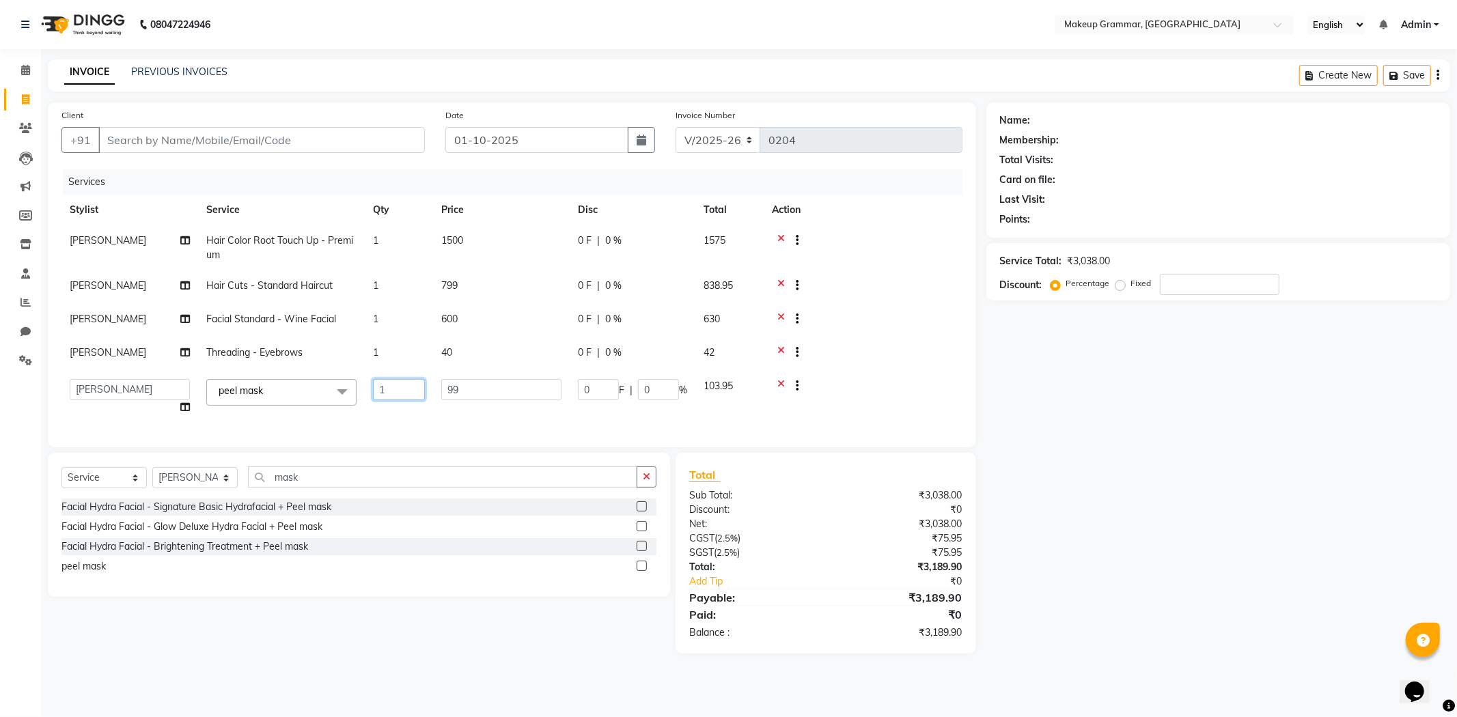
click at [411, 387] on input "1" at bounding box center [399, 389] width 52 height 21
type input "2"
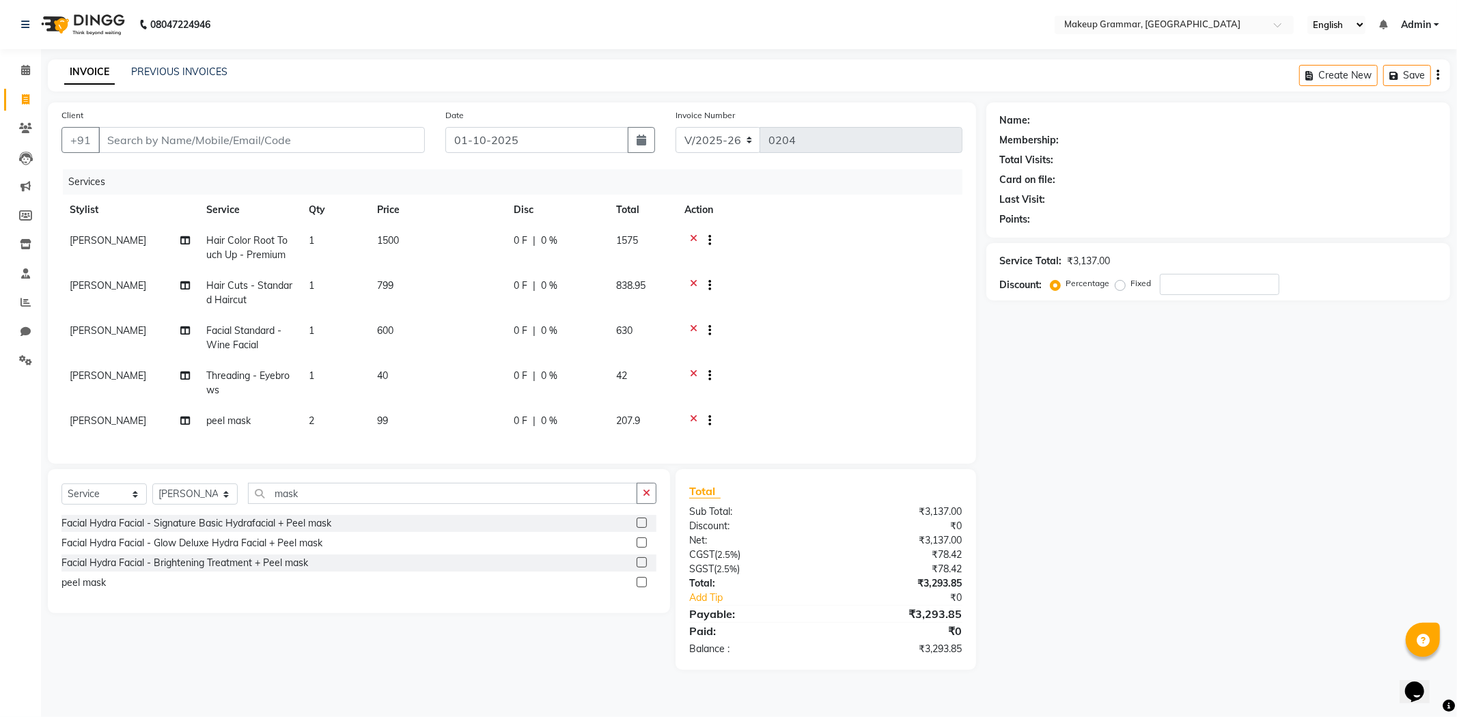
click at [878, 406] on td at bounding box center [819, 422] width 286 height 33
click at [537, 219] on th "Disc" at bounding box center [556, 210] width 102 height 31
drag, startPoint x: 538, startPoint y: 233, endPoint x: 538, endPoint y: 447, distance: 213.8
click at [538, 447] on div "Services Stylist Service Qty Price Disc Total Action Sathya Hair Color Root Tou…" at bounding box center [511, 309] width 901 height 281
click at [766, 291] on div at bounding box center [819, 287] width 270 height 17
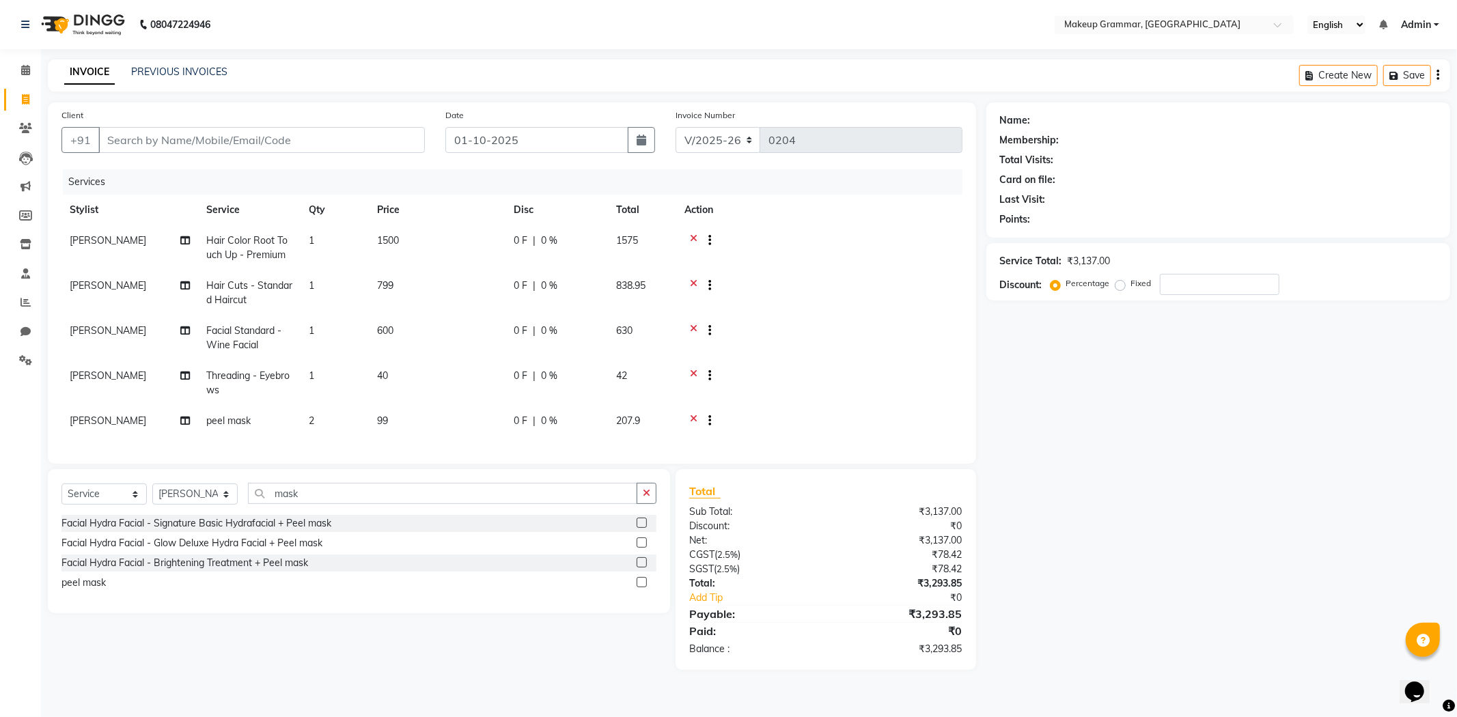
click at [546, 247] on span "0 %" at bounding box center [549, 241] width 16 height 14
select select "87952"
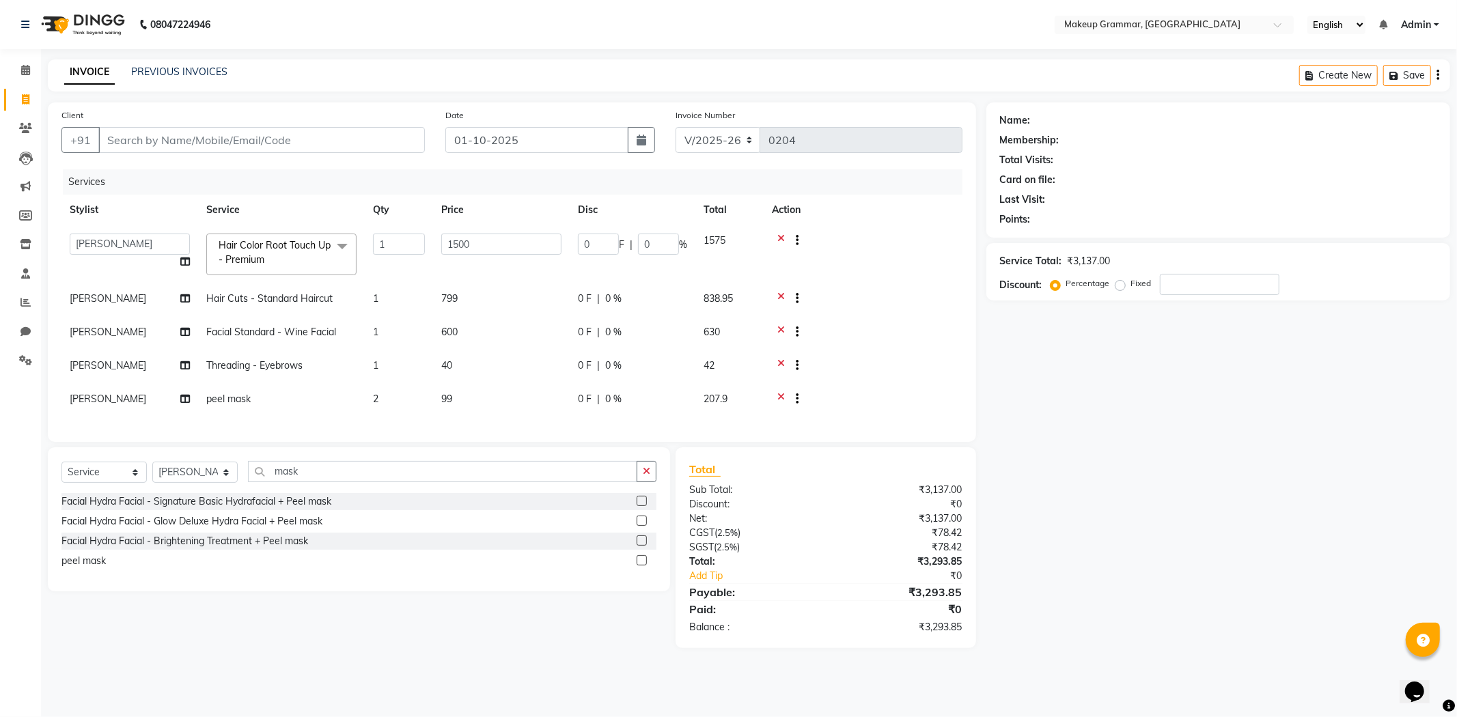
click at [649, 231] on td "0 F | 0 %" at bounding box center [633, 254] width 126 height 58
click at [658, 234] on input "0" at bounding box center [658, 244] width 41 height 21
type input "50"
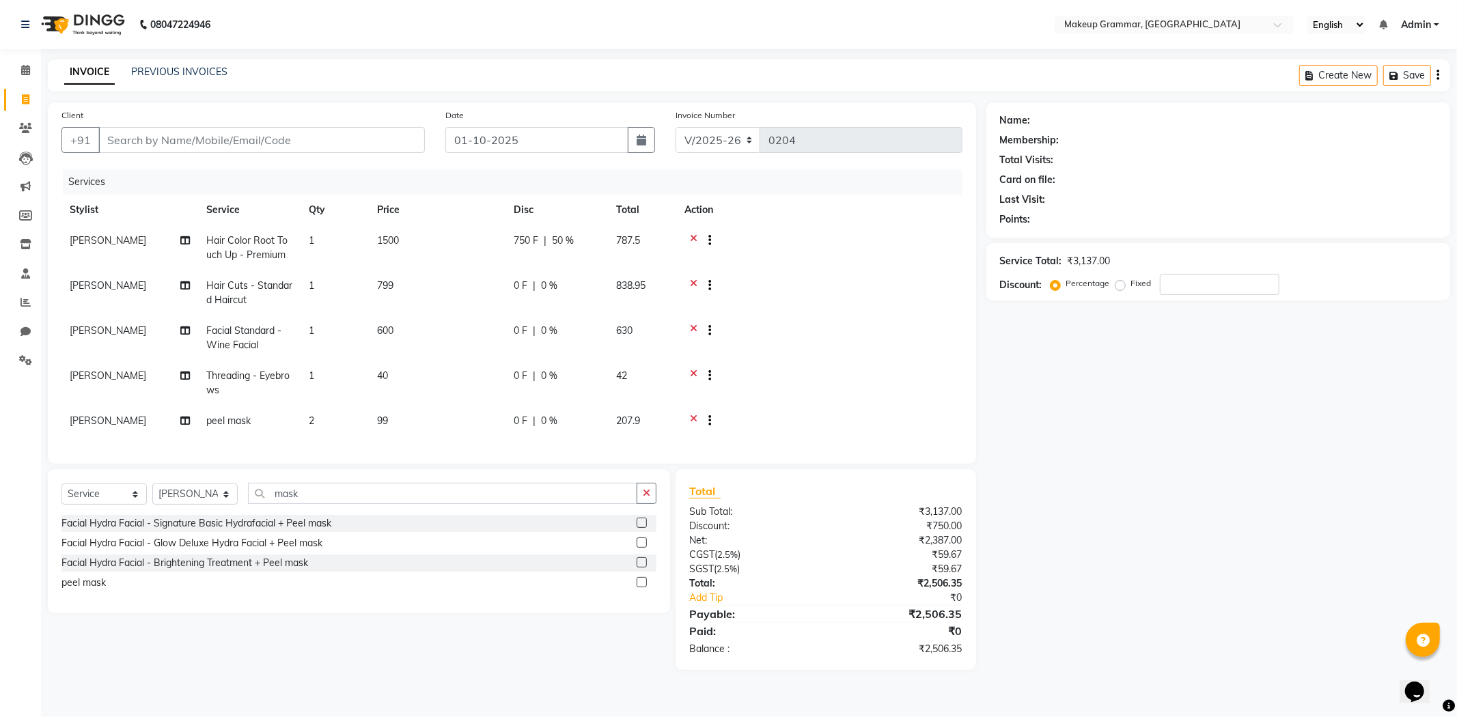
click at [624, 296] on tr "Sathya Hair Cuts - Standard Haircut 1 799 0 F | 0 % 838.95" at bounding box center [511, 292] width 901 height 45
click at [568, 277] on td "0 F | 0 %" at bounding box center [556, 292] width 102 height 45
select select "87952"
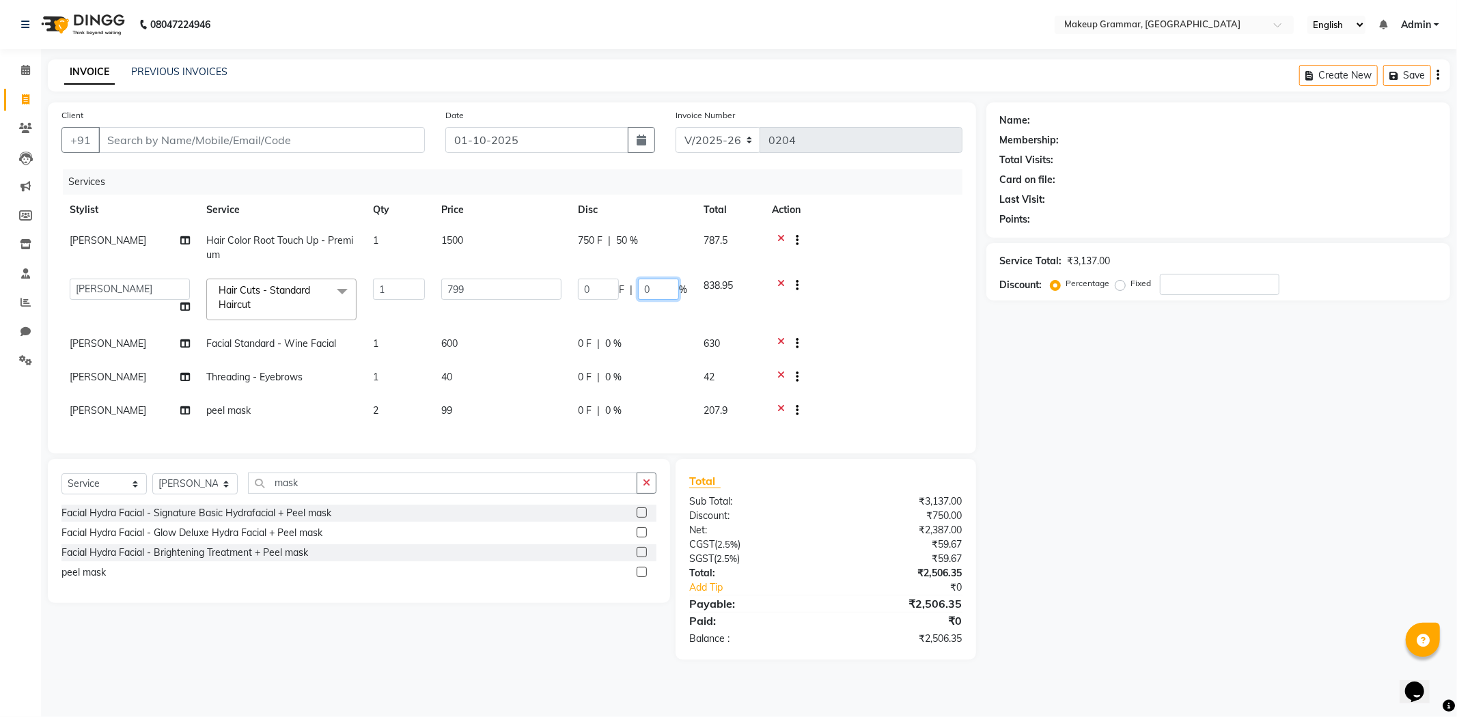
click at [671, 284] on input "0" at bounding box center [658, 289] width 41 height 21
paste input "123"
type input "0"
type input "50"
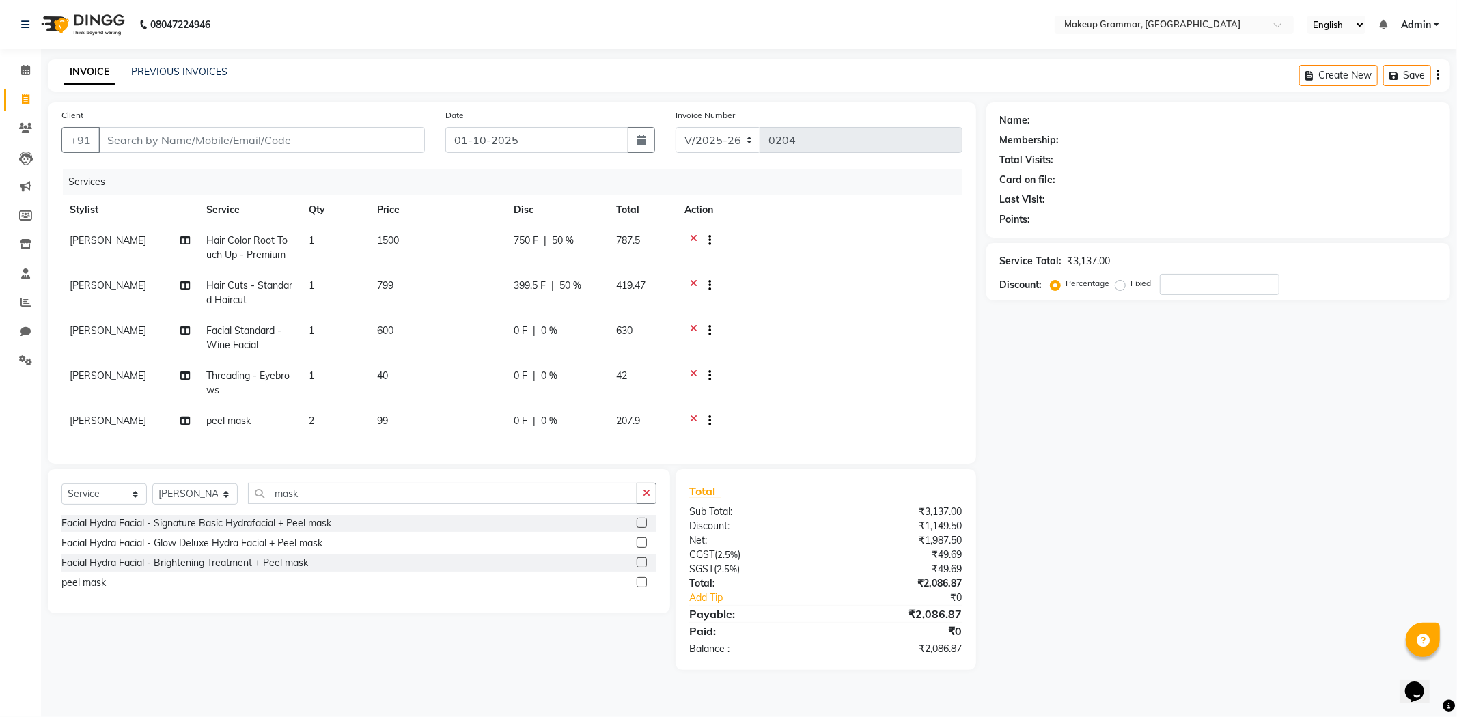
drag, startPoint x: 669, startPoint y: 318, endPoint x: 659, endPoint y: 324, distance: 11.9
click at [669, 318] on tbody "Sathya Hair Color Root Touch Up - Premium 1 1500 750 F | 50 % 787.5 Sathya Hair…" at bounding box center [511, 332] width 901 height 214
click at [570, 331] on div "0 F | 0 %" at bounding box center [557, 331] width 86 height 14
select select "87952"
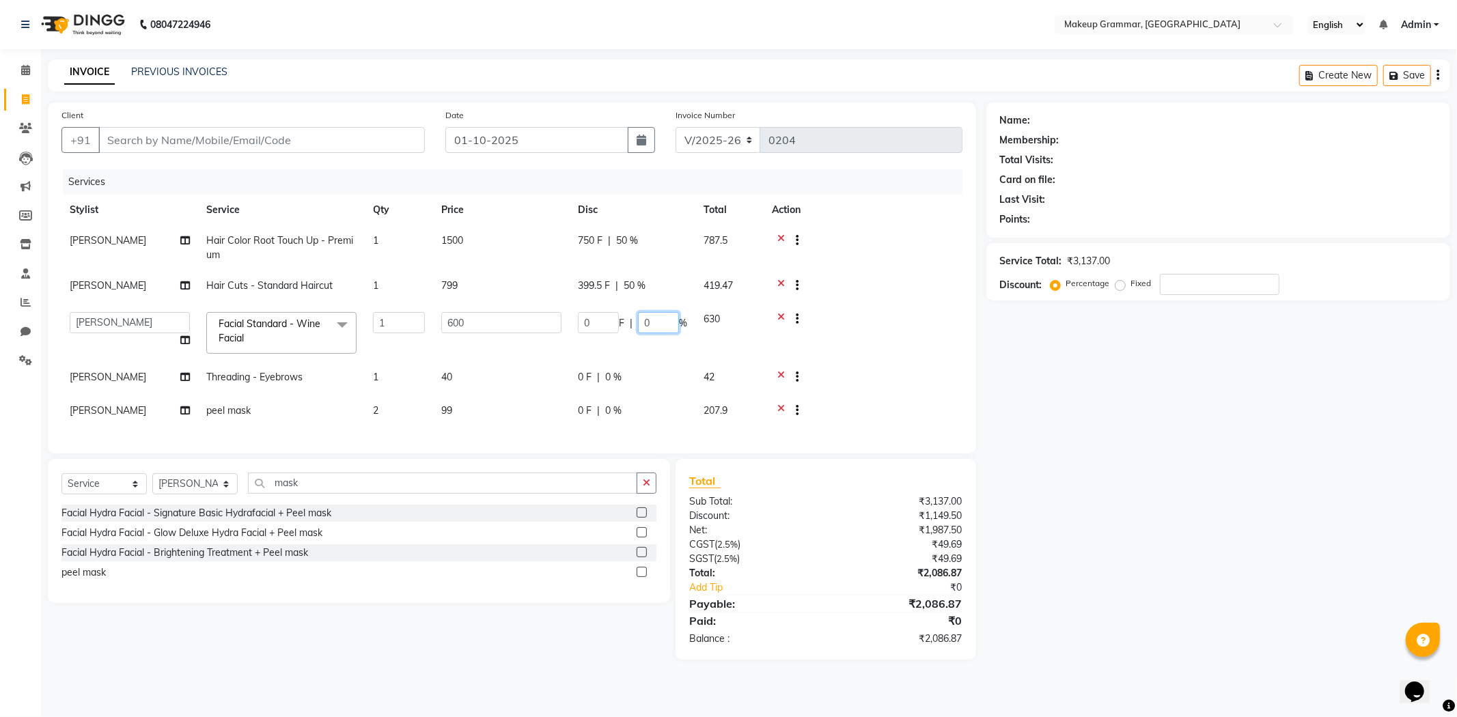
click at [664, 313] on input "0" at bounding box center [658, 322] width 41 height 21
type input "50"
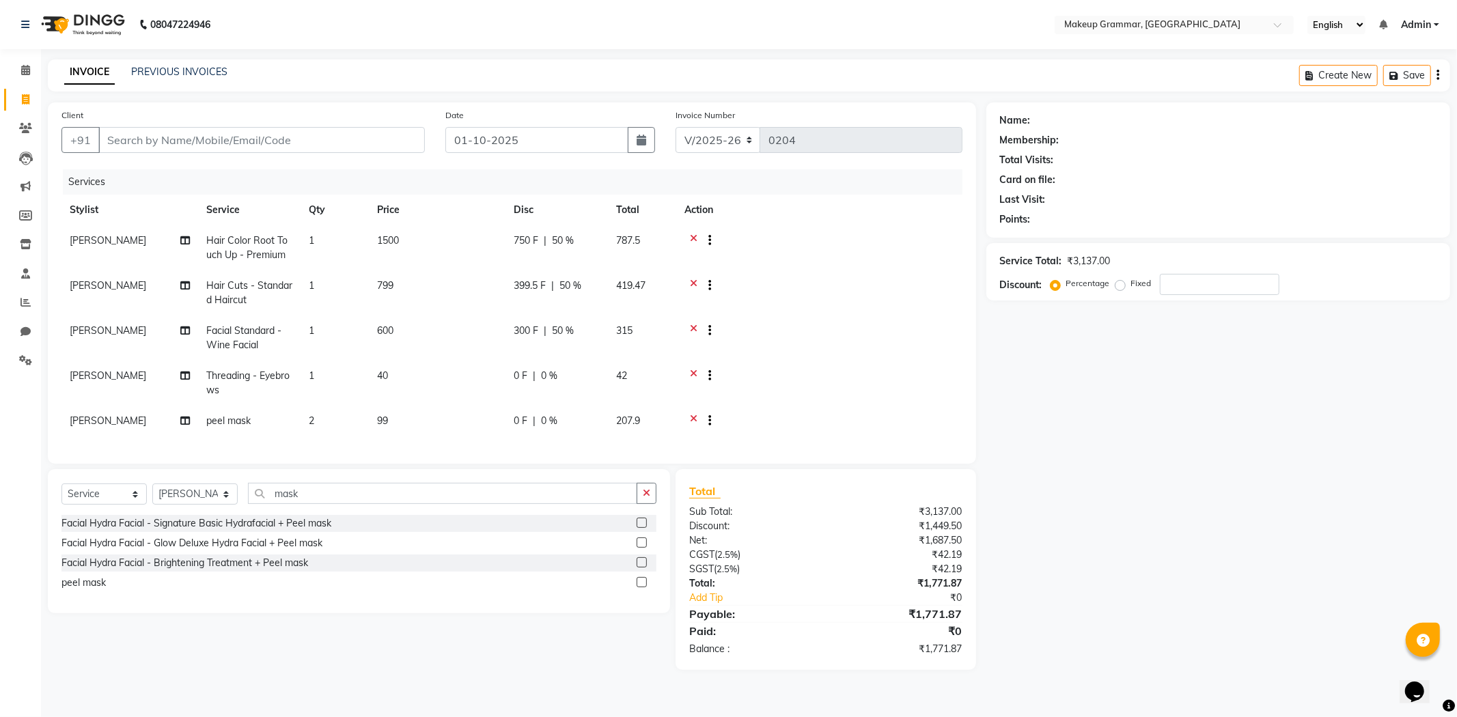
click at [671, 352] on tr "Sathya Facial Standard - Wine Facial 1 600 300 F | 50 % 315" at bounding box center [511, 338] width 901 height 45
click at [563, 384] on td "0 F | 0 %" at bounding box center [556, 383] width 102 height 45
select select "87952"
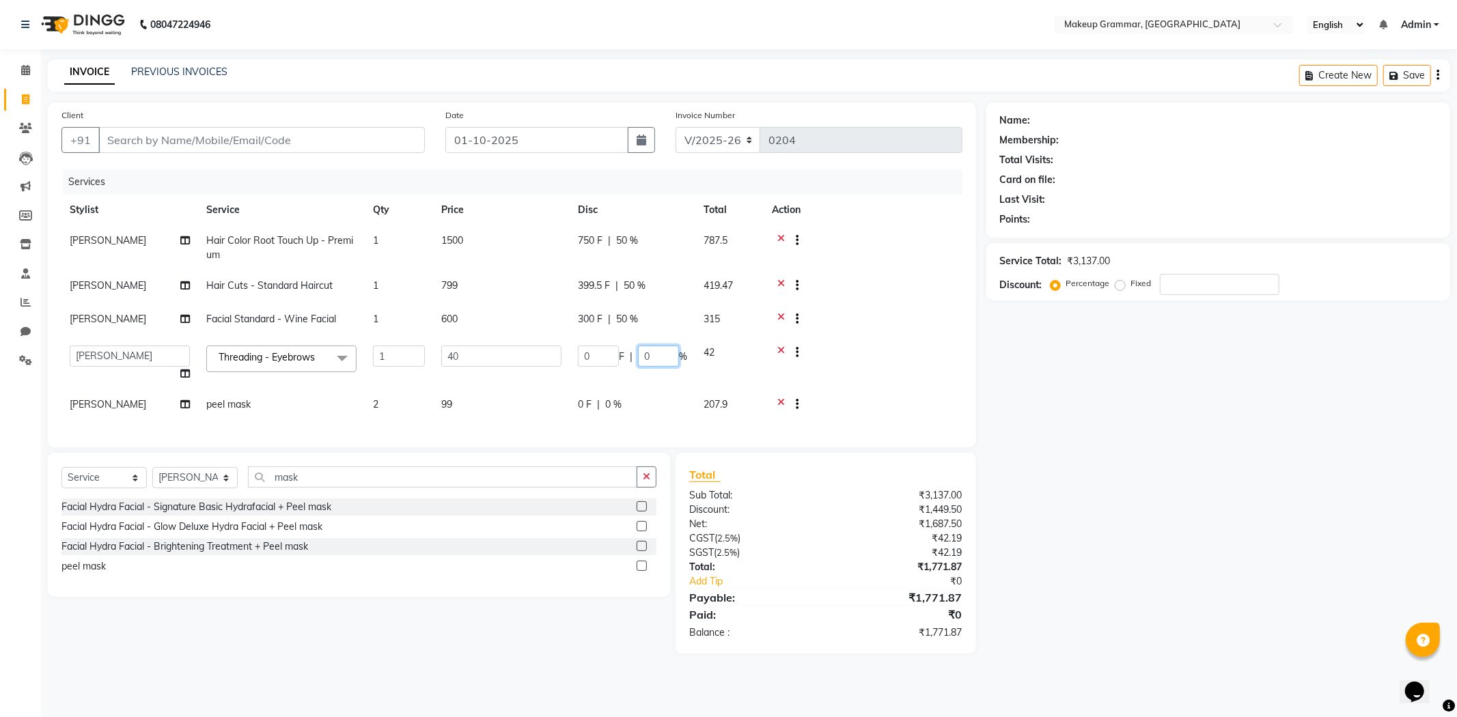
click at [671, 356] on input "0" at bounding box center [658, 356] width 41 height 21
type input "50"
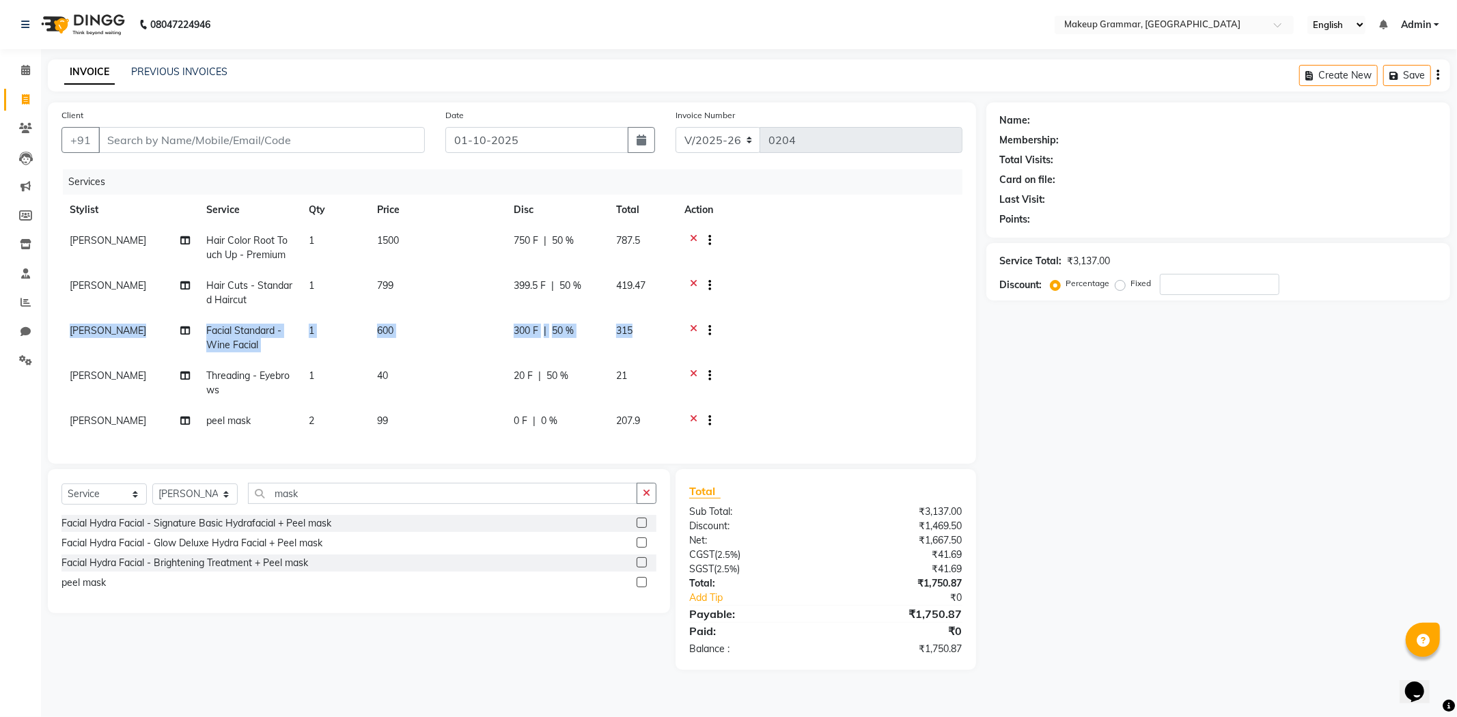
click at [829, 311] on tbody "Sathya Hair Color Root Touch Up - Premium 1 1500 750 F | 50 % 787.5 Sathya Hair…" at bounding box center [511, 332] width 901 height 214
click at [783, 337] on div at bounding box center [819, 332] width 270 height 17
click at [101, 333] on td "[PERSON_NAME]" at bounding box center [129, 338] width 137 height 45
select select "87952"
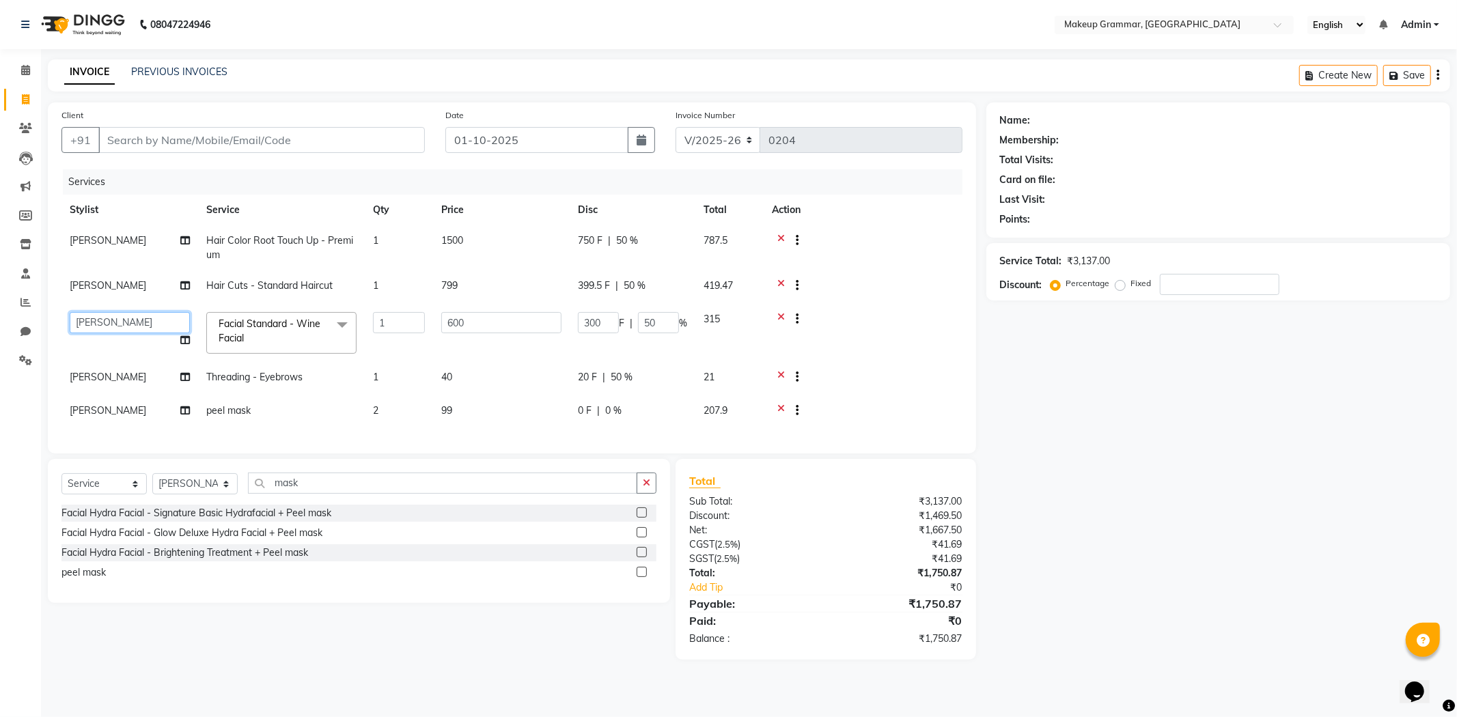
click at [132, 318] on select "Merlin vincy J [PERSON_NAME]" at bounding box center [130, 322] width 120 height 21
select select "89074"
click at [867, 337] on td at bounding box center [863, 333] width 199 height 58
click at [857, 339] on td at bounding box center [863, 333] width 199 height 58
click at [663, 320] on input "50" at bounding box center [658, 322] width 41 height 21
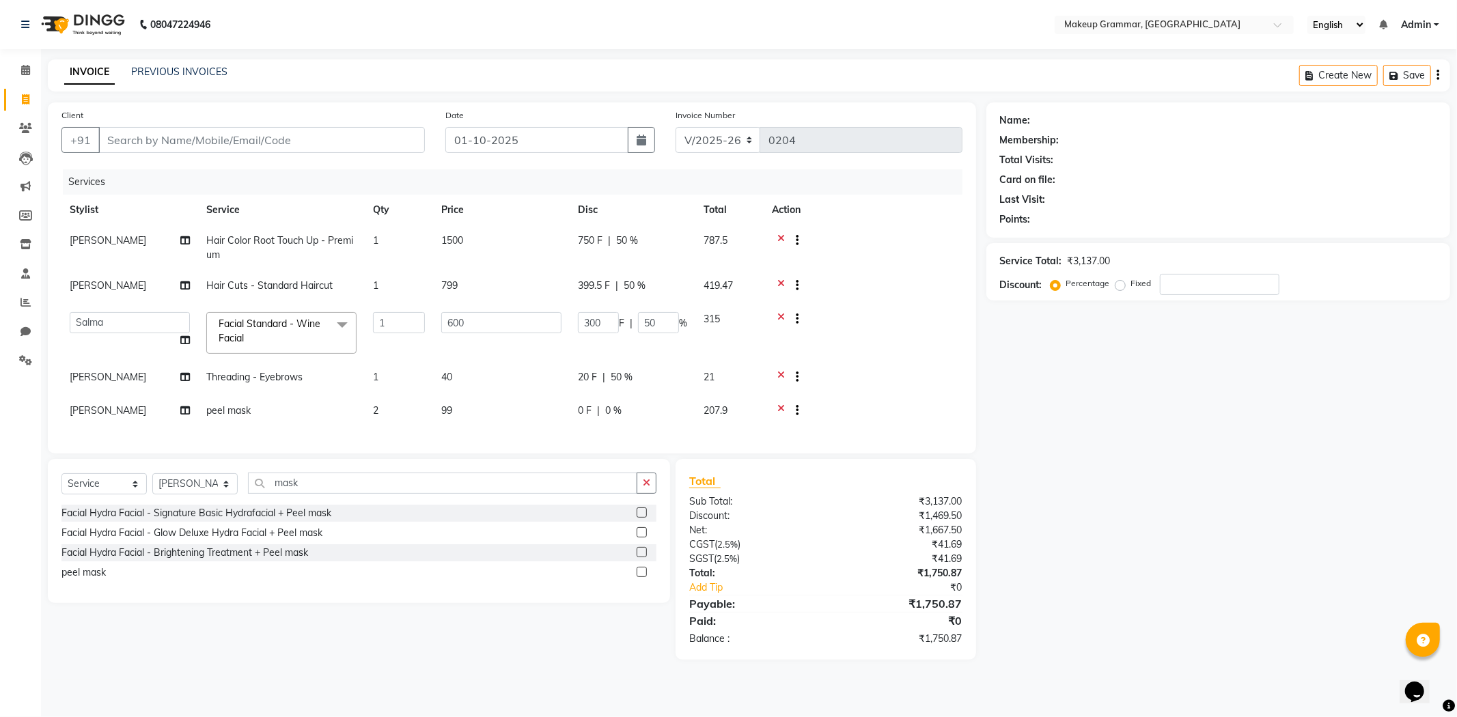
click at [851, 306] on tbody "Sathya Hair Color Root Touch Up - Premium 1 1500 750 F | 50 % 787.5 Sathya Hair…" at bounding box center [511, 327] width 901 height 204
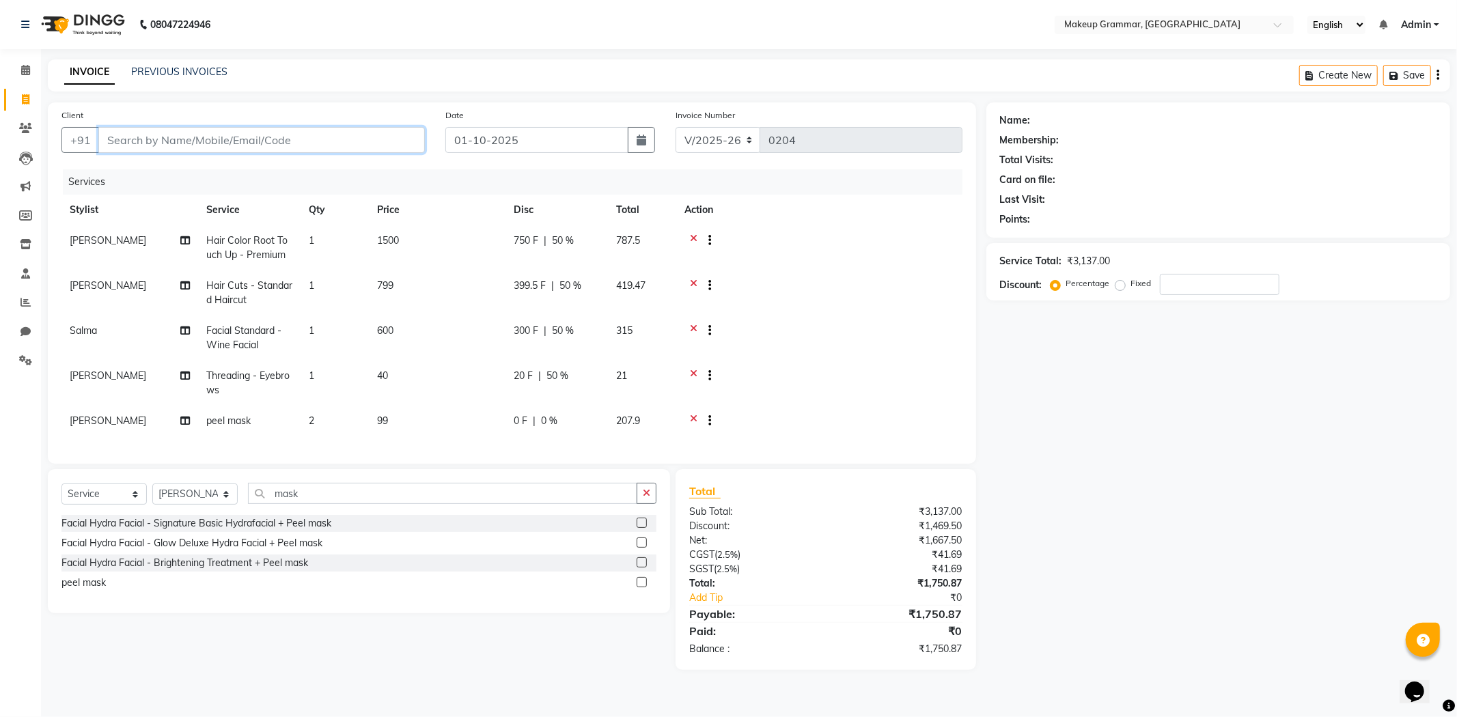
click at [150, 145] on input "Client" at bounding box center [261, 140] width 326 height 26
click at [213, 135] on input "Client" at bounding box center [261, 140] width 326 height 26
click at [294, 127] on input "Client" at bounding box center [261, 140] width 326 height 26
click at [309, 127] on input "Client" at bounding box center [261, 140] width 326 height 26
click at [316, 137] on input "Client" at bounding box center [261, 140] width 326 height 26
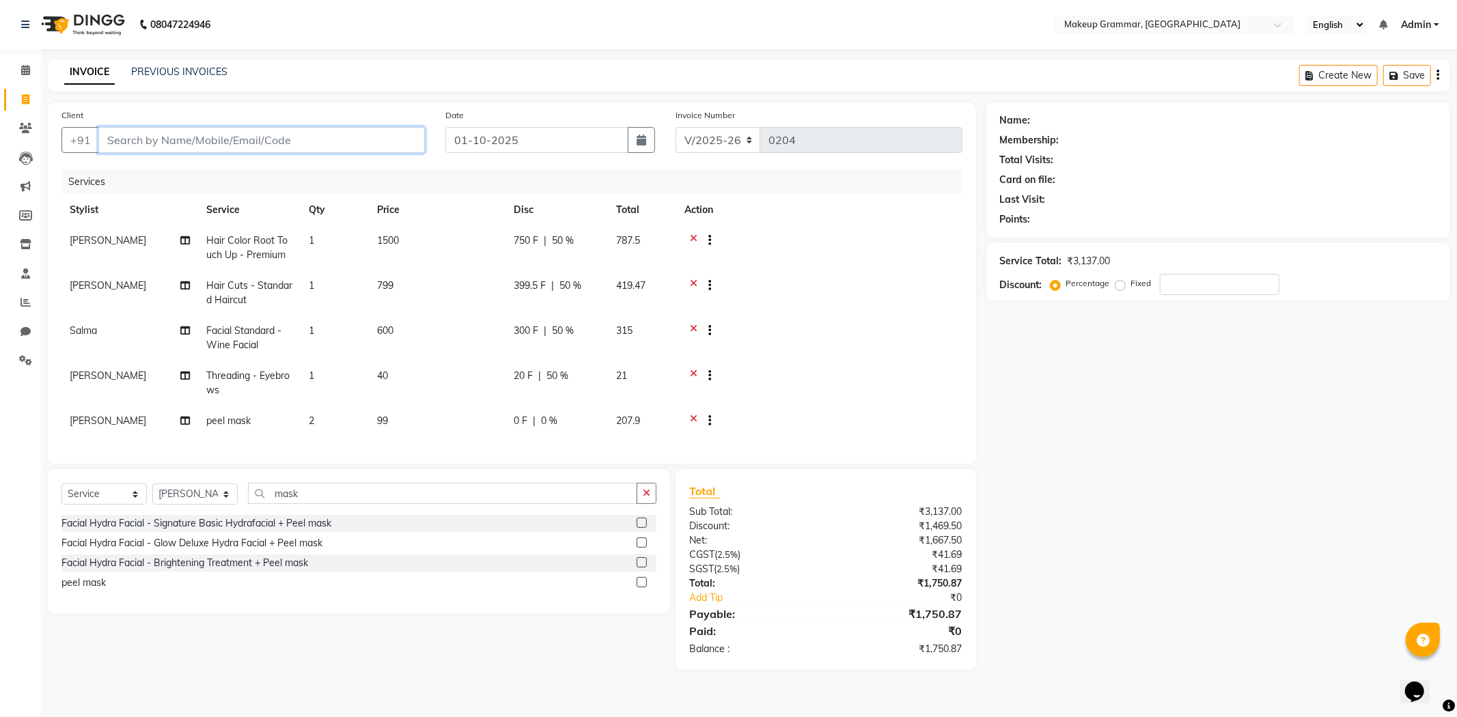
click at [318, 137] on input "Client" at bounding box center [261, 140] width 326 height 26
type input "0"
click at [303, 135] on input "Client" at bounding box center [261, 140] width 326 height 26
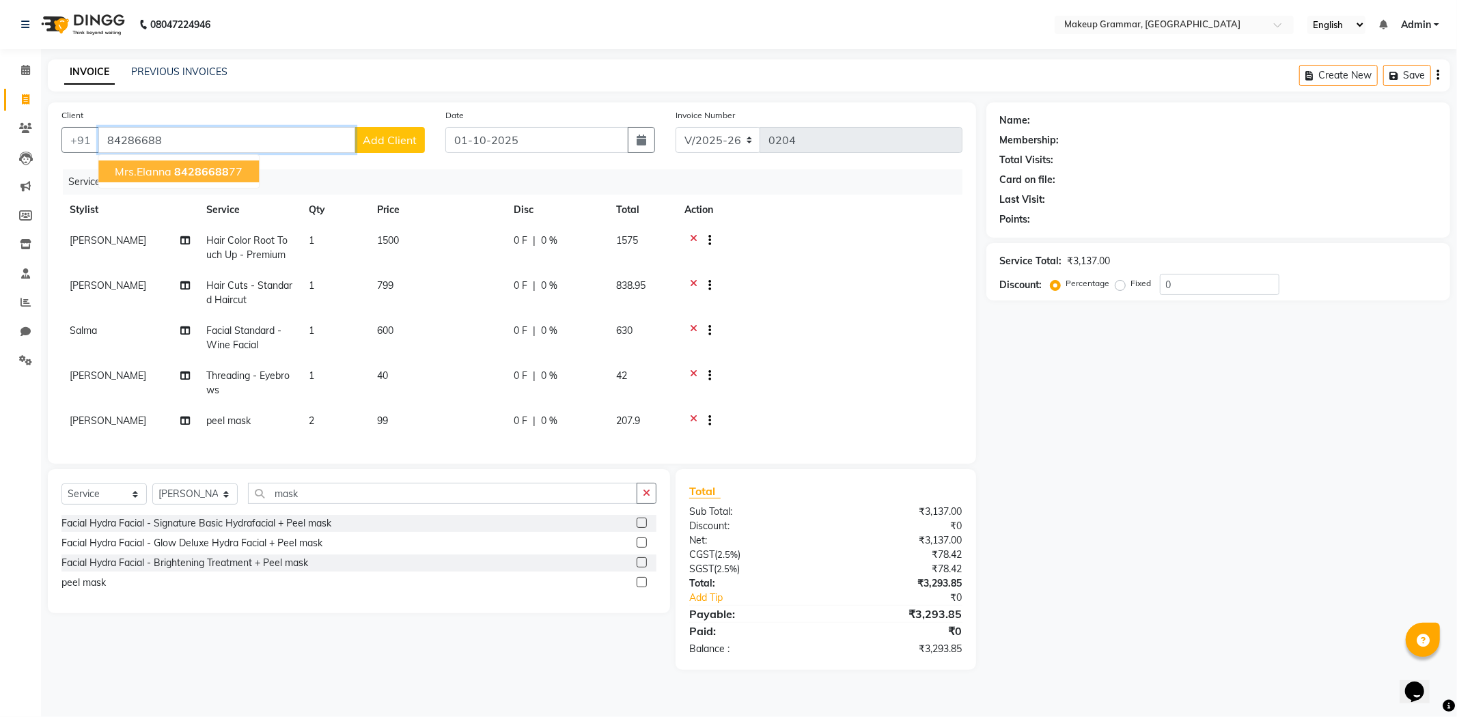
click at [210, 165] on span "84286688" at bounding box center [201, 172] width 55 height 14
type input "8428668877"
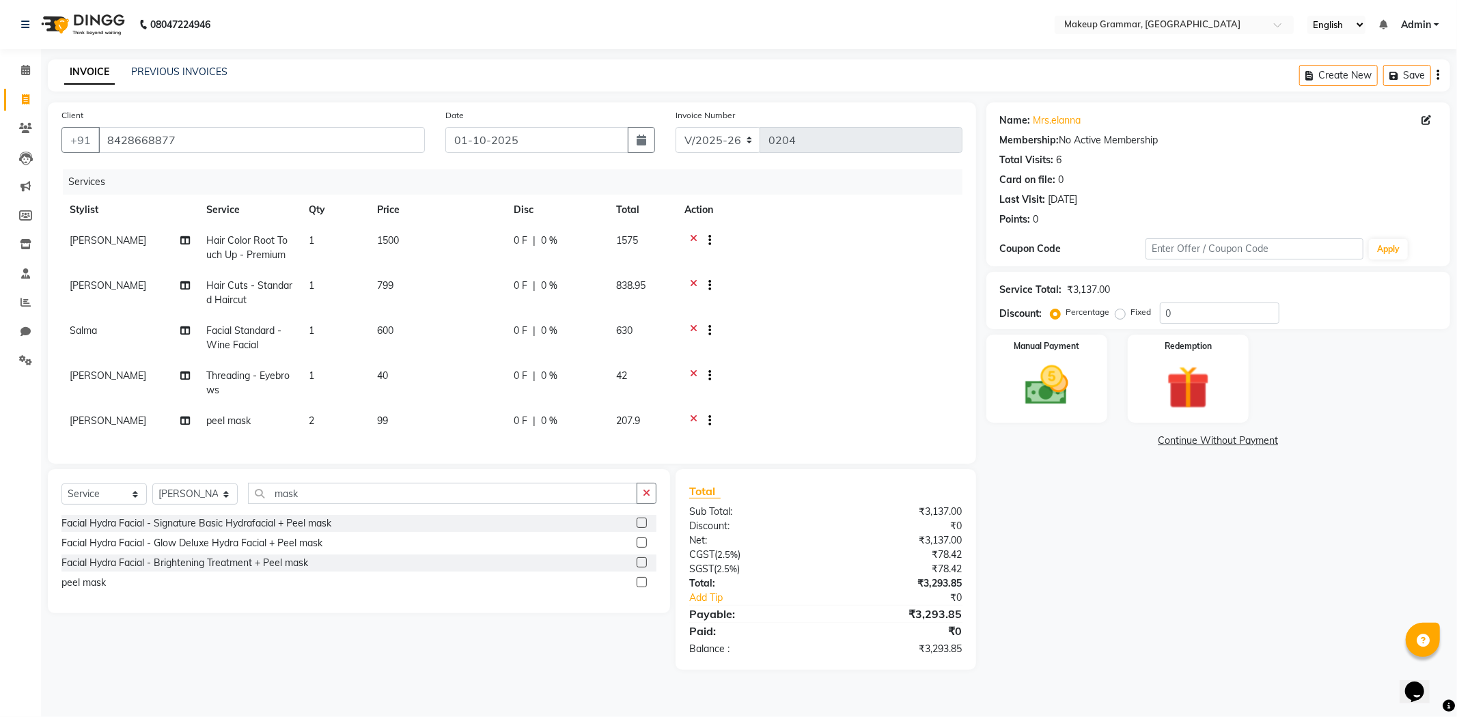
click at [562, 231] on td "0 F | 0 %" at bounding box center [556, 247] width 102 height 45
select select "87952"
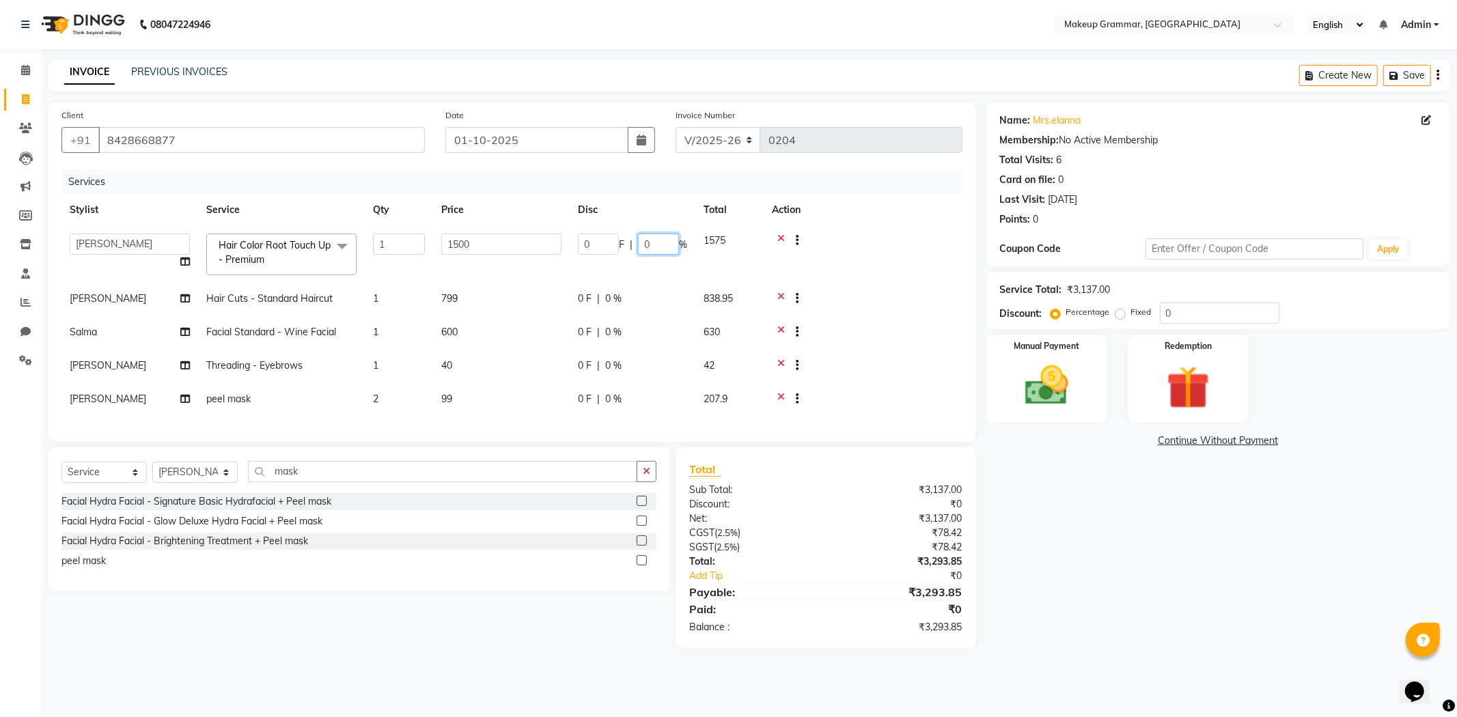
click at [656, 239] on input "0" at bounding box center [658, 244] width 41 height 21
type input "50"
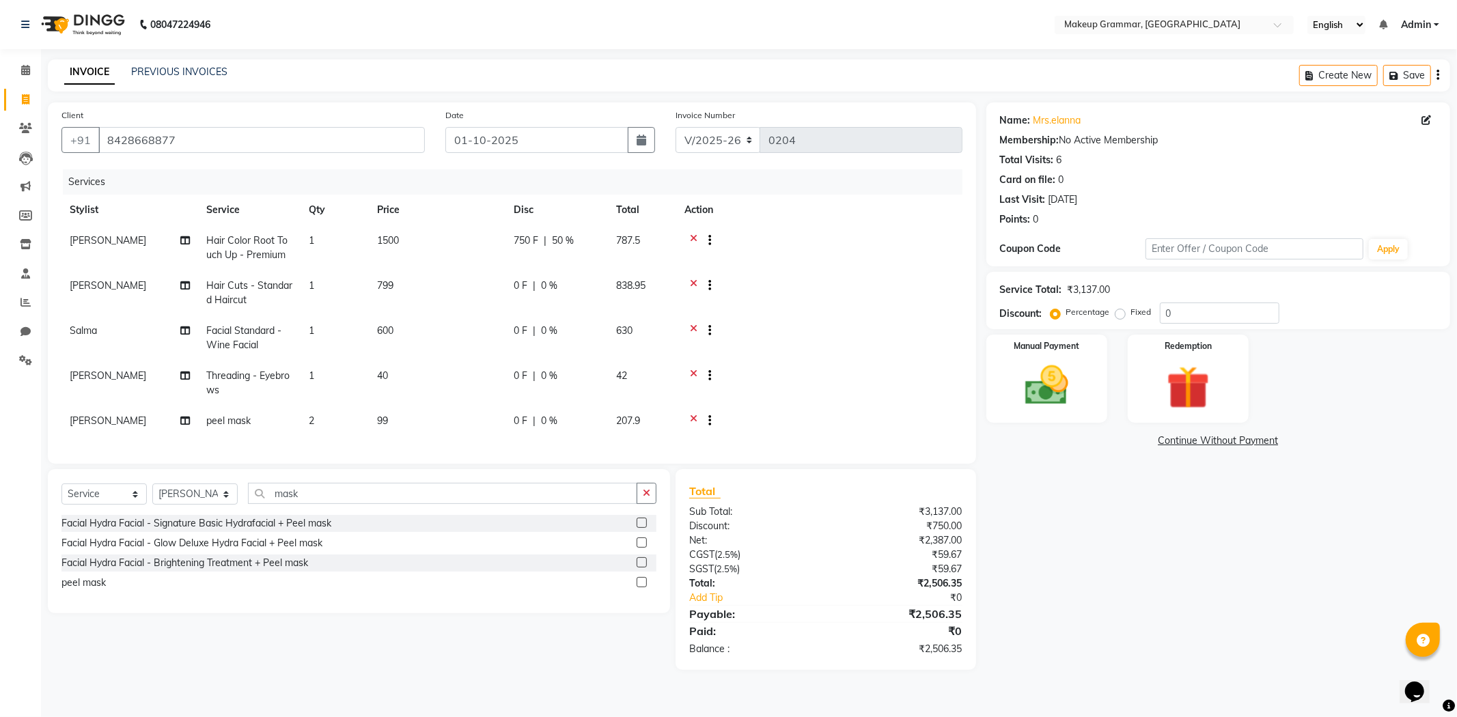
click at [644, 289] on tr "Sathya Hair Cuts - Standard Haircut 1 799 0 F | 0 % 838.95" at bounding box center [511, 292] width 901 height 45
click at [568, 281] on div "0 F | 0 %" at bounding box center [557, 286] width 86 height 14
select select "87952"
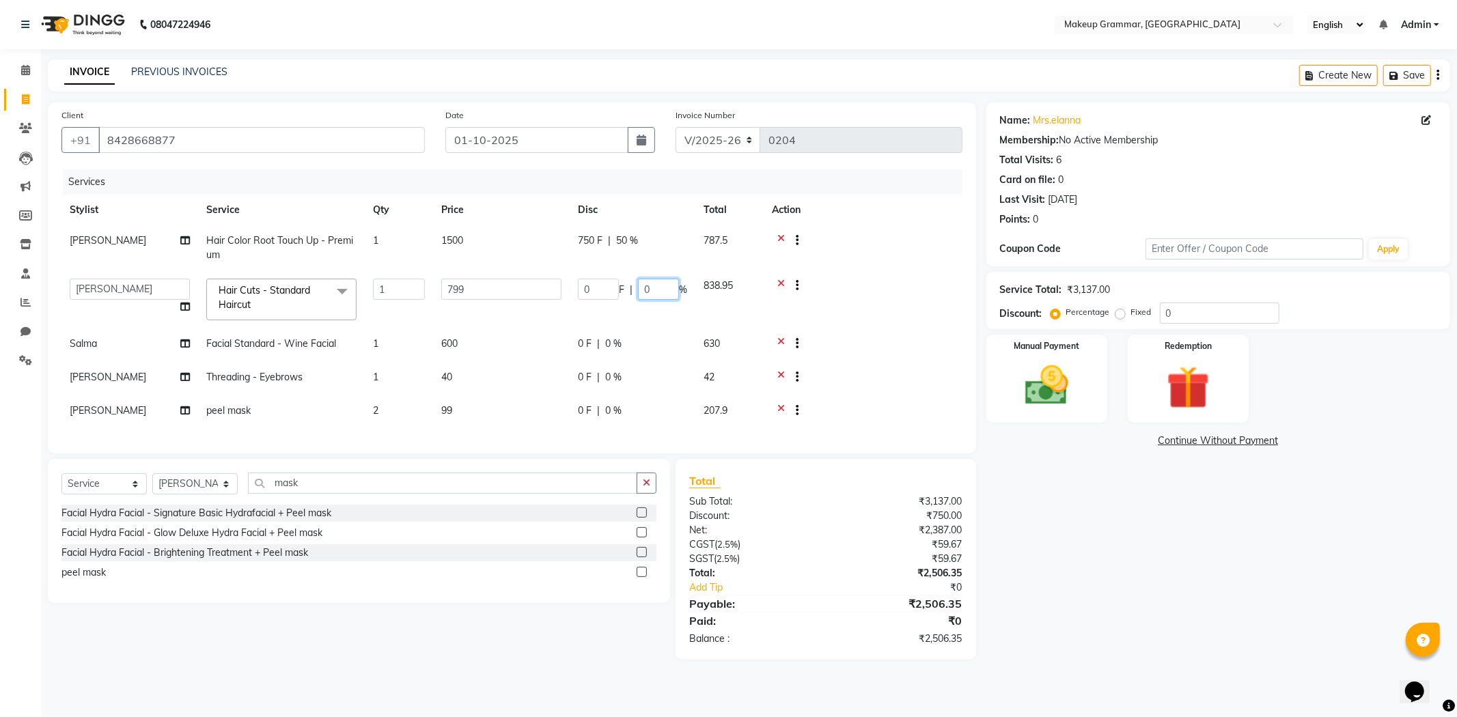
click at [656, 296] on input "0" at bounding box center [658, 289] width 41 height 21
type input "50"
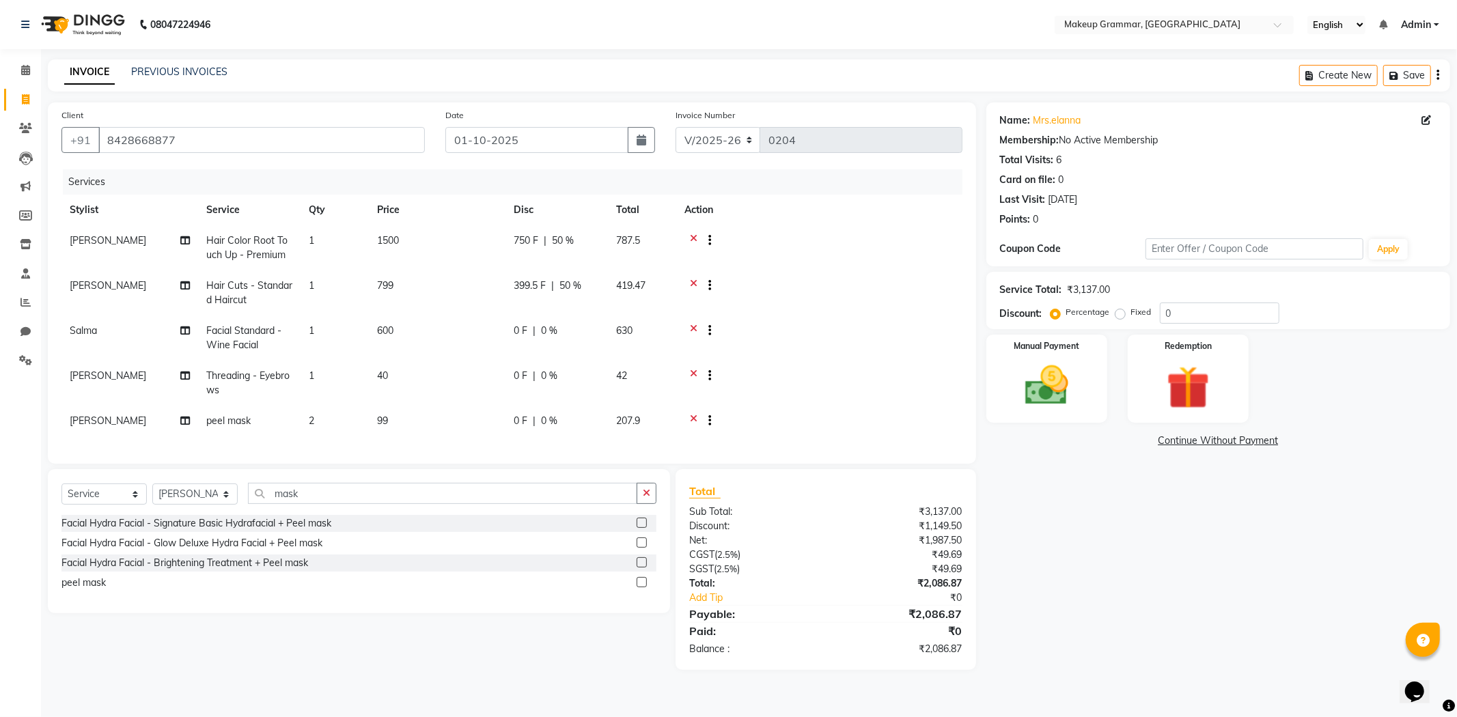
drag, startPoint x: 666, startPoint y: 308, endPoint x: 660, endPoint y: 331, distance: 24.0
click at [666, 309] on tr "Sathya Hair Cuts - Standard Haircut 1 799 399.5 F | 50 % 419.47" at bounding box center [511, 292] width 901 height 45
click at [559, 331] on div "0 F | 0 %" at bounding box center [557, 331] width 86 height 14
select select "89074"
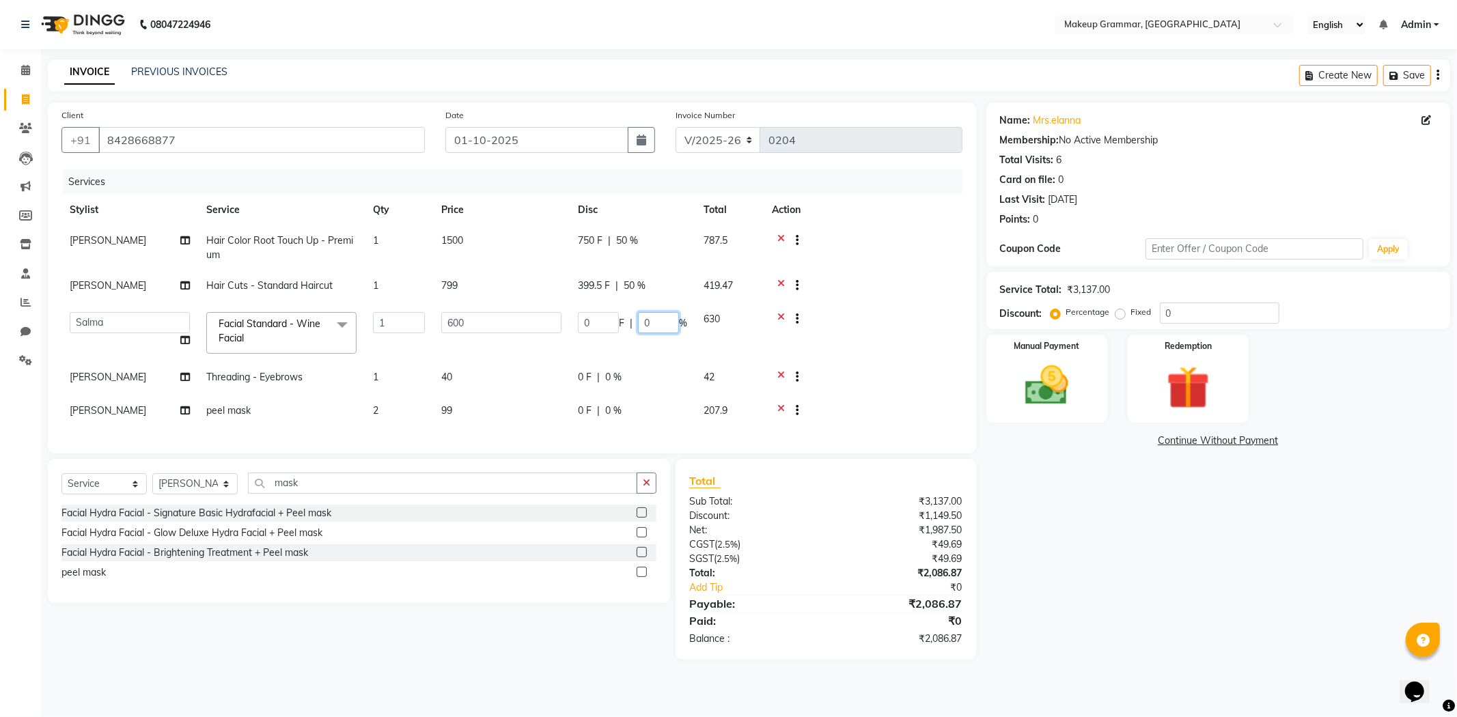
click at [667, 316] on input "0" at bounding box center [658, 322] width 41 height 21
type input "50"
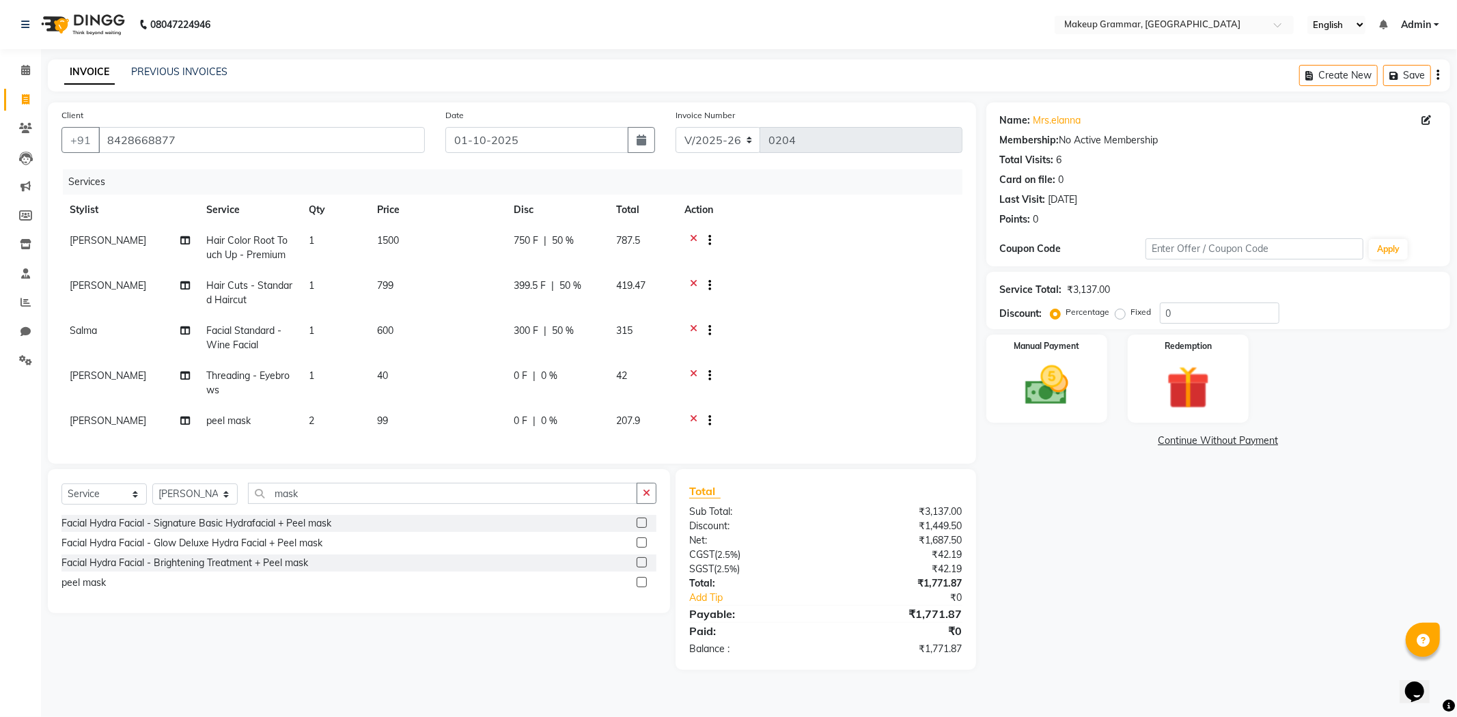
click at [660, 359] on tr "Salma Facial Standard - Wine Facial 1 600 300 F | 50 % 315" at bounding box center [511, 338] width 901 height 45
click at [559, 379] on div "0 F | 0 %" at bounding box center [557, 376] width 86 height 14
select select "87952"
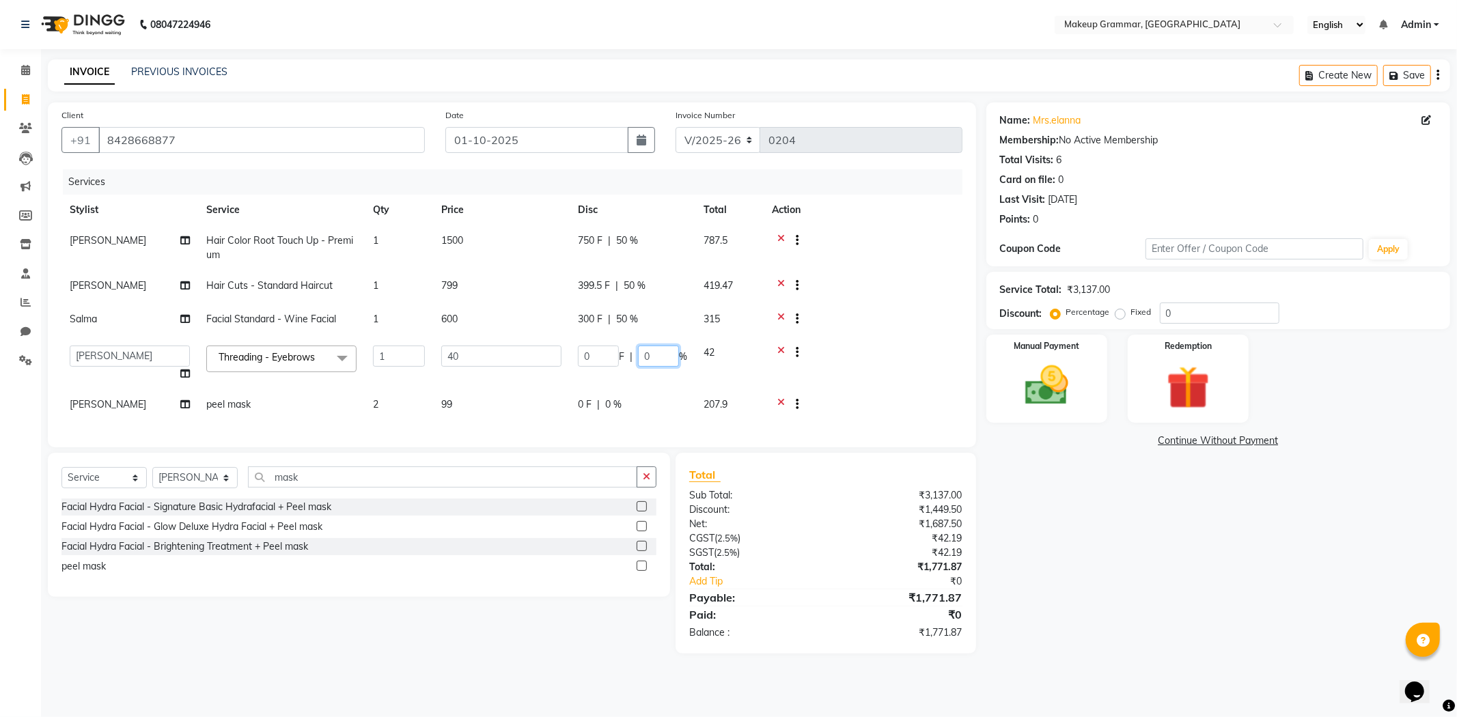
click at [658, 351] on input "0" at bounding box center [658, 356] width 41 height 21
type input "50"
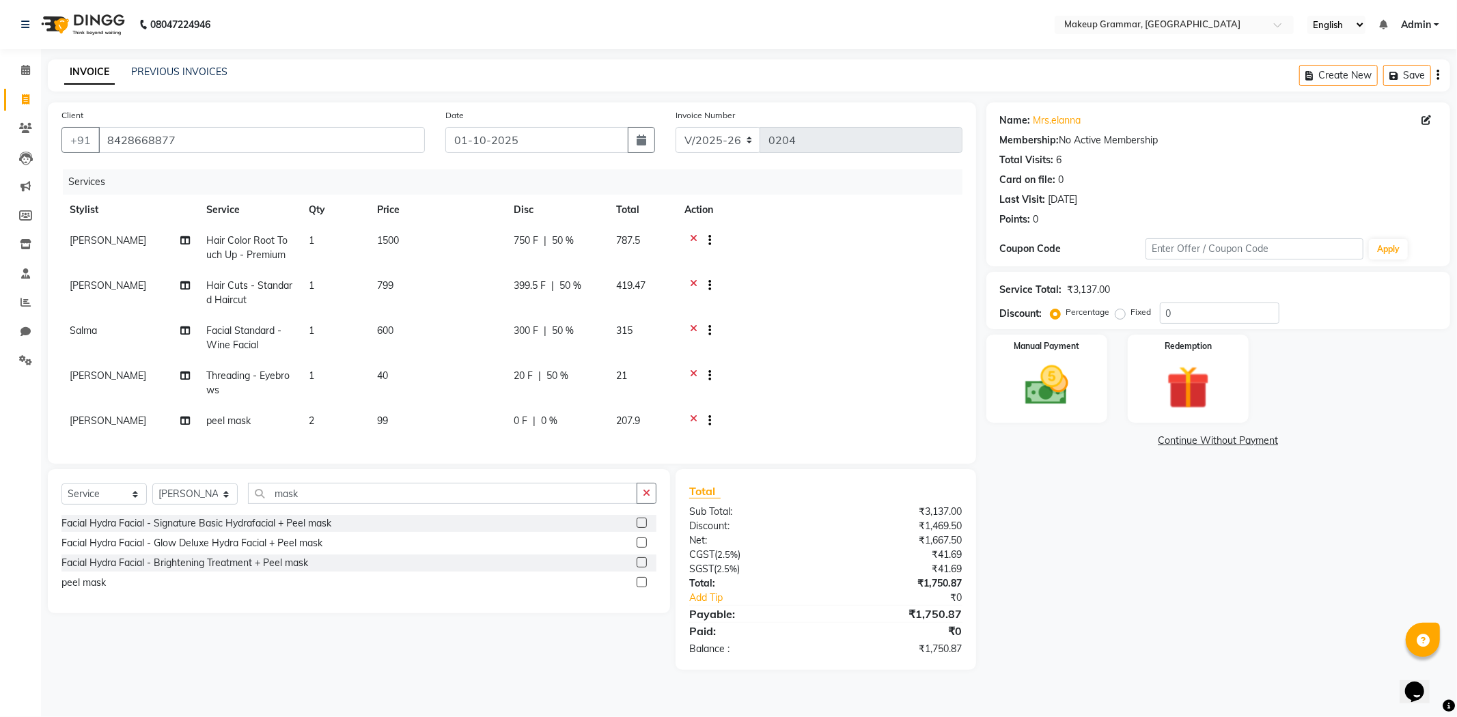
drag, startPoint x: 829, startPoint y: 347, endPoint x: 820, endPoint y: 364, distance: 18.9
click at [822, 361] on td at bounding box center [819, 383] width 286 height 45
click at [822, 322] on td at bounding box center [819, 338] width 286 height 45
click at [1070, 372] on img at bounding box center [1046, 386] width 73 height 52
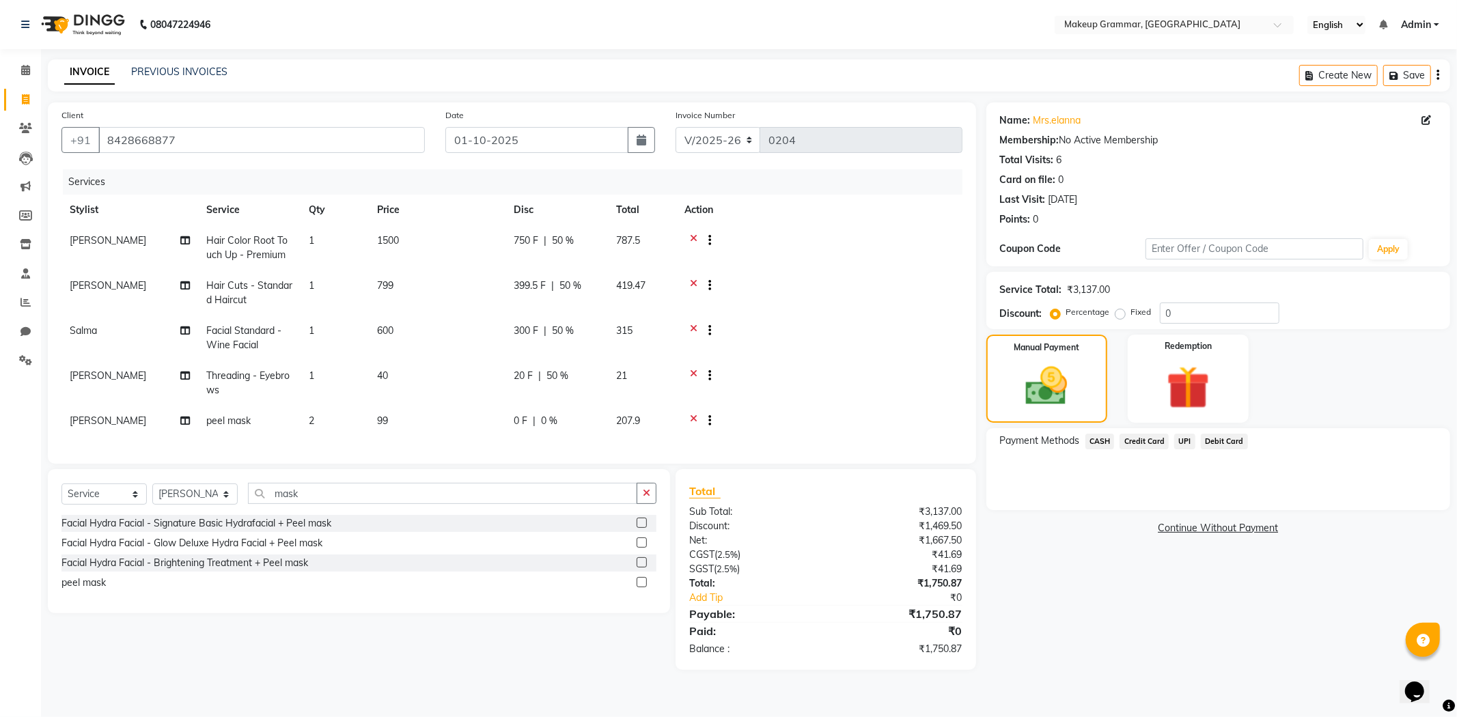
click at [1188, 444] on span "UPI" at bounding box center [1184, 442] width 21 height 16
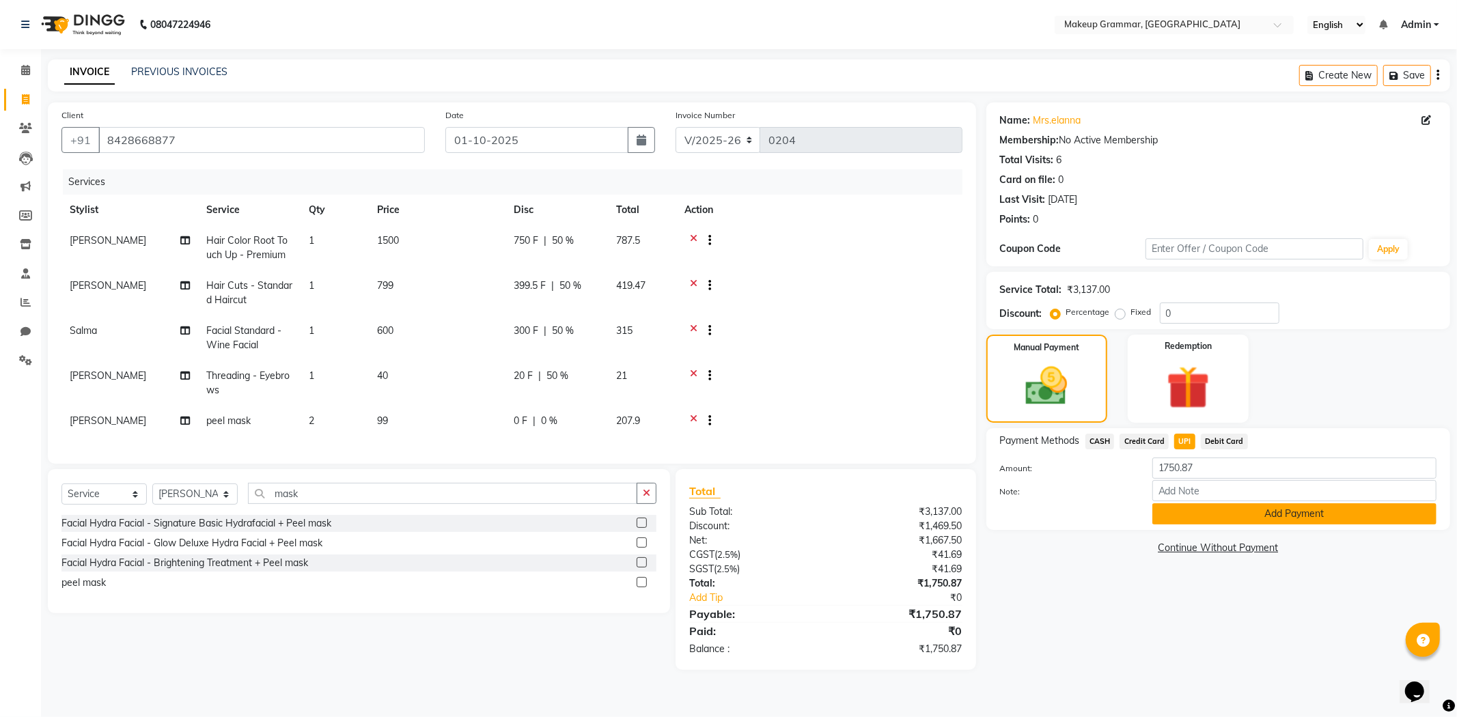
click at [1397, 518] on button "Add Payment" at bounding box center [1294, 513] width 284 height 21
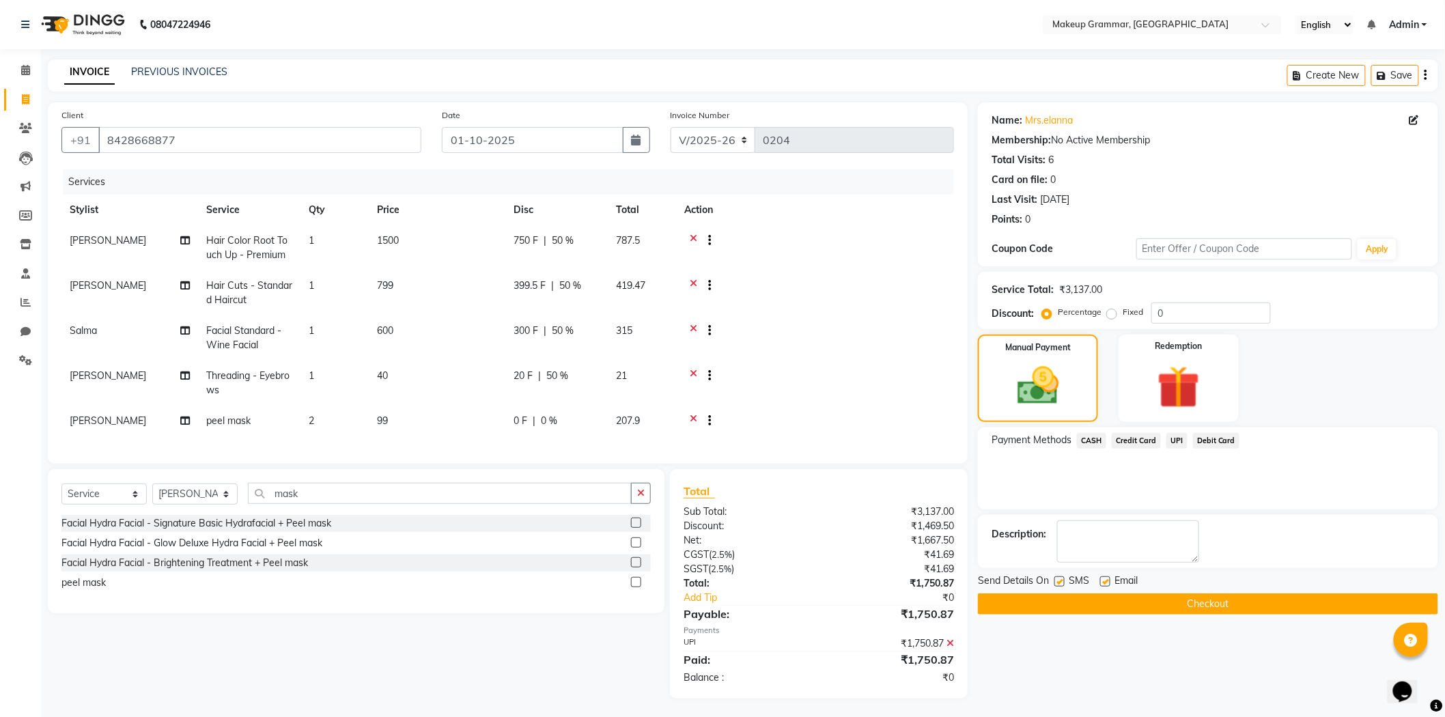
click at [1178, 598] on button "Checkout" at bounding box center [1208, 604] width 460 height 21
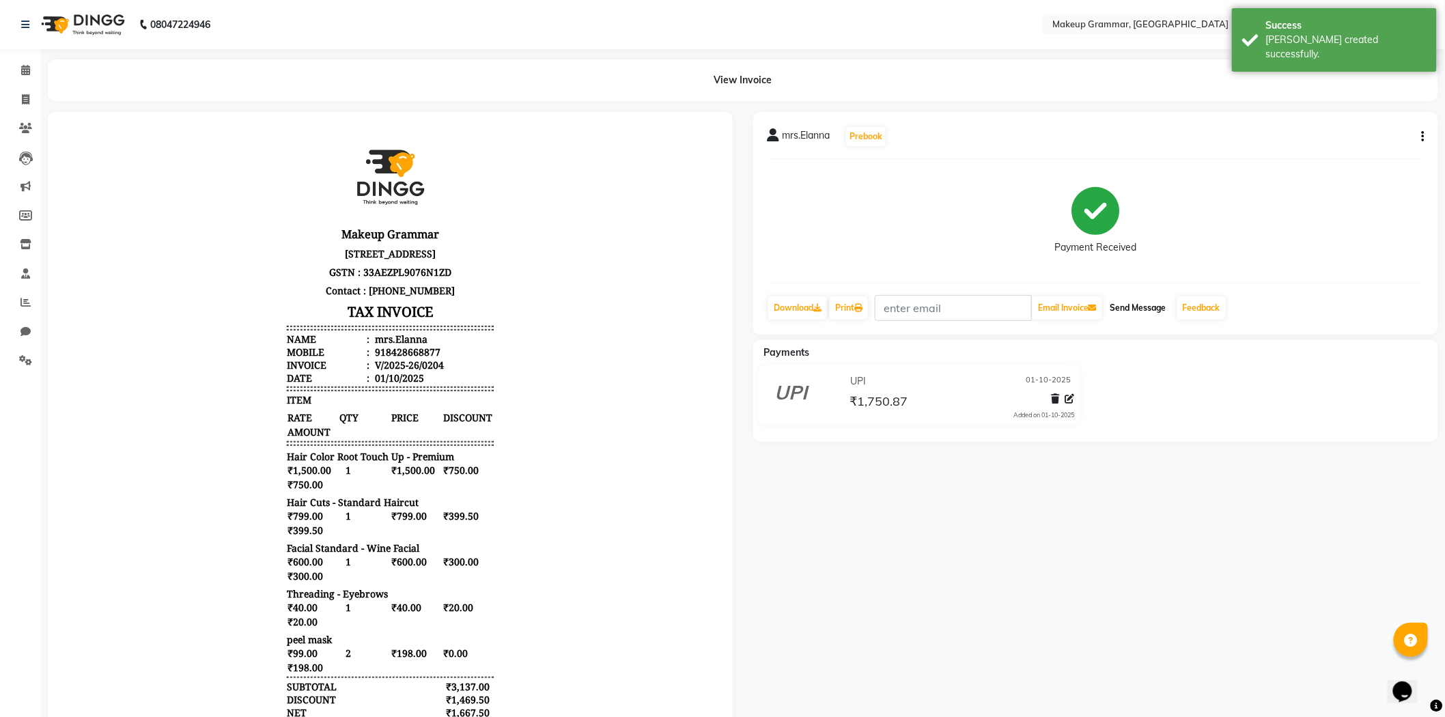
click at [1146, 302] on button "Send Message" at bounding box center [1138, 307] width 67 height 23
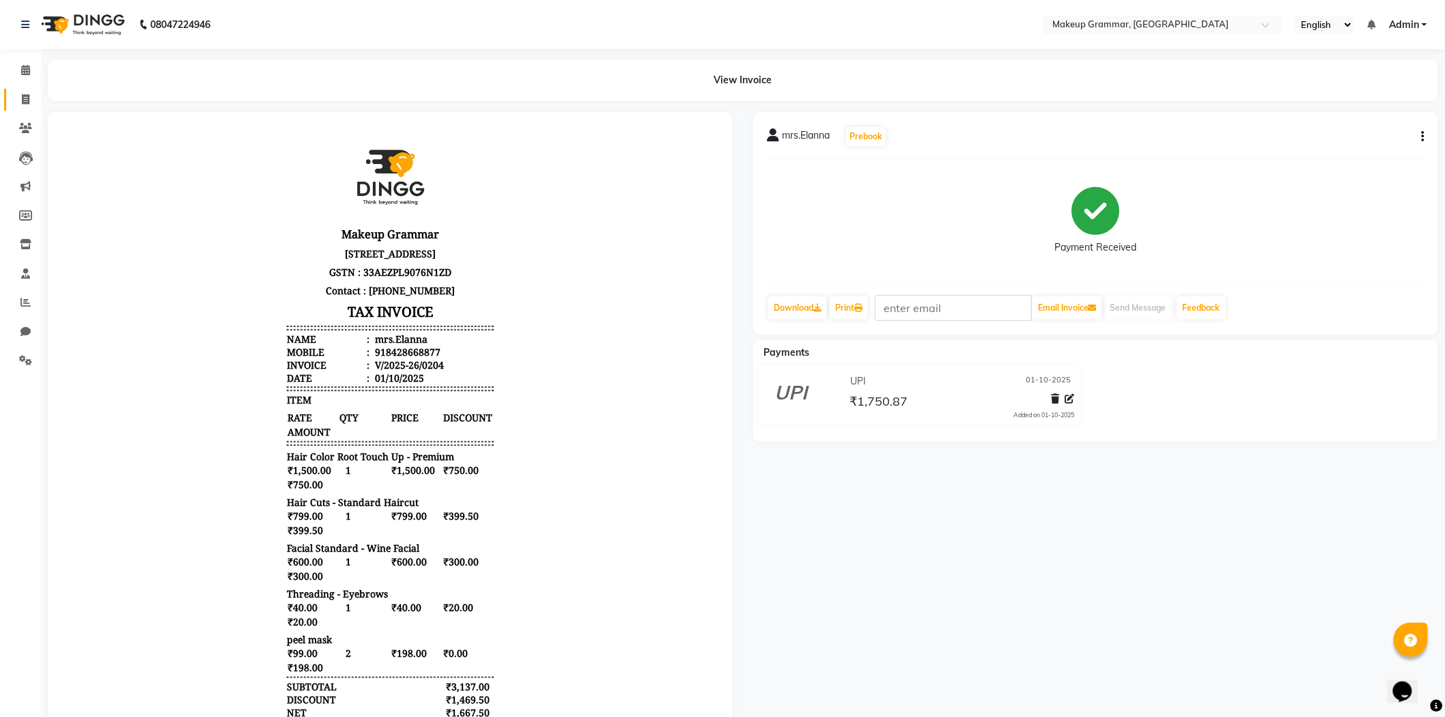
click at [24, 89] on link "Invoice" at bounding box center [20, 100] width 33 height 23
select select "service"
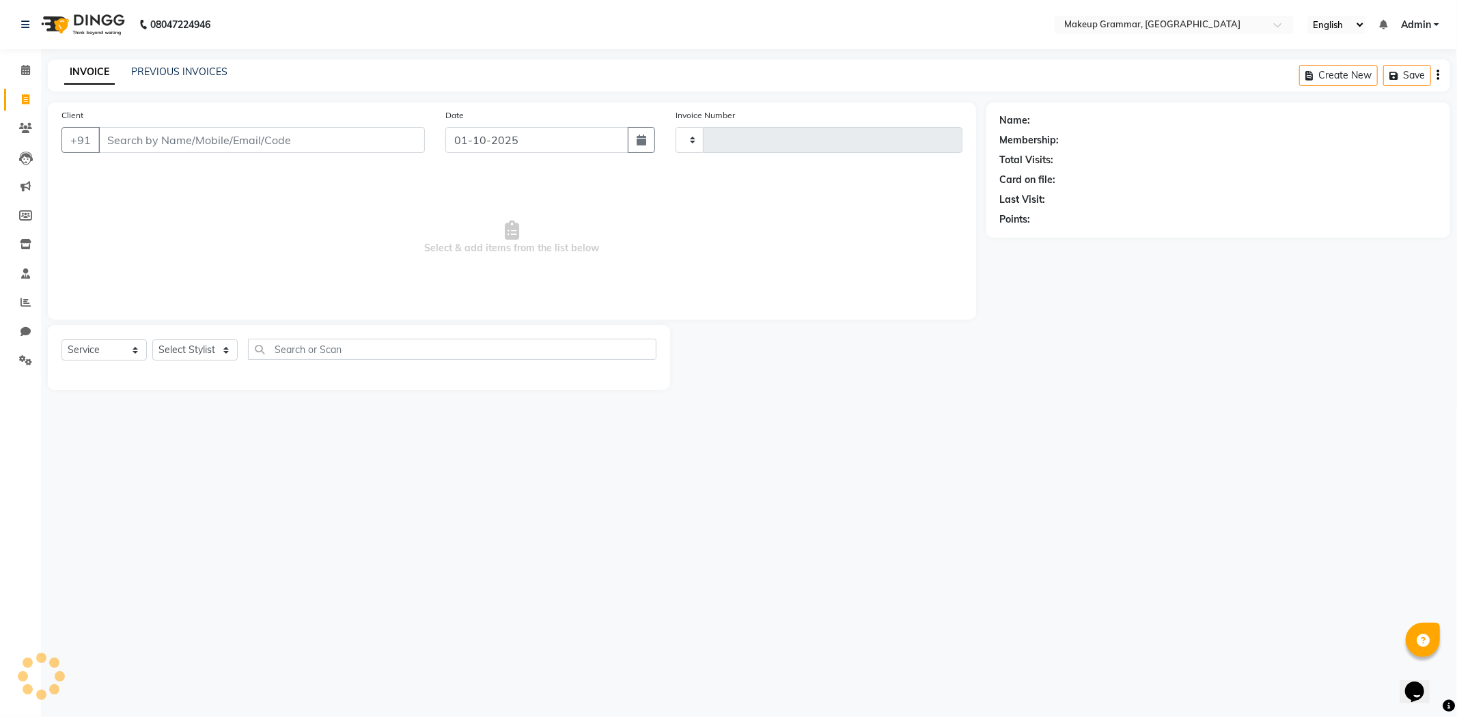
type input "0205"
select select "8477"
click at [266, 351] on input "text" at bounding box center [452, 349] width 408 height 21
click at [286, 141] on input "Client" at bounding box center [261, 140] width 326 height 26
type input "8838988220"
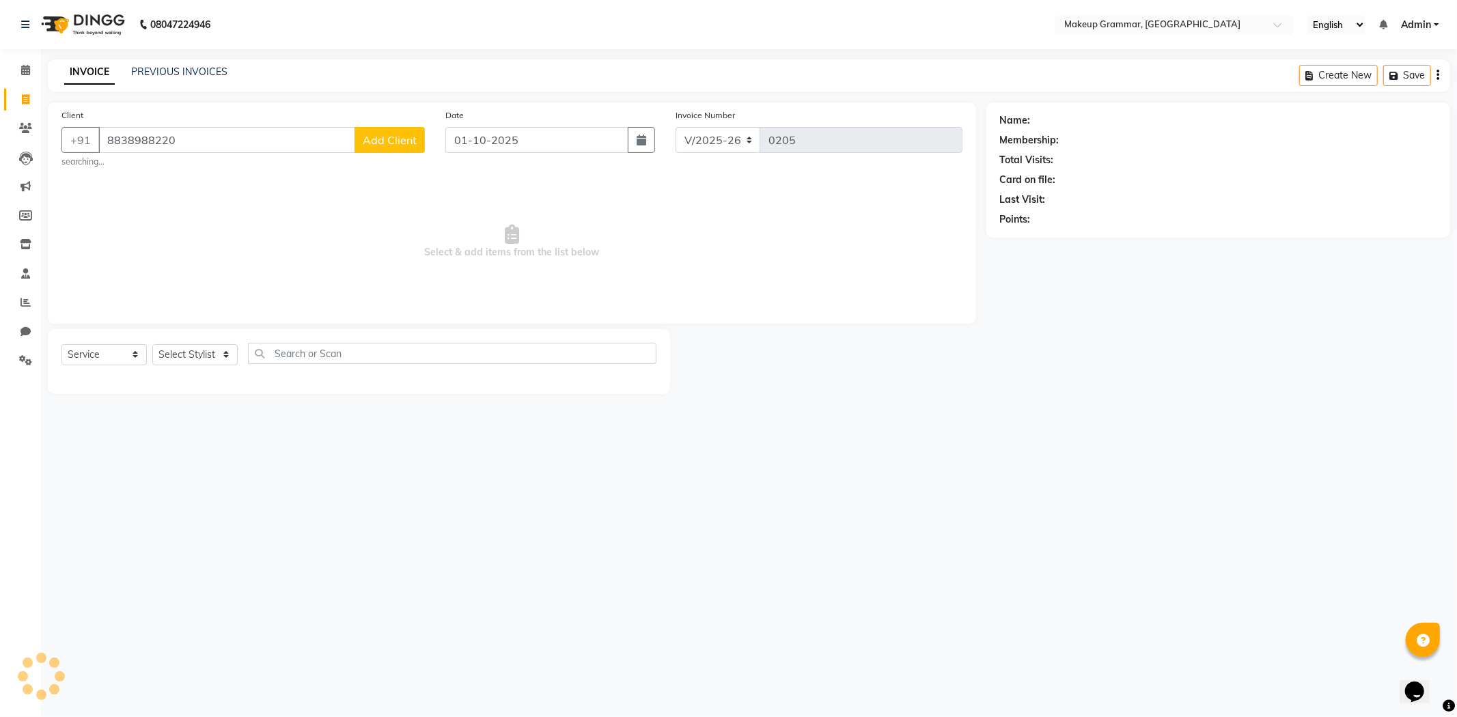
click at [393, 140] on span "Add Client" at bounding box center [390, 140] width 54 height 14
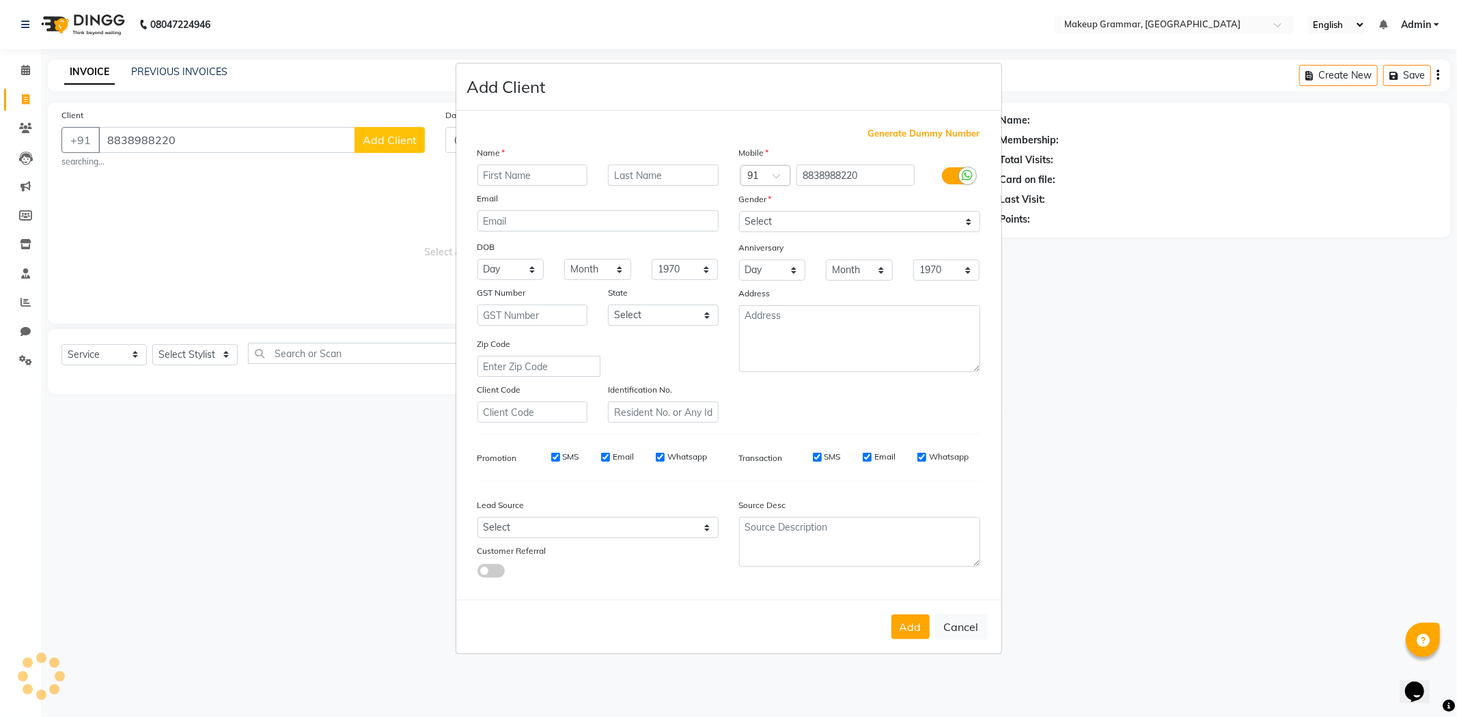
click at [493, 169] on input "text" at bounding box center [532, 175] width 111 height 21
type input "miss anjali"
click at [825, 221] on select "Select Male Female Other Prefer Not To Say" at bounding box center [859, 221] width 241 height 21
select select "female"
click at [739, 211] on select "Select Male Female Other Prefer Not To Say" at bounding box center [859, 221] width 241 height 21
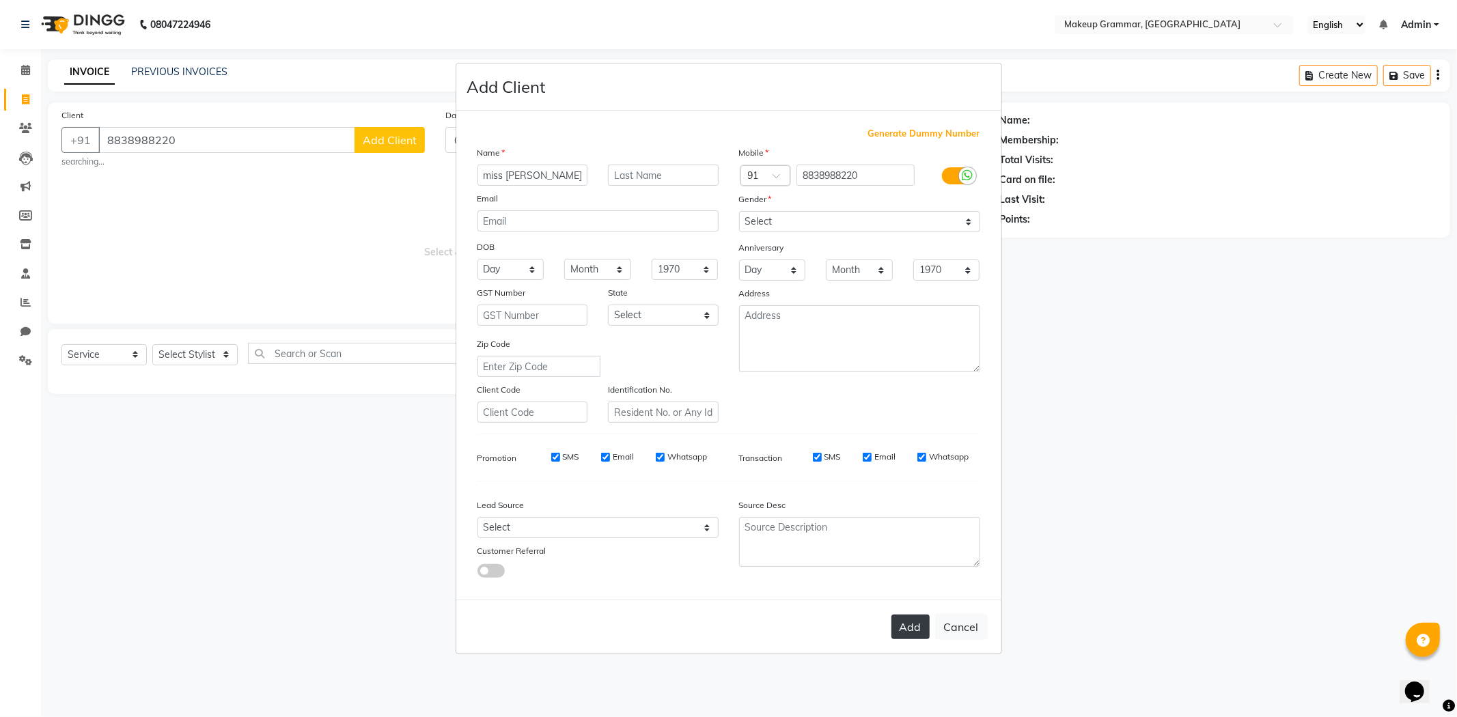
click at [907, 635] on button "Add" at bounding box center [910, 627] width 38 height 25
select select
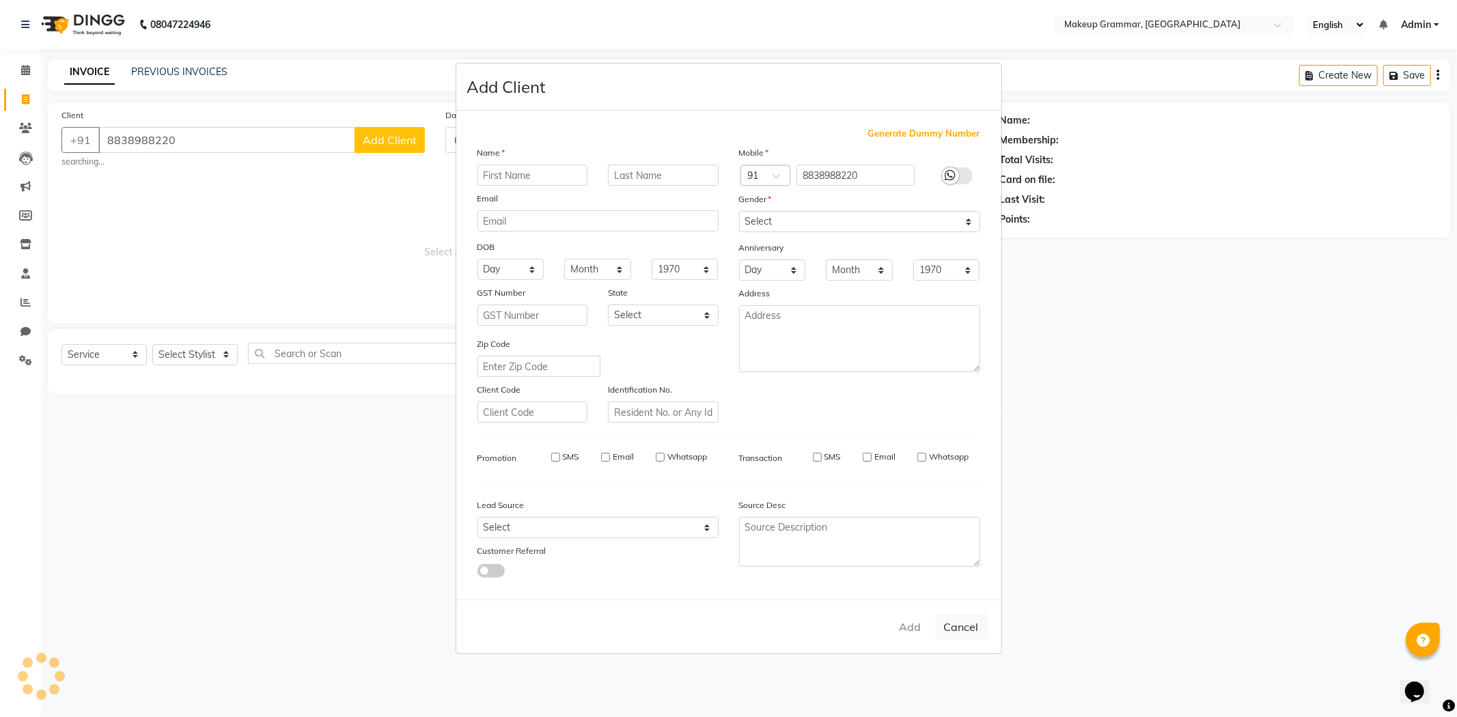
select select
checkbox input "false"
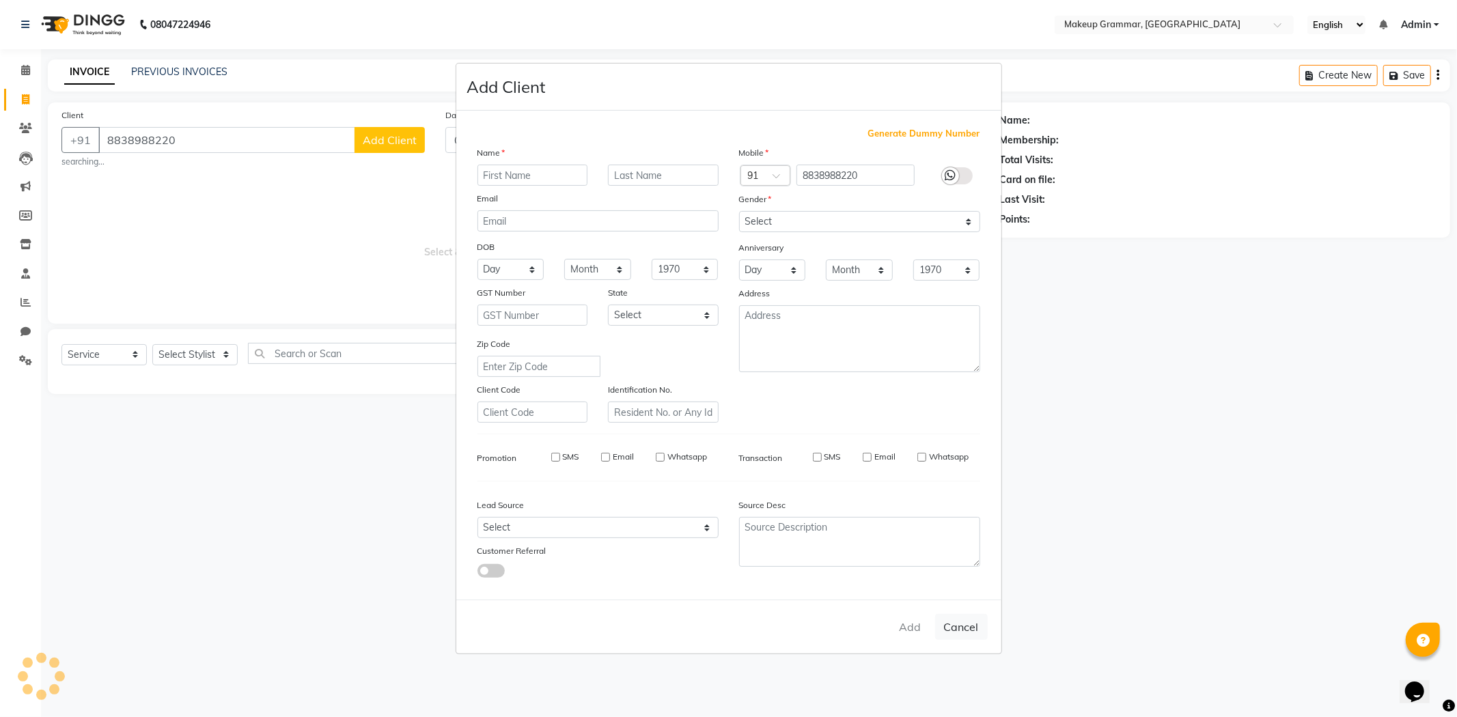
checkbox input "false"
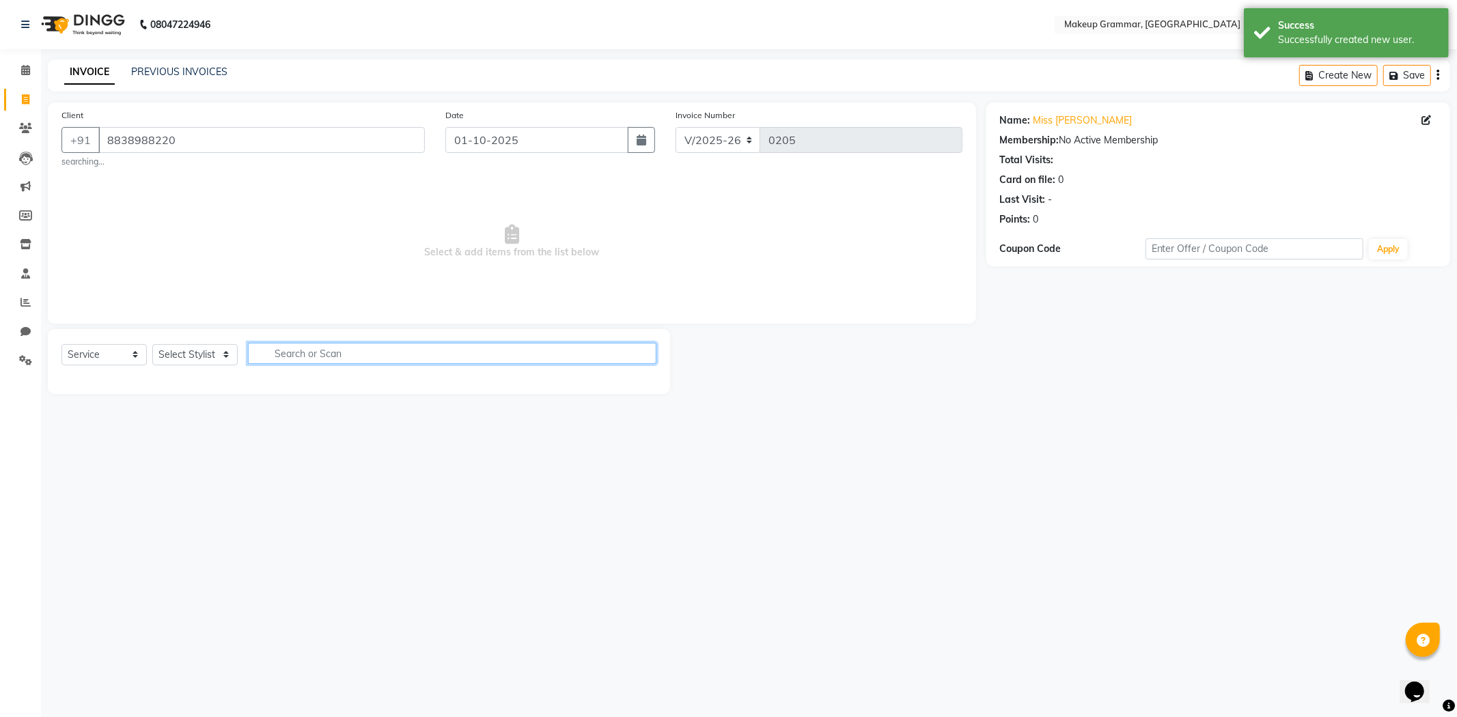
click at [391, 349] on input "text" at bounding box center [452, 353] width 408 height 21
type input "e"
drag, startPoint x: 212, startPoint y: 336, endPoint x: 217, endPoint y: 363, distance: 27.7
click at [215, 352] on div "Select Service Product Membership Package Voucher Prepaid Gift Card Select Styl…" at bounding box center [359, 361] width 622 height 65
click at [217, 363] on select "Select Stylist Merlin vincy J Salma Sathya" at bounding box center [194, 354] width 85 height 21
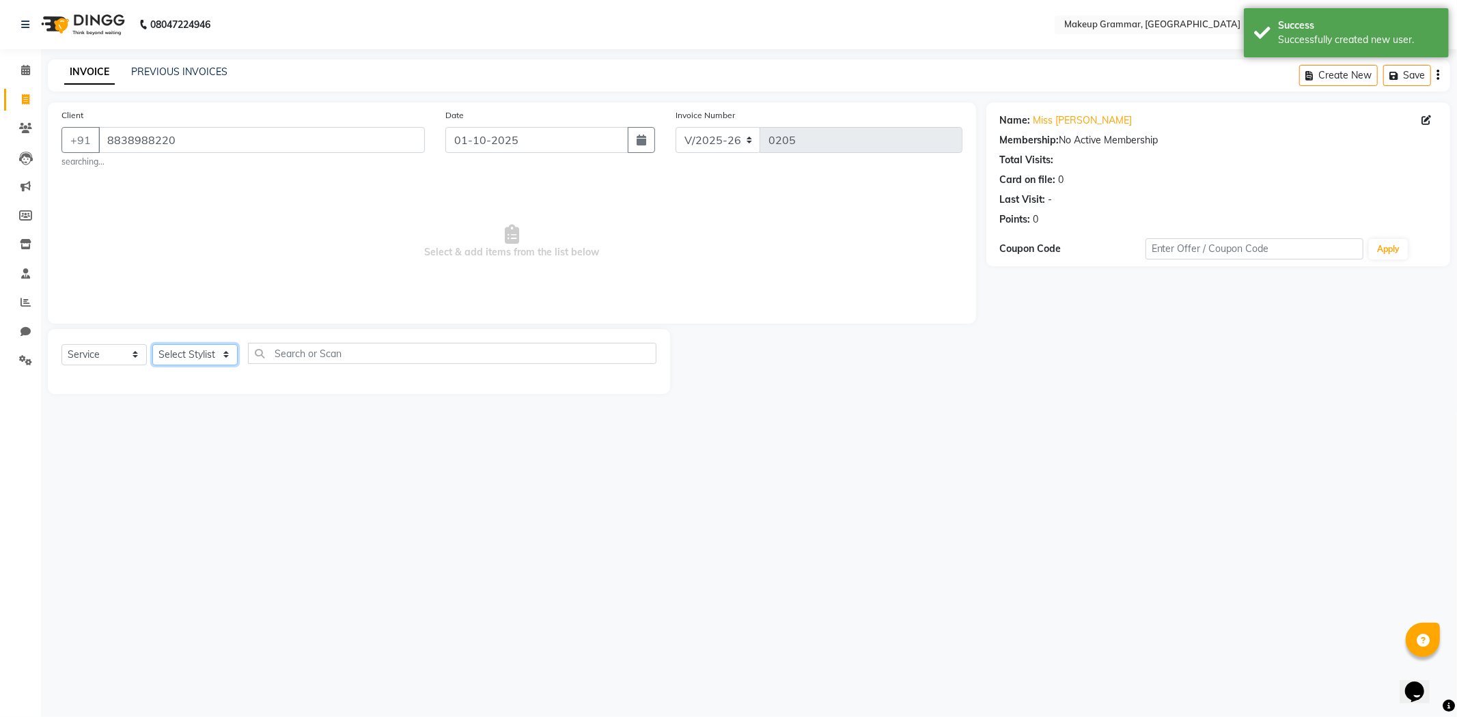
select select "87952"
click at [152, 344] on select "Select Stylist Merlin vincy J Salma Sathya" at bounding box center [194, 354] width 85 height 21
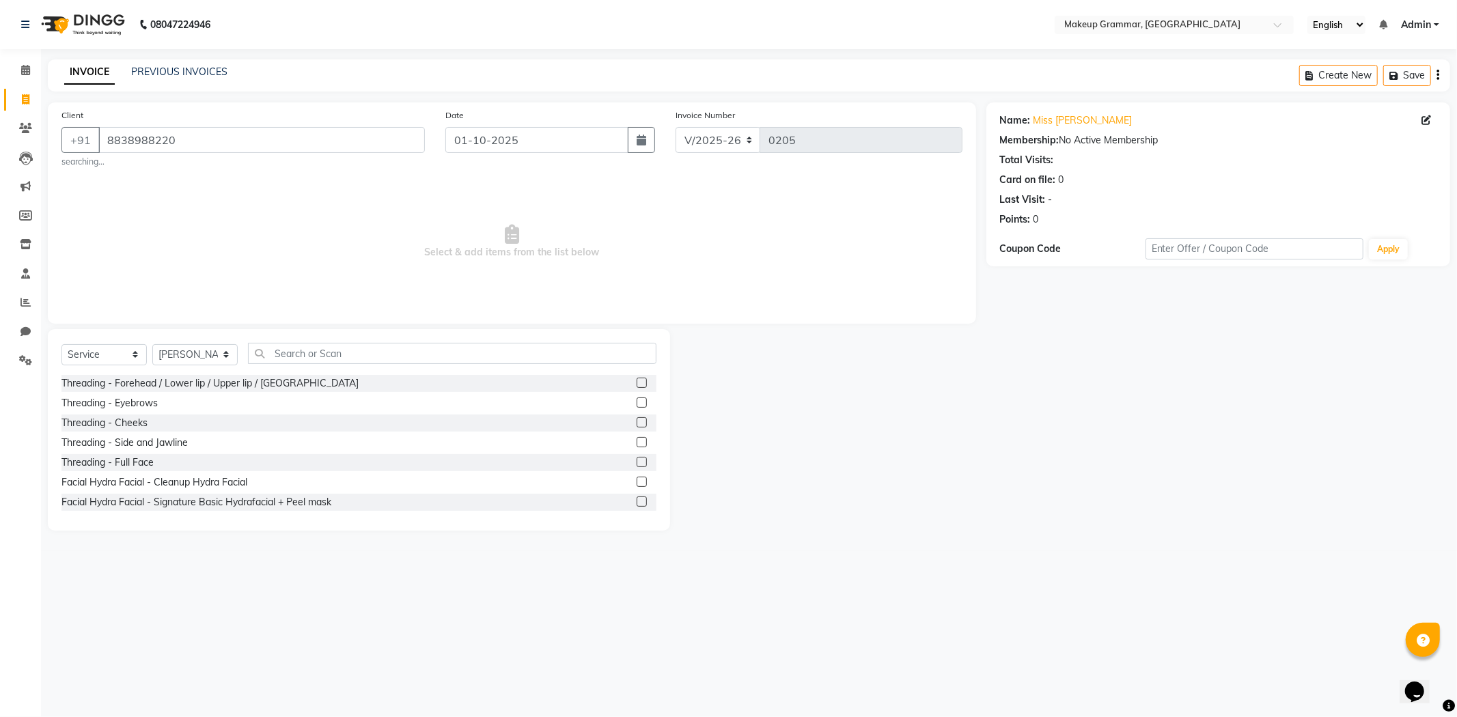
click at [637, 406] on label at bounding box center [642, 403] width 10 height 10
click at [637, 406] on input "checkbox" at bounding box center [641, 403] width 9 height 9
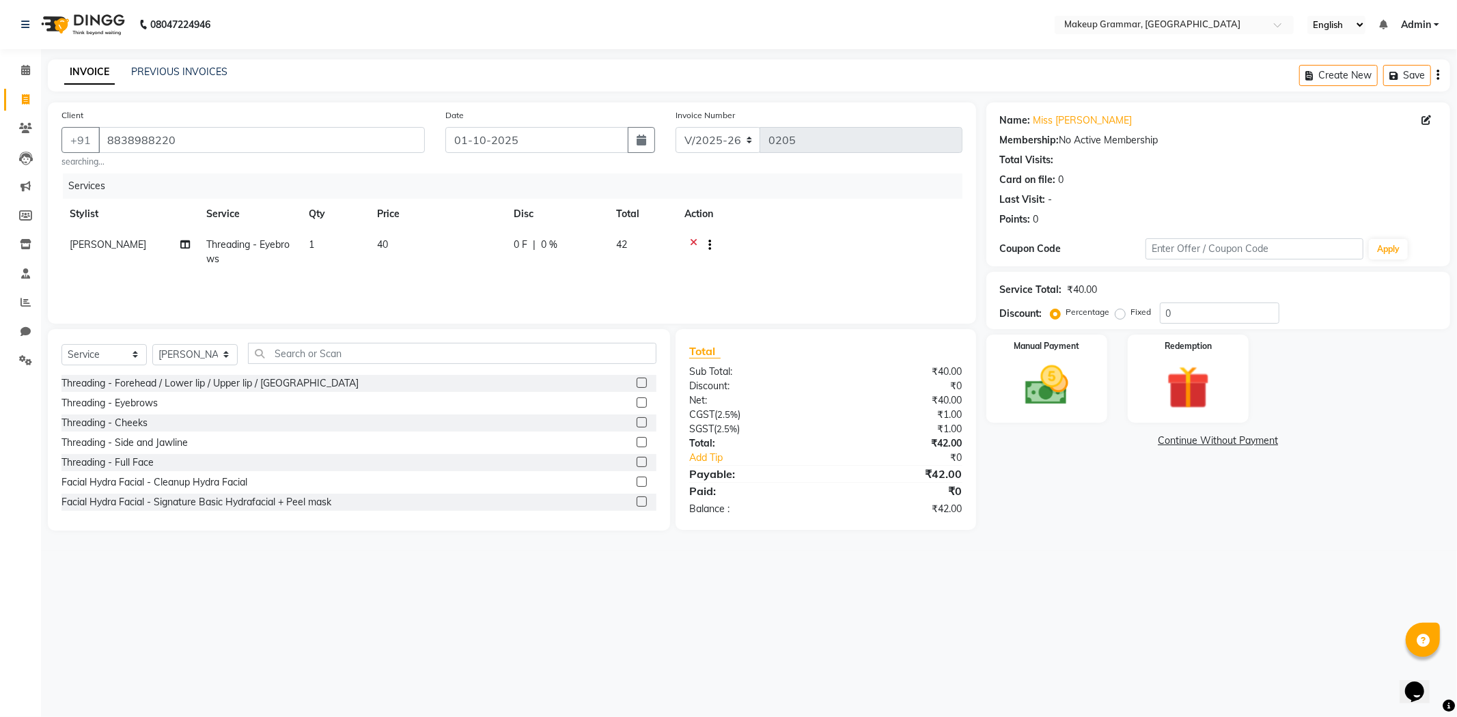
click at [637, 404] on label at bounding box center [642, 403] width 10 height 10
click at [637, 404] on input "checkbox" at bounding box center [641, 403] width 9 height 9
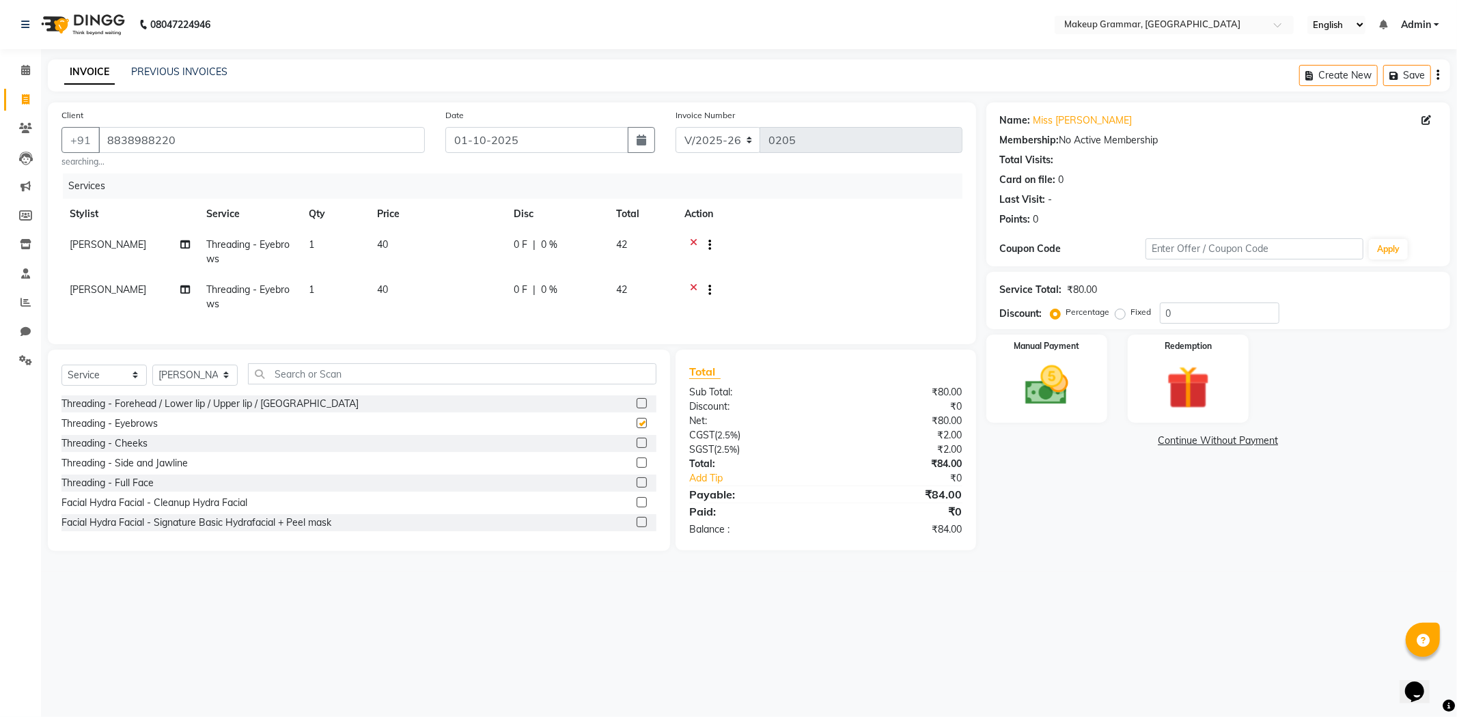
checkbox input "false"
click at [94, 281] on td "[PERSON_NAME]" at bounding box center [129, 297] width 137 height 45
select select "87952"
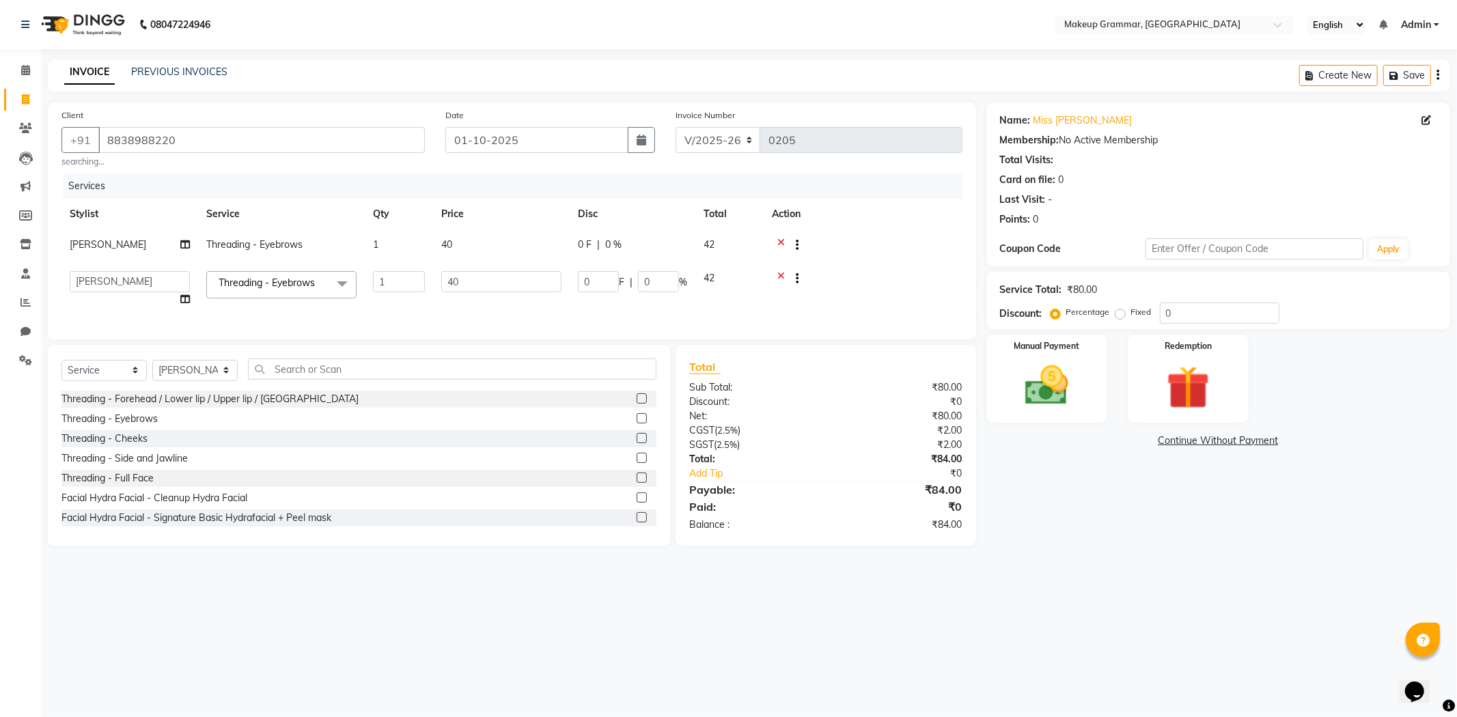
click at [109, 266] on td "Merlin vincy J [PERSON_NAME]" at bounding box center [129, 289] width 137 height 52
click at [113, 277] on select "Merlin vincy J [PERSON_NAME]" at bounding box center [130, 281] width 120 height 21
select select "89074"
click at [630, 240] on div "0 F | 0 %" at bounding box center [632, 245] width 109 height 14
select select "87952"
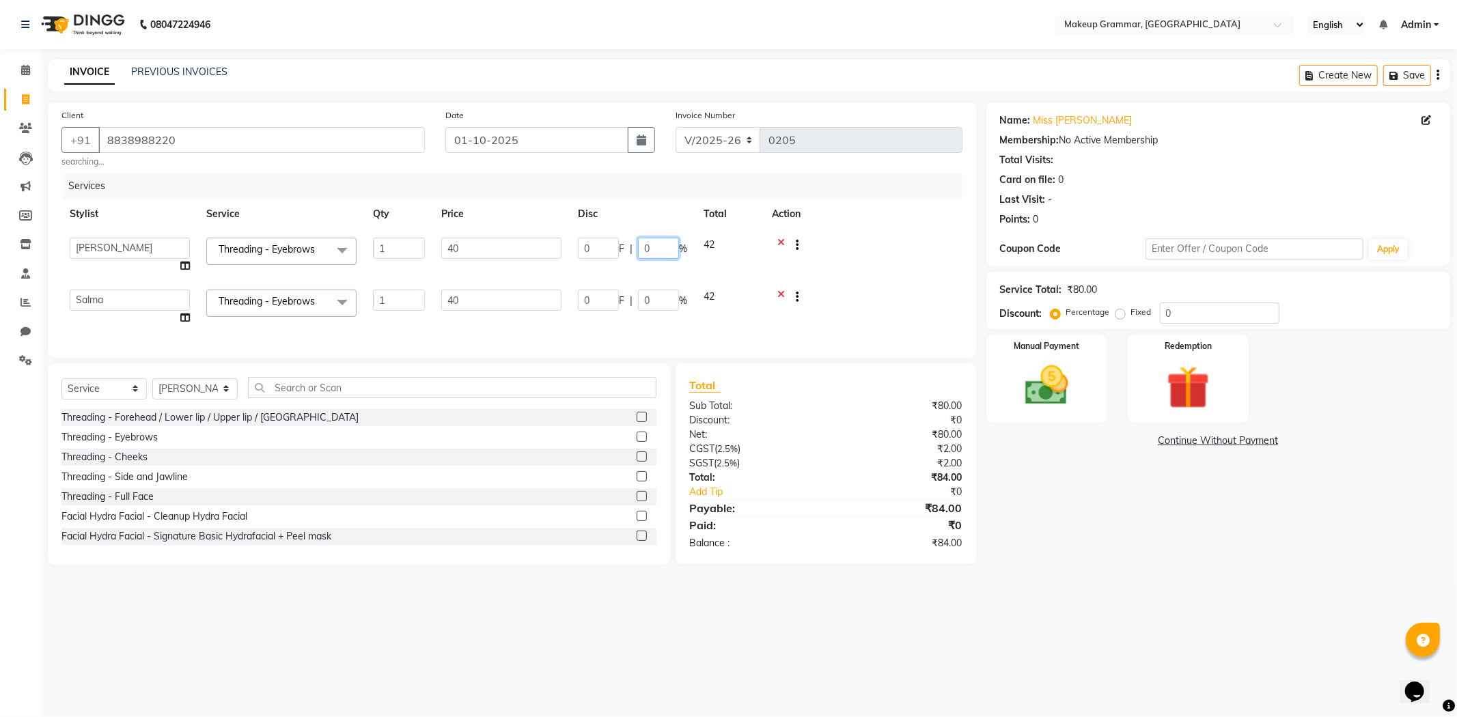
click at [654, 239] on input "0" at bounding box center [658, 248] width 41 height 21
type input "50"
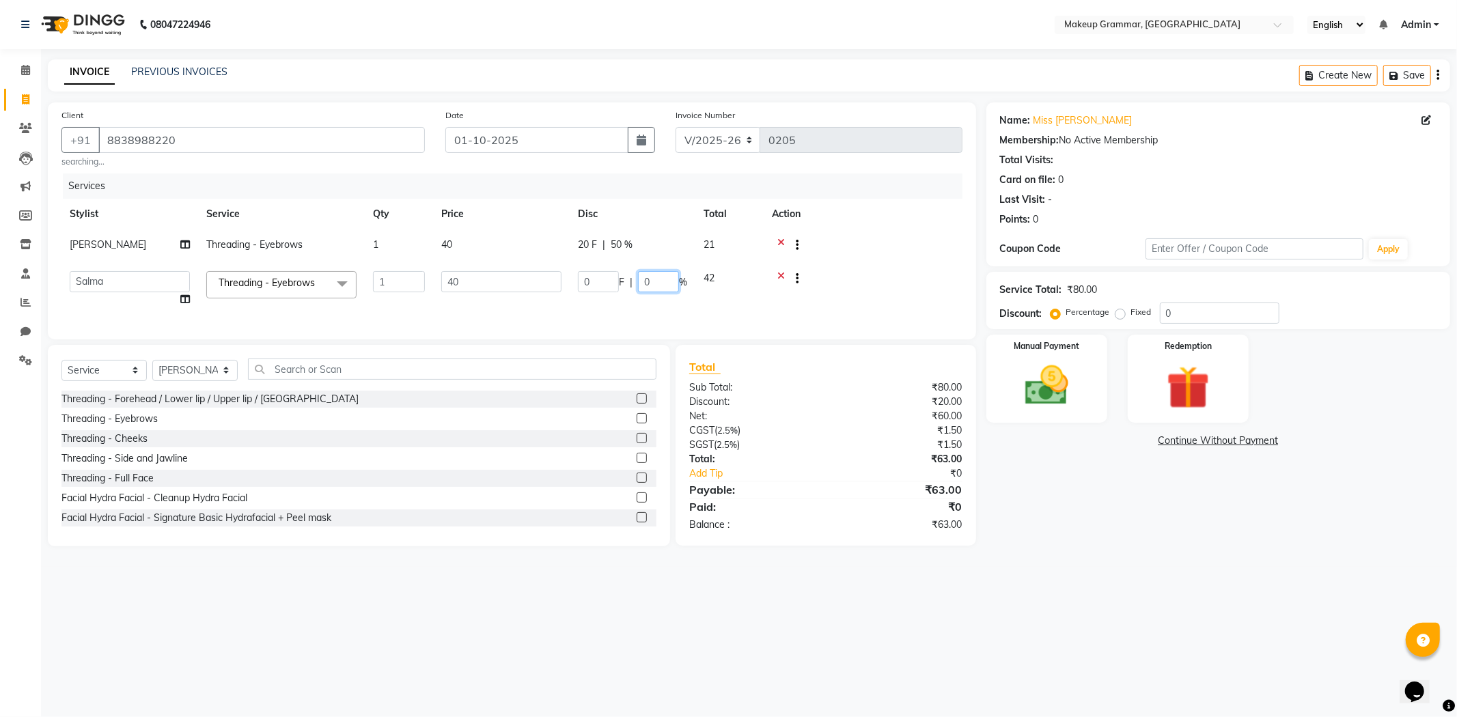
click at [666, 302] on td "0 F | 0 %" at bounding box center [633, 289] width 126 height 52
type input "50"
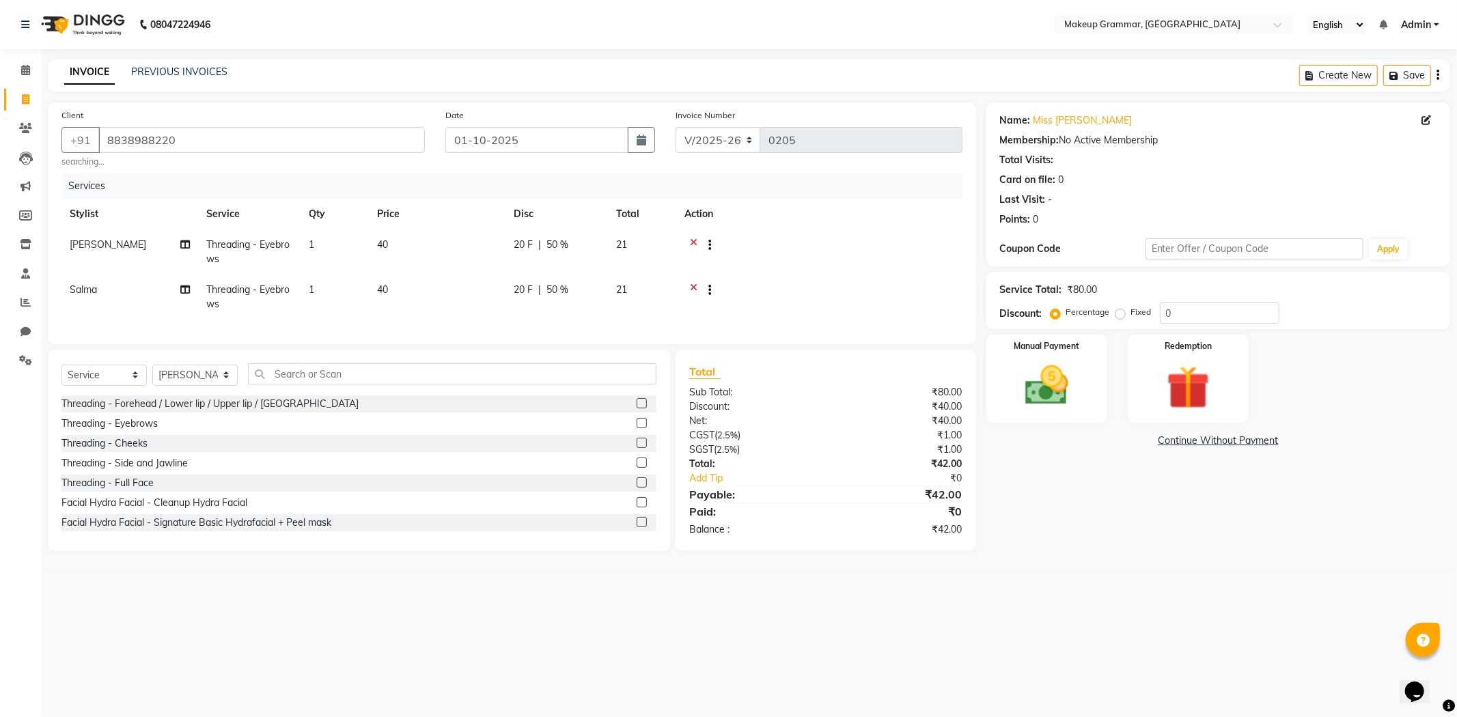
click at [849, 239] on div at bounding box center [819, 246] width 270 height 17
click at [1040, 372] on img at bounding box center [1046, 386] width 73 height 52
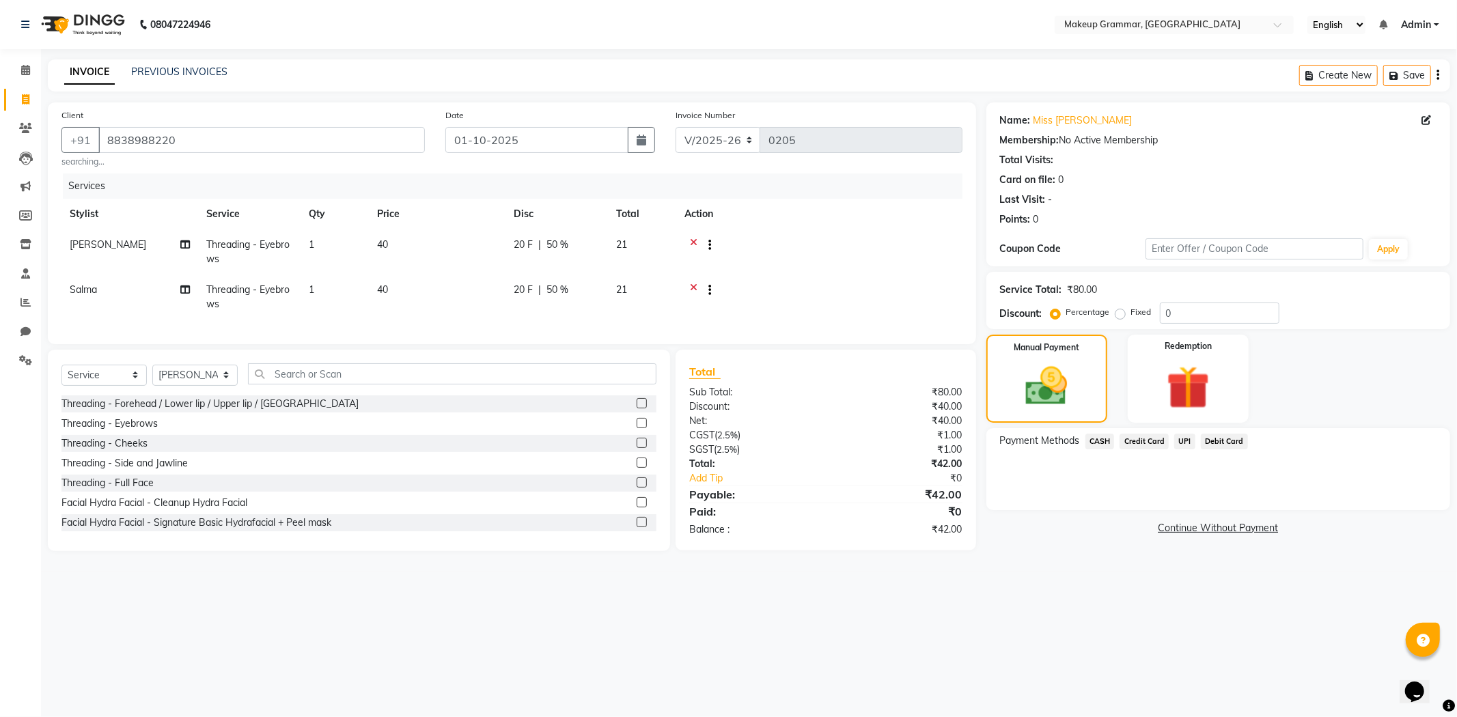
click at [1188, 440] on span "UPI" at bounding box center [1184, 442] width 21 height 16
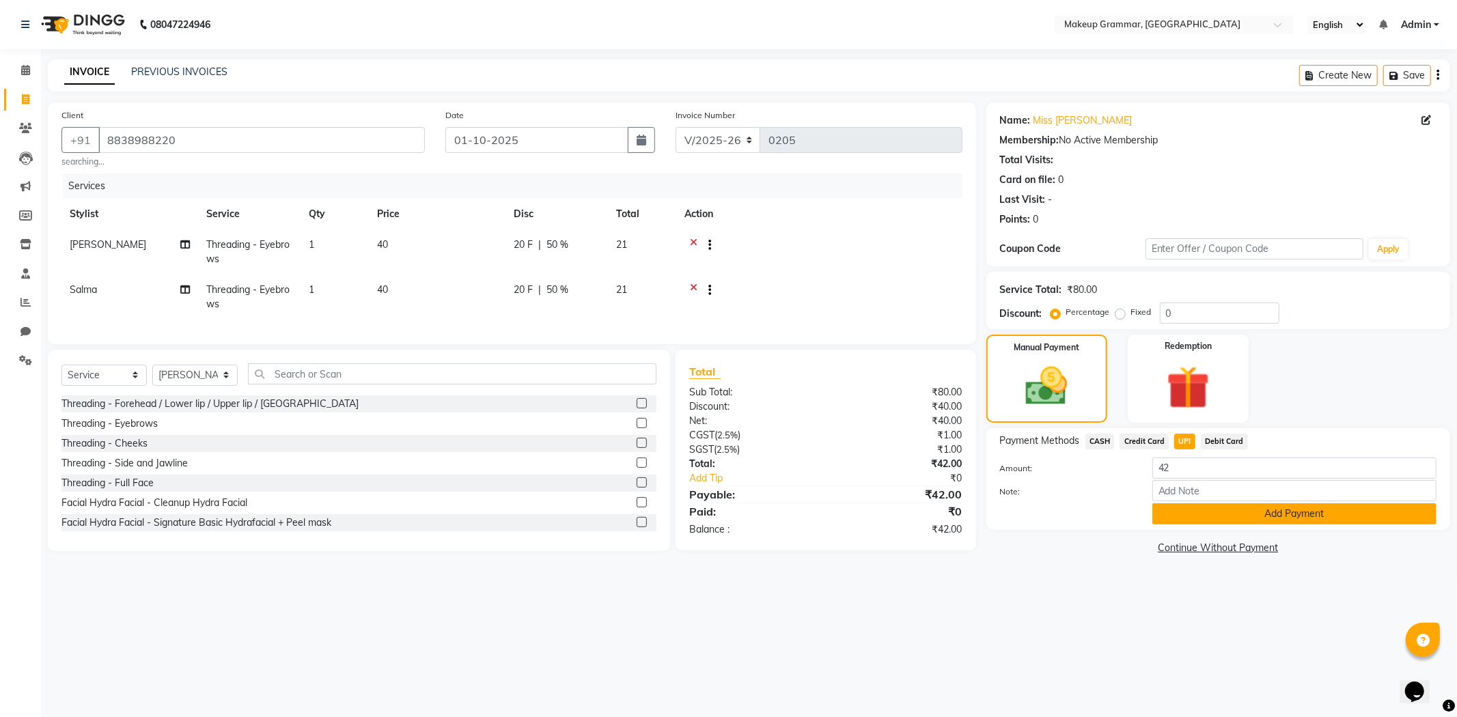
click at [1335, 510] on button "Add Payment" at bounding box center [1294, 513] width 284 height 21
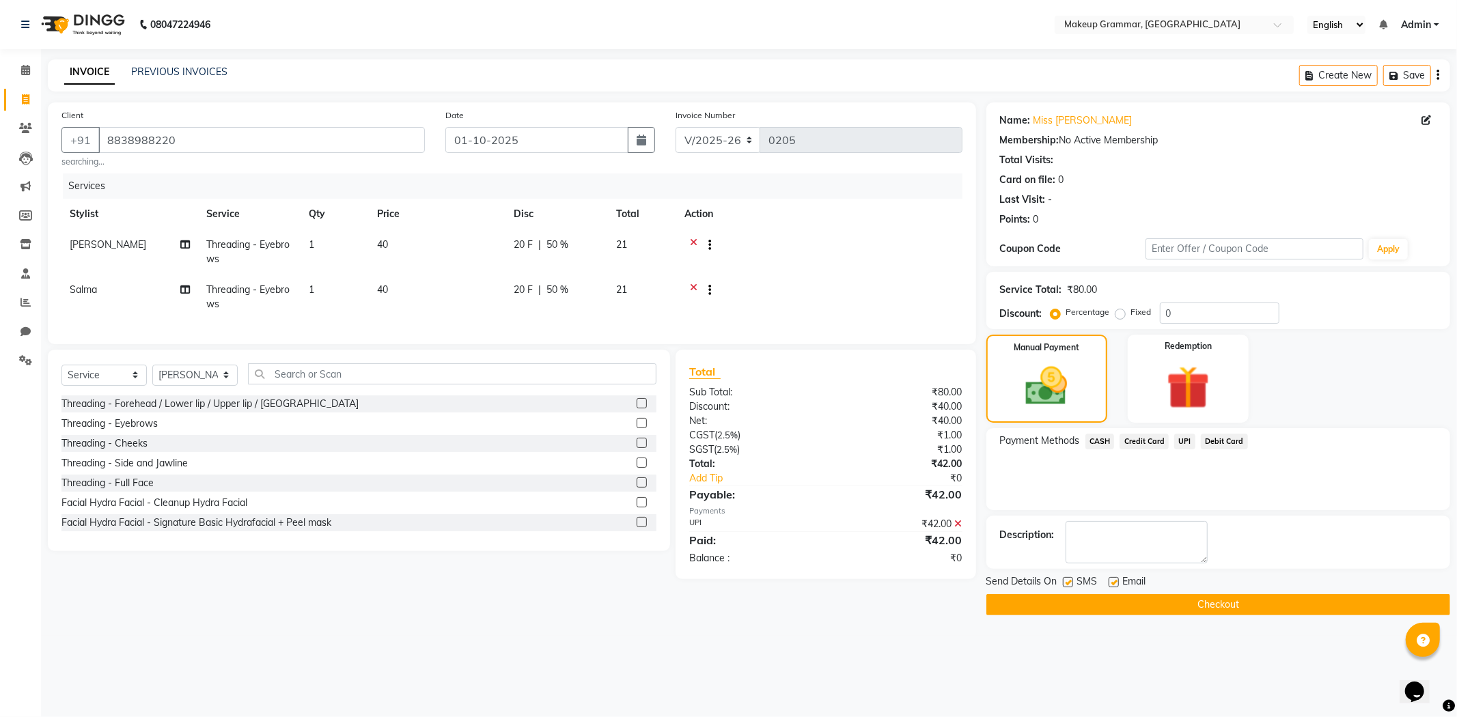
click at [1224, 609] on button "Checkout" at bounding box center [1218, 604] width 464 height 21
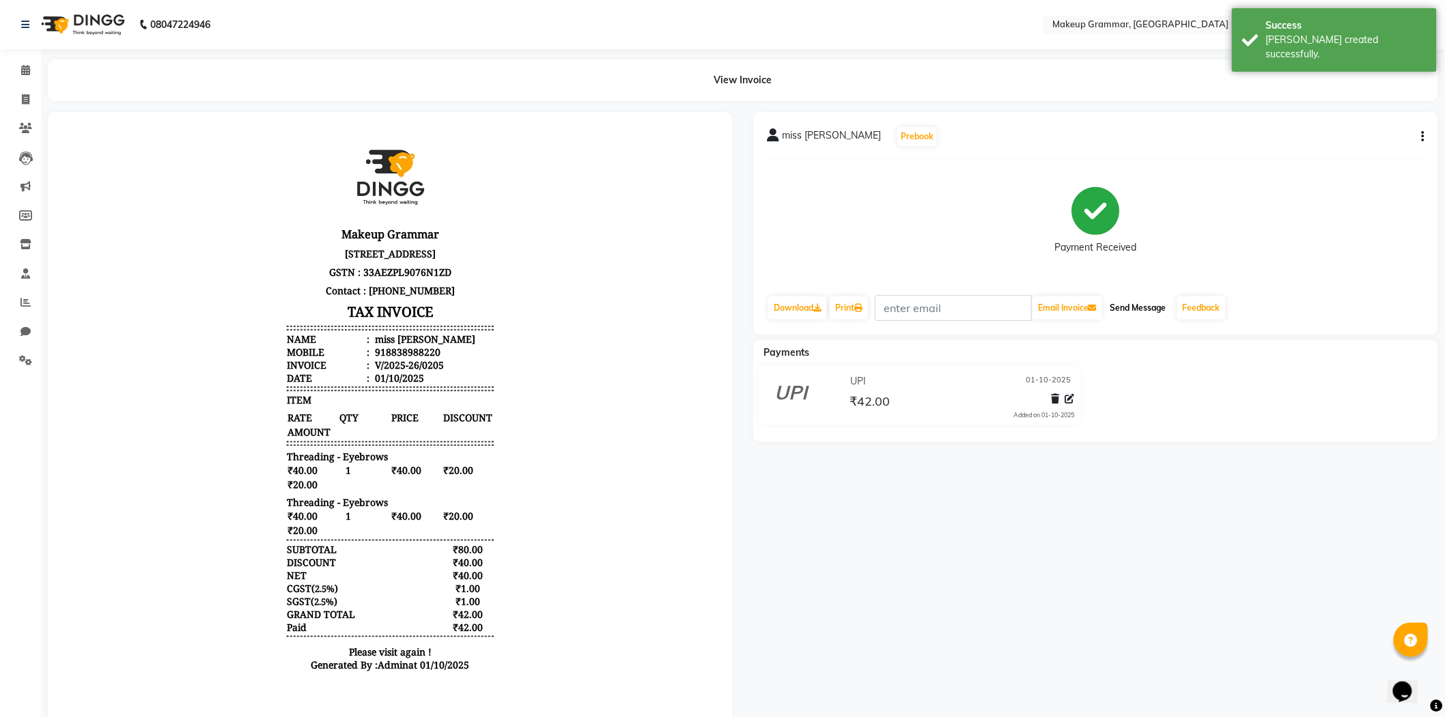
click at [1148, 302] on button "Send Message" at bounding box center [1138, 307] width 67 height 23
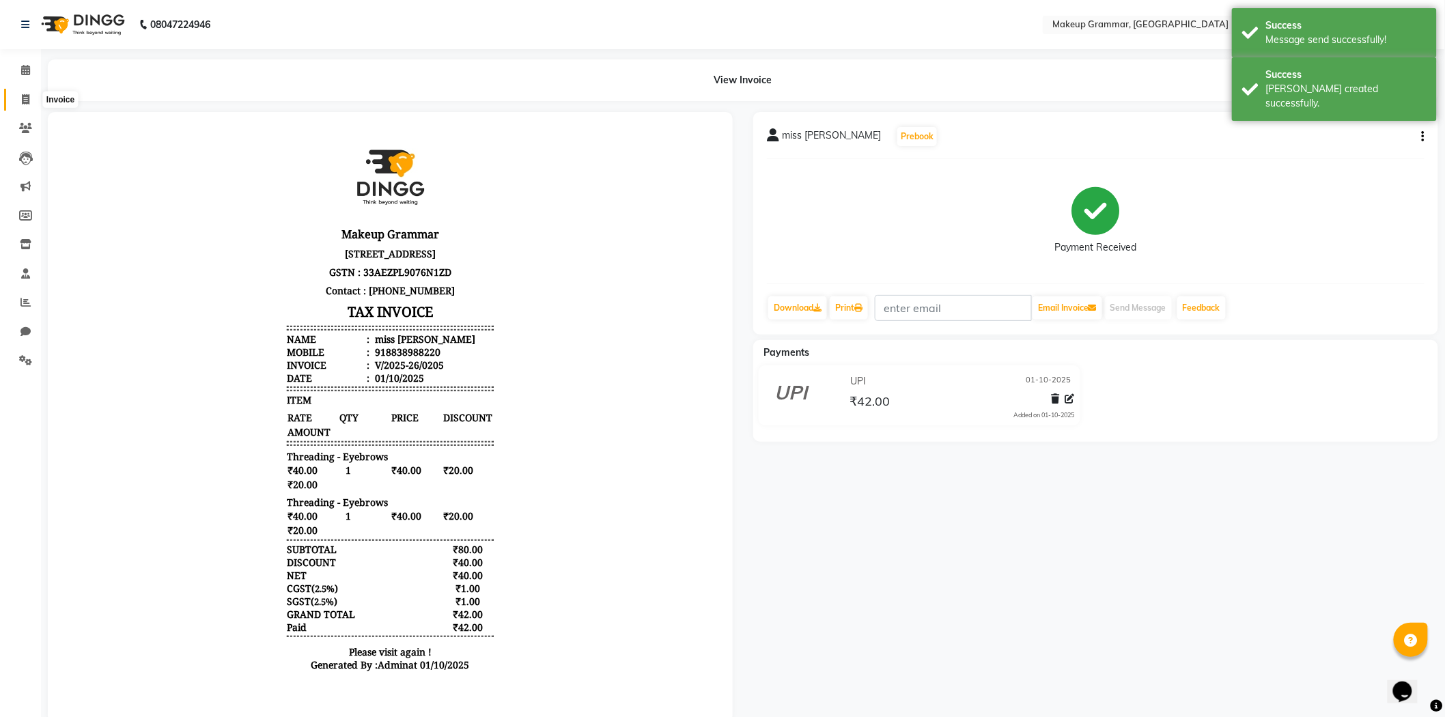
click at [25, 97] on icon at bounding box center [26, 99] width 8 height 10
select select "8477"
select select "service"
